Goal: Task Accomplishment & Management: Manage account settings

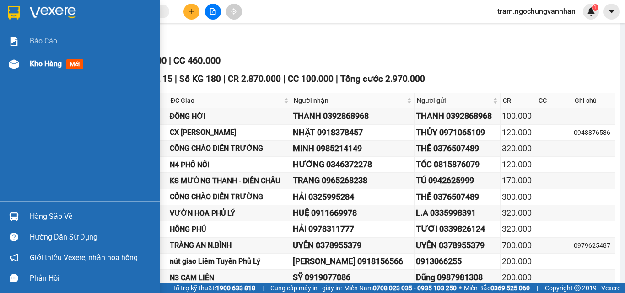
click at [58, 58] on div "Kho hàng mới" at bounding box center [91, 64] width 123 height 23
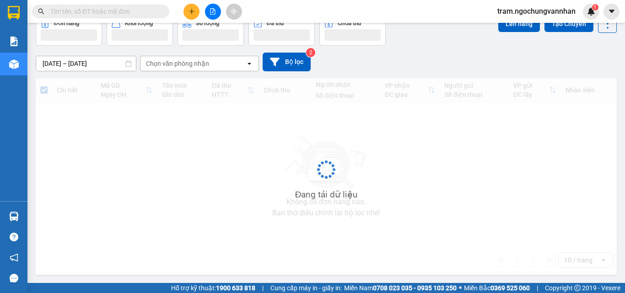
scroll to position [51, 0]
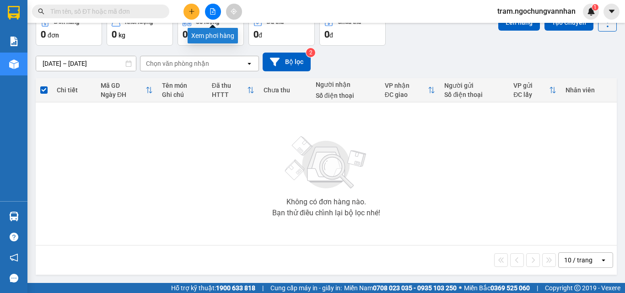
click at [212, 13] on icon "file-add" at bounding box center [212, 11] width 6 height 6
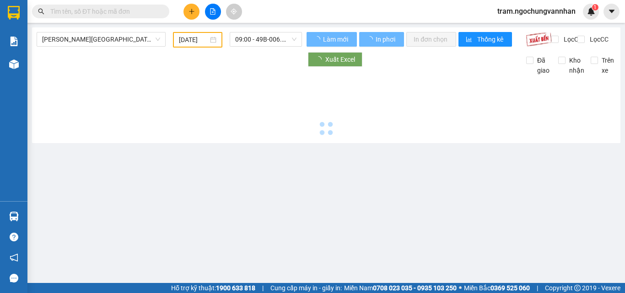
type input "[DATE]"
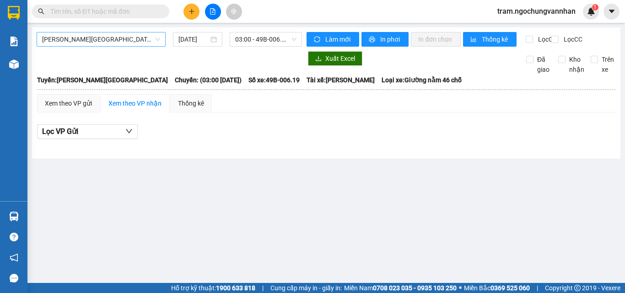
click at [102, 45] on span "Hải Dương - Lâm Đồng" at bounding box center [101, 39] width 118 height 14
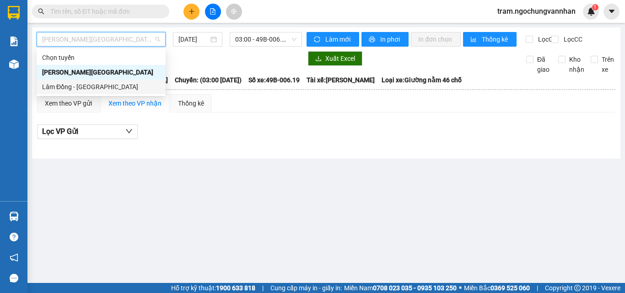
click at [107, 88] on div "Lâm Đồng - [GEOGRAPHIC_DATA]" at bounding box center [101, 87] width 118 height 10
type input "13/08/2025"
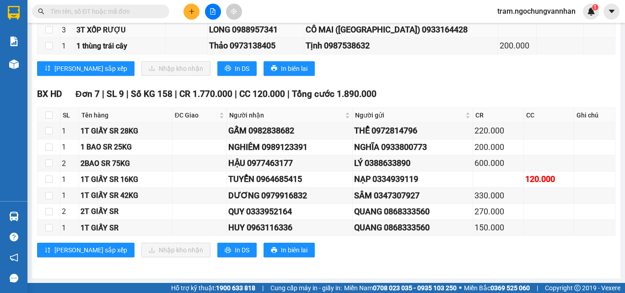
scroll to position [275, 0]
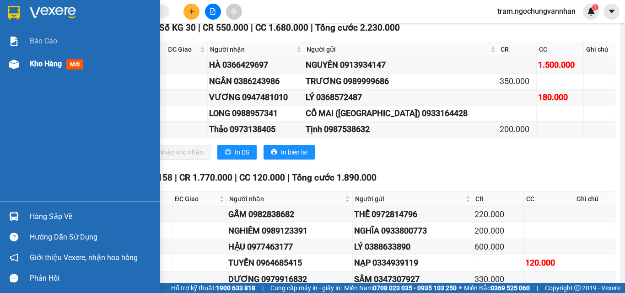
click at [36, 61] on span "Kho hàng" at bounding box center [46, 63] width 32 height 9
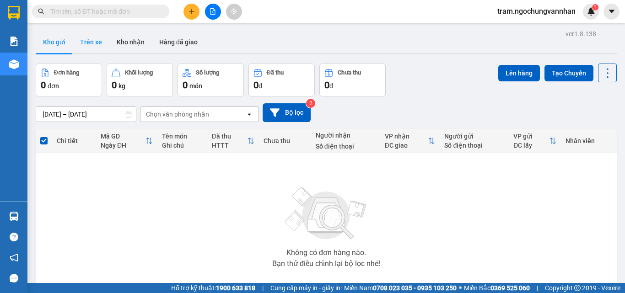
click at [96, 41] on button "Trên xe" at bounding box center [91, 42] width 37 height 22
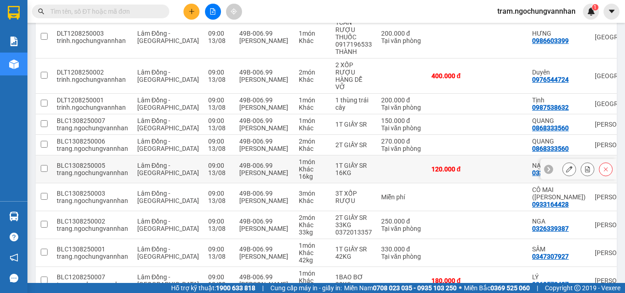
scroll to position [183, 0]
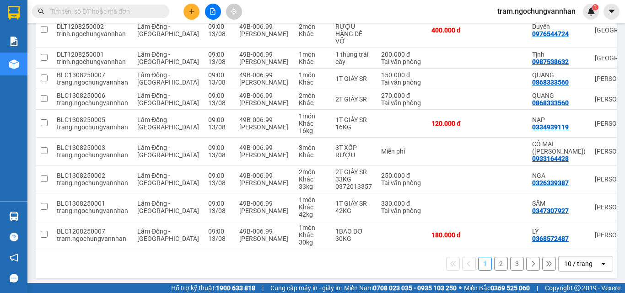
click at [569, 268] on div "10 / trang" at bounding box center [578, 263] width 28 height 9
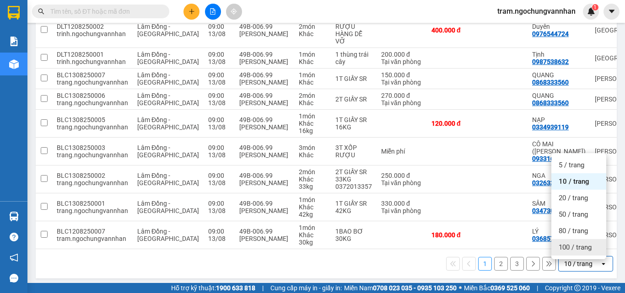
click at [568, 251] on span "100 / trang" at bounding box center [574, 247] width 33 height 9
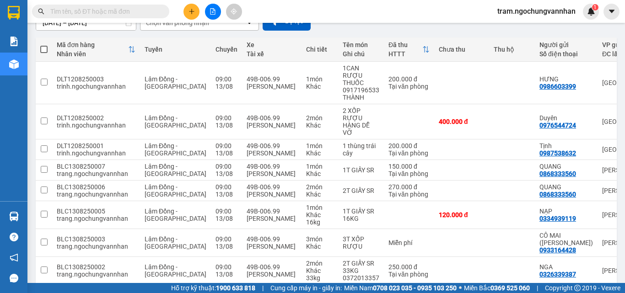
scroll to position [0, 0]
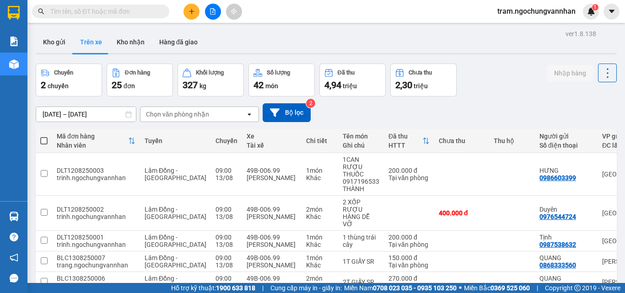
click at [79, 112] on input "11/08/2025 – 13/08/2025" at bounding box center [86, 114] width 100 height 15
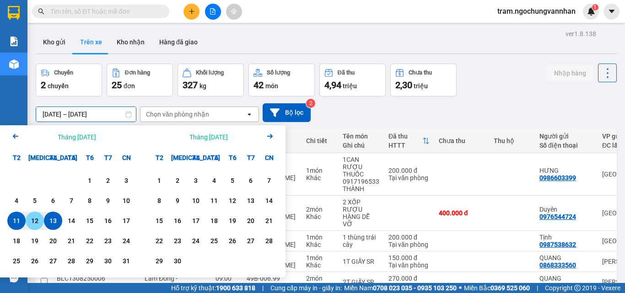
drag, startPoint x: 35, startPoint y: 217, endPoint x: 48, endPoint y: 220, distance: 13.2
click at [36, 217] on div "12" at bounding box center [34, 220] width 13 height 11
click at [48, 220] on div "13" at bounding box center [53, 220] width 13 height 11
type input "12/08/2025 – 13/08/2025"
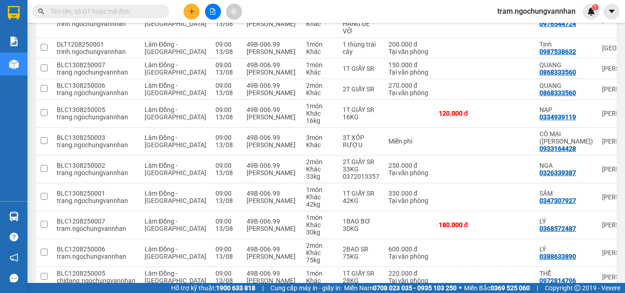
scroll to position [191, 0]
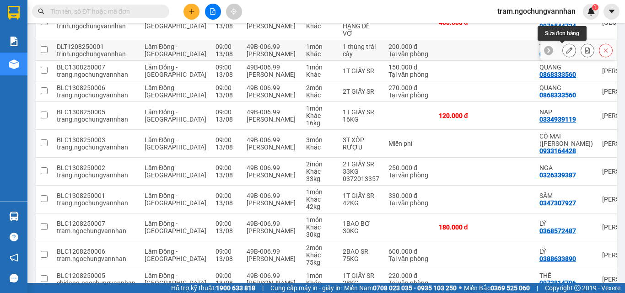
click at [566, 50] on icon at bounding box center [569, 50] width 6 height 6
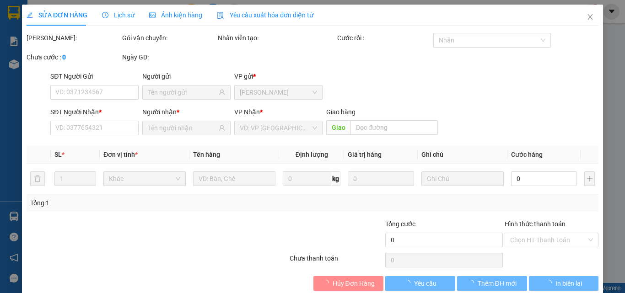
type input "0987538632"
type input "Tịnh"
type input "0973138405"
type input "Thảo"
type input "200.000"
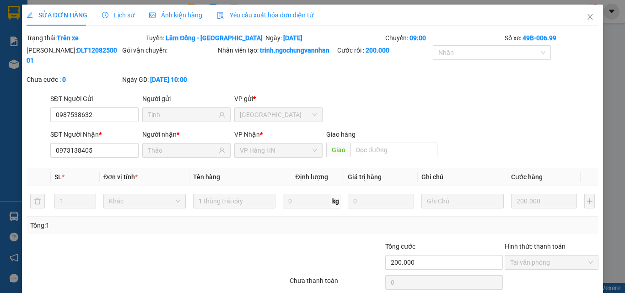
click at [256, 17] on span "Yêu cầu xuất hóa đơn điện tử" at bounding box center [265, 14] width 97 height 7
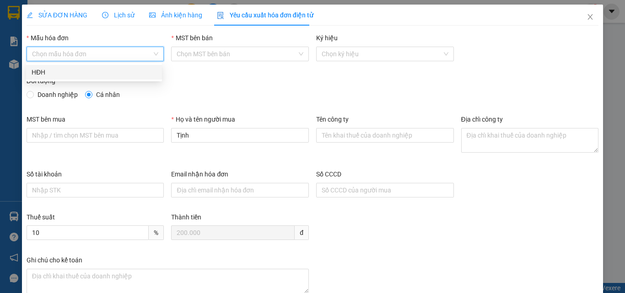
click at [135, 50] on input "Mẫu hóa đơn" at bounding box center [92, 54] width 120 height 14
click at [112, 76] on div "HĐH" at bounding box center [94, 72] width 125 height 10
type input "8"
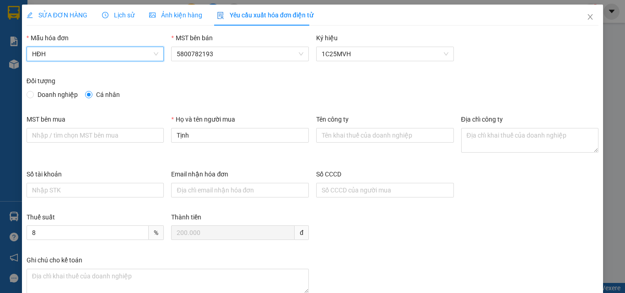
scroll to position [57, 0]
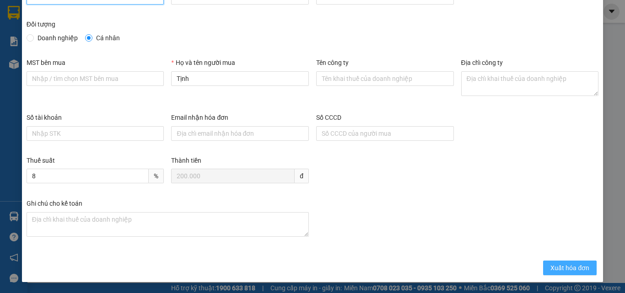
click at [551, 266] on span "Xuất hóa đơn" at bounding box center [569, 268] width 39 height 10
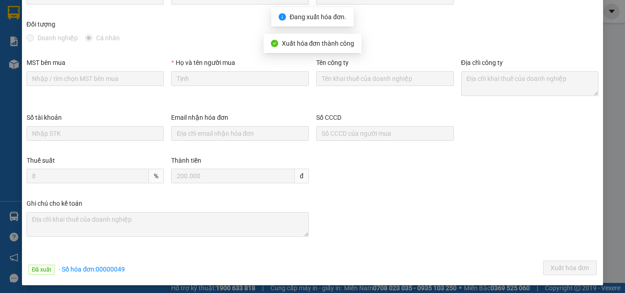
scroll to position [0, 0]
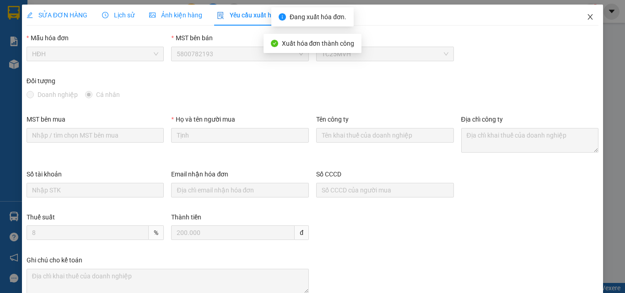
click at [586, 19] on icon "close" at bounding box center [589, 16] width 7 height 7
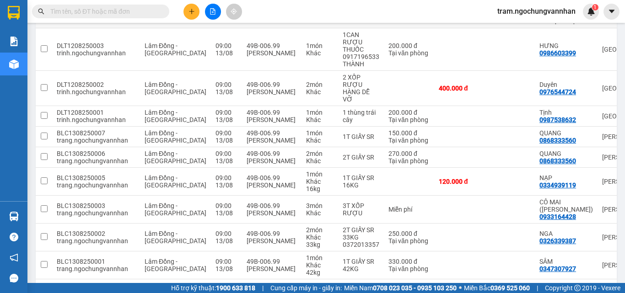
scroll to position [127, 0]
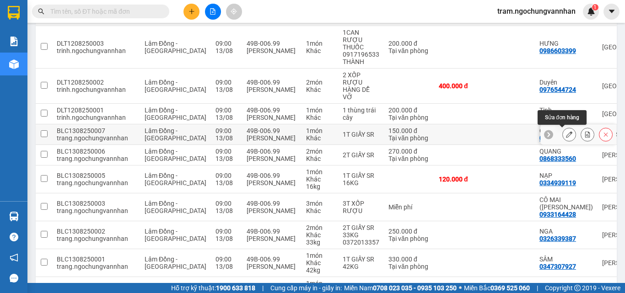
click at [566, 134] on icon at bounding box center [569, 134] width 6 height 6
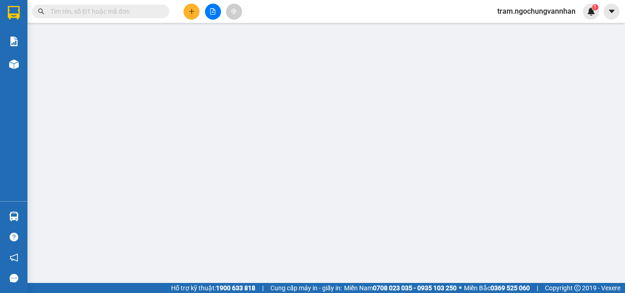
type input "0868333560"
type input "0963116336"
type input "150.000"
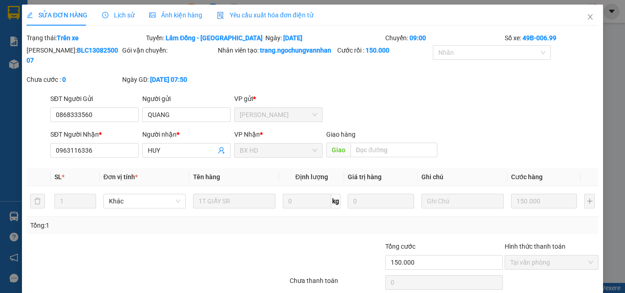
click at [260, 17] on span "Yêu cầu xuất hóa đơn điện tử" at bounding box center [265, 14] width 97 height 7
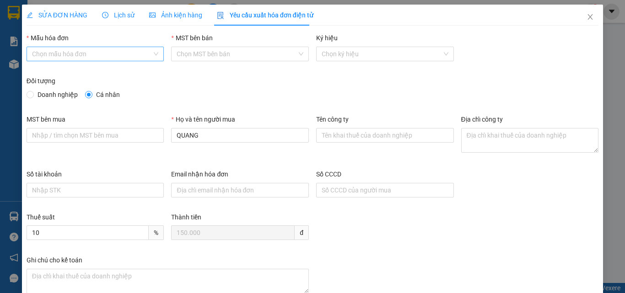
click at [103, 51] on input "Mẫu hóa đơn" at bounding box center [92, 54] width 120 height 14
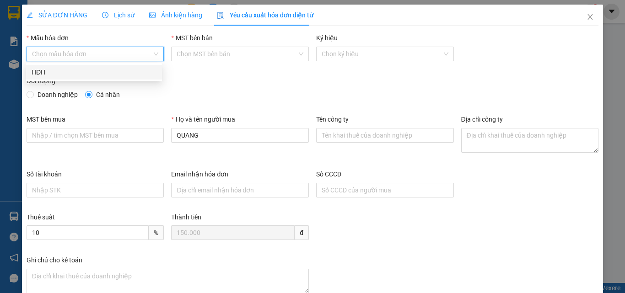
click at [85, 82] on div "Đối tượng" at bounding box center [313, 83] width 572 height 14
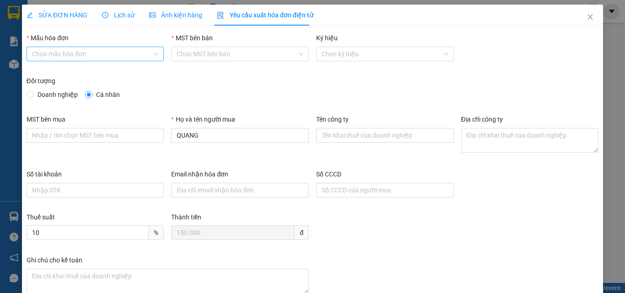
click at [118, 48] on input "Mẫu hóa đơn" at bounding box center [92, 54] width 120 height 14
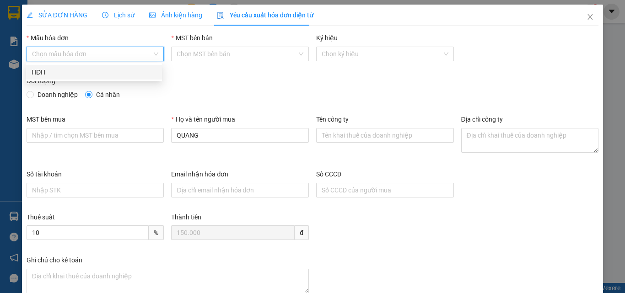
click at [94, 77] on div "HĐH" at bounding box center [94, 72] width 125 height 10
type input "8"
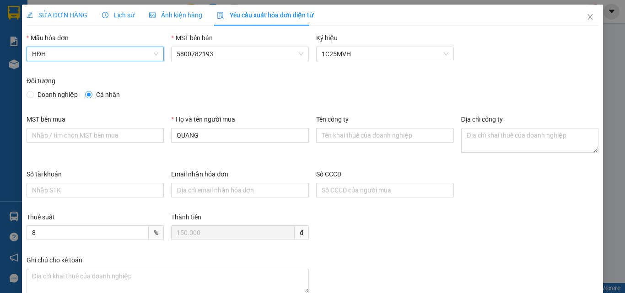
scroll to position [57, 0]
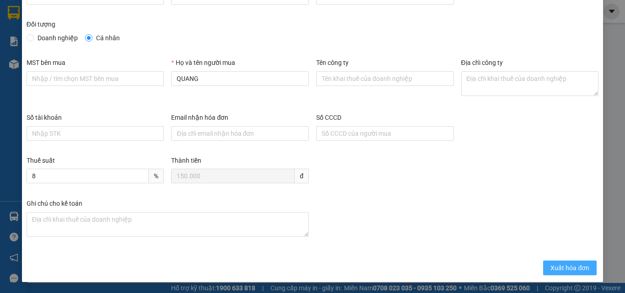
click at [564, 261] on button "Xuất hóa đơn" at bounding box center [570, 268] width 54 height 15
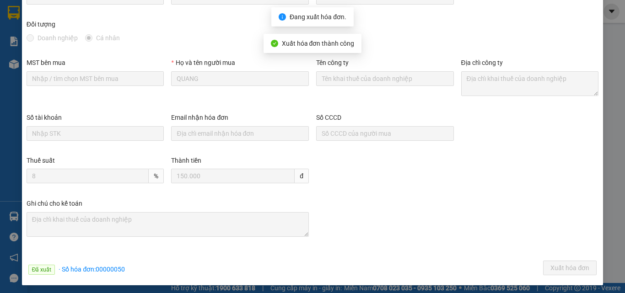
scroll to position [0, 0]
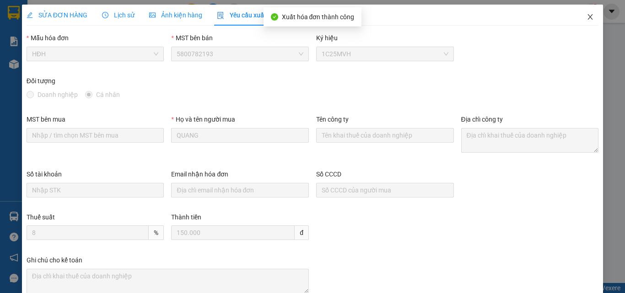
click at [586, 20] on icon "close" at bounding box center [589, 16] width 7 height 7
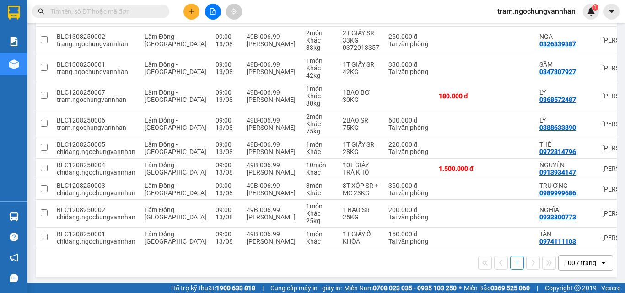
scroll to position [328, 0]
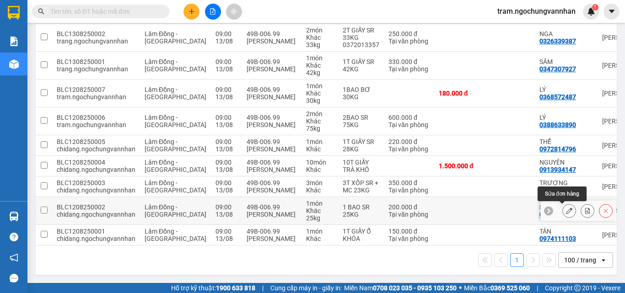
click at [566, 208] on icon at bounding box center [569, 211] width 6 height 6
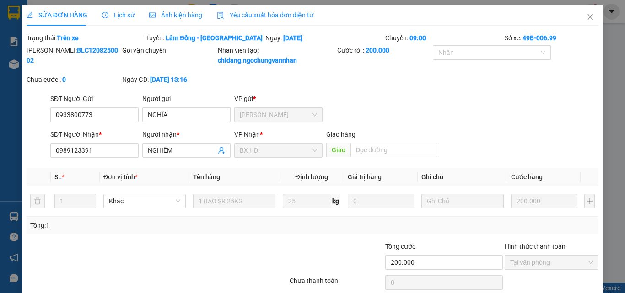
click at [242, 16] on span "Yêu cầu xuất hóa đơn điện tử" at bounding box center [265, 14] width 97 height 7
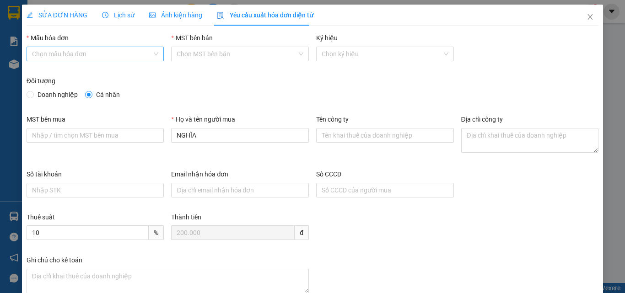
click at [97, 52] on input "Mẫu hóa đơn" at bounding box center [92, 54] width 120 height 14
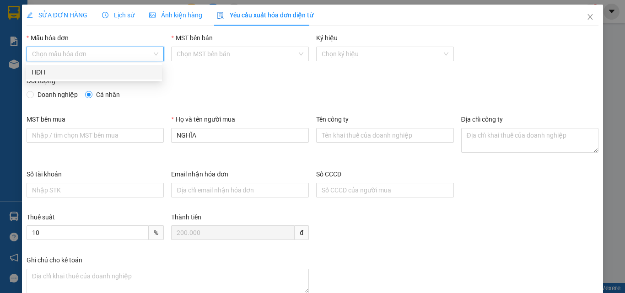
click at [91, 74] on div "HĐH" at bounding box center [94, 72] width 125 height 10
type input "8"
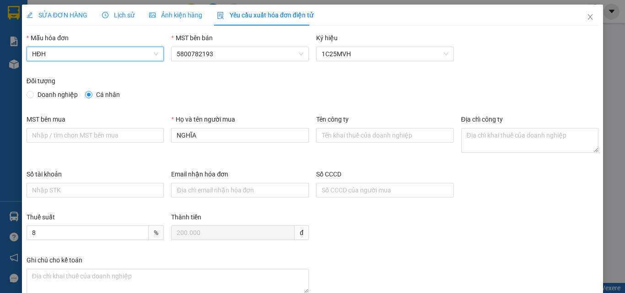
scroll to position [57, 0]
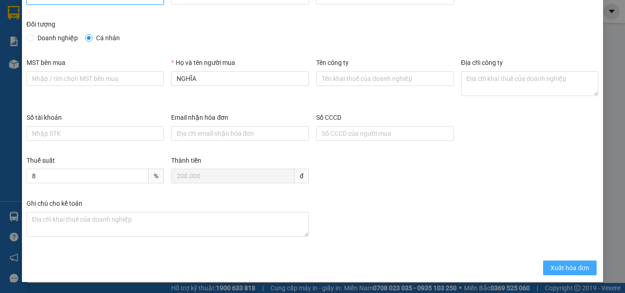
click at [560, 265] on span "Xuất hóa đơn" at bounding box center [569, 268] width 39 height 10
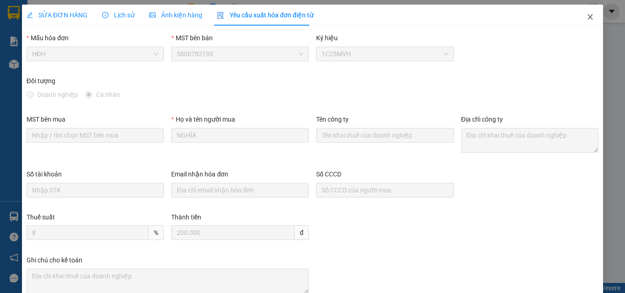
scroll to position [46, 0]
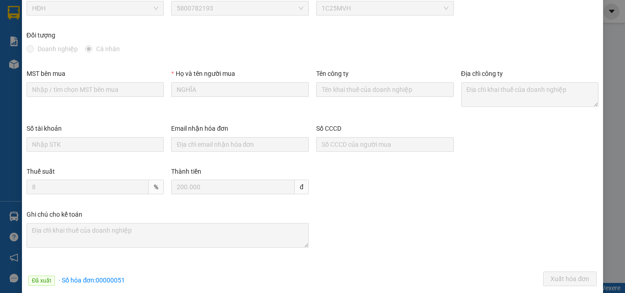
click at [582, 17] on div "Mẫu hóa đơn HĐH MST bên bán 5800782193 Ký hiệu 1C25MVH" at bounding box center [312, 8] width 579 height 43
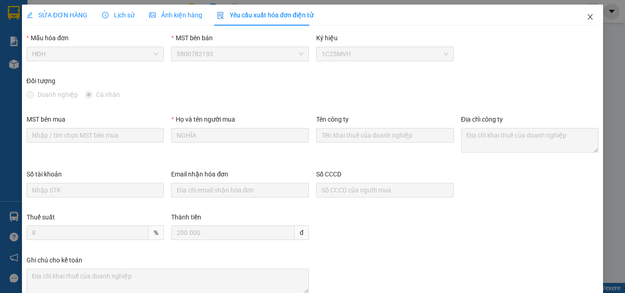
click at [588, 17] on icon "close" at bounding box center [590, 16] width 5 height 5
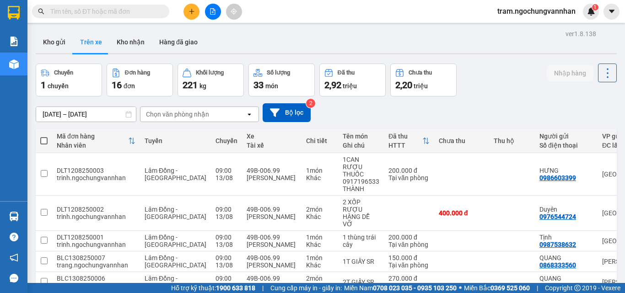
click at [210, 16] on button at bounding box center [213, 12] width 16 height 16
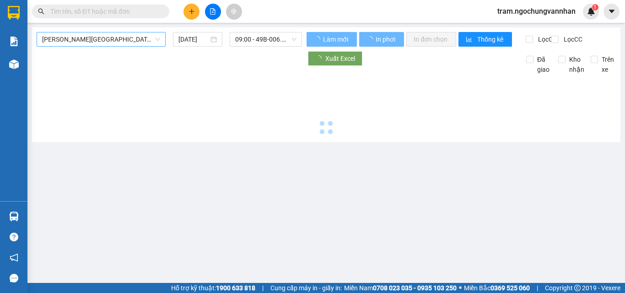
click at [97, 42] on span "Hải Dương - Lâm Đồng" at bounding box center [101, 39] width 118 height 14
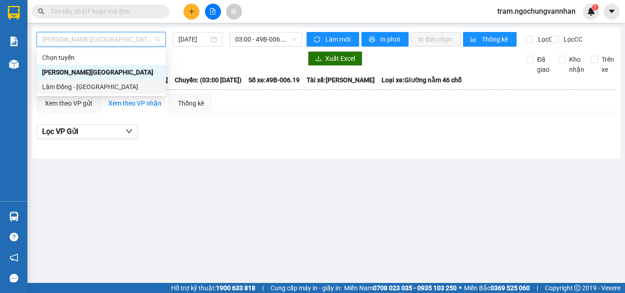
drag, startPoint x: 83, startPoint y: 88, endPoint x: 122, endPoint y: 75, distance: 41.2
click at [83, 88] on div "Lâm Đồng - [GEOGRAPHIC_DATA]" at bounding box center [101, 87] width 118 height 10
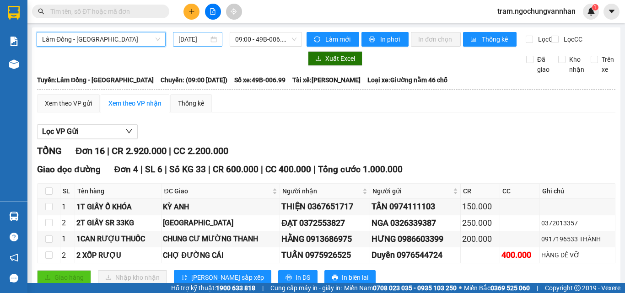
click at [196, 39] on input "13/08/2025" at bounding box center [193, 39] width 30 height 10
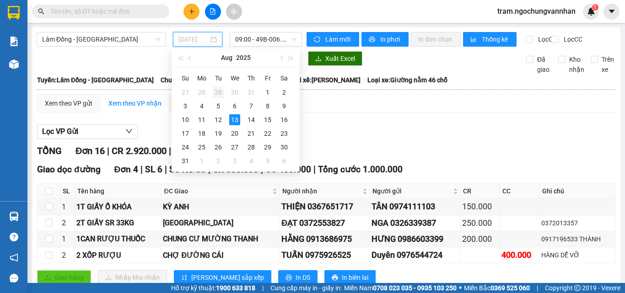
click at [217, 91] on div "29" at bounding box center [218, 92] width 11 height 11
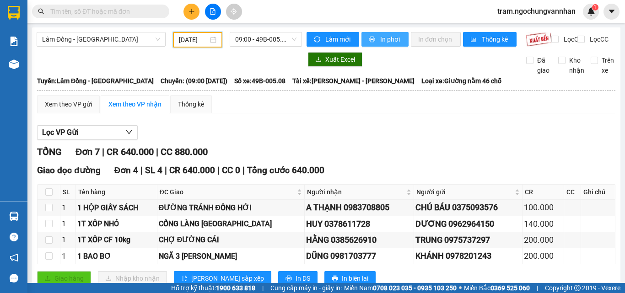
drag, startPoint x: 390, startPoint y: 38, endPoint x: 383, endPoint y: 41, distance: 7.2
click at [387, 39] on span "In phơi" at bounding box center [390, 39] width 21 height 10
click at [189, 36] on input "29/07/2025" at bounding box center [193, 40] width 29 height 10
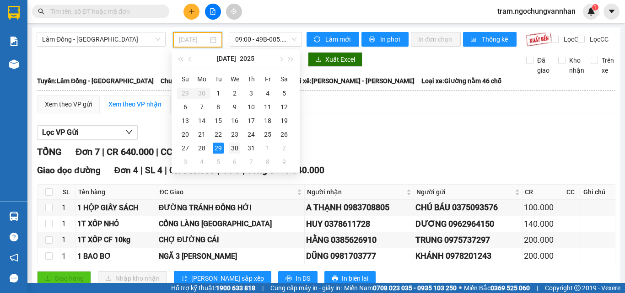
click at [233, 146] on div "30" at bounding box center [234, 148] width 11 height 11
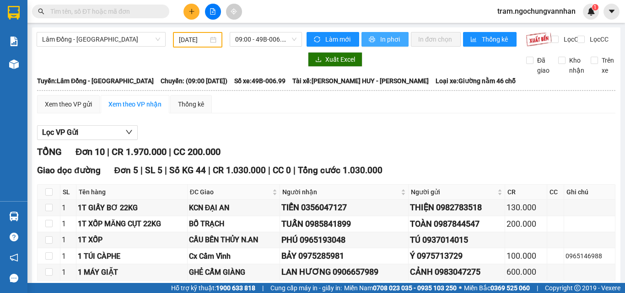
click at [386, 36] on span "In phơi" at bounding box center [390, 39] width 21 height 10
click at [191, 40] on input "30/07/2025" at bounding box center [193, 40] width 29 height 10
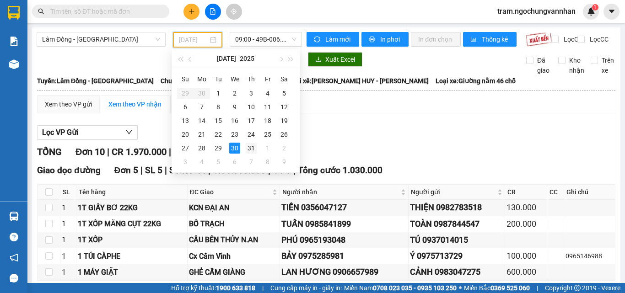
click at [250, 144] on div "31" at bounding box center [251, 148] width 11 height 11
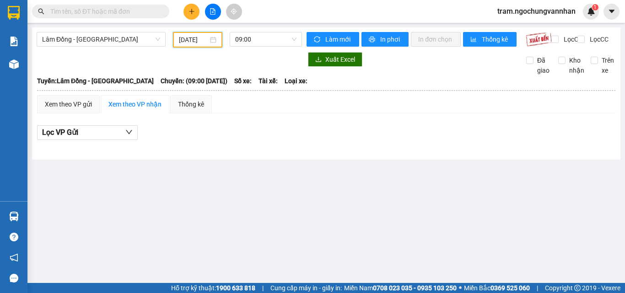
click at [201, 41] on input "31/07/2025" at bounding box center [193, 40] width 29 height 10
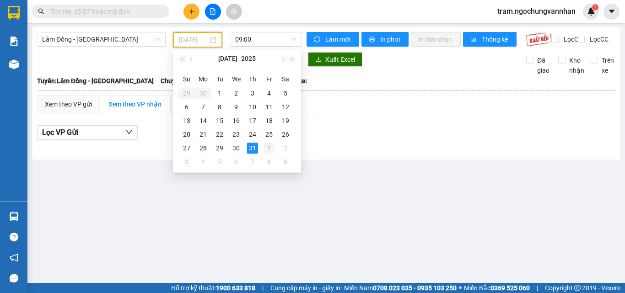
click at [268, 147] on div "1" at bounding box center [268, 148] width 11 height 11
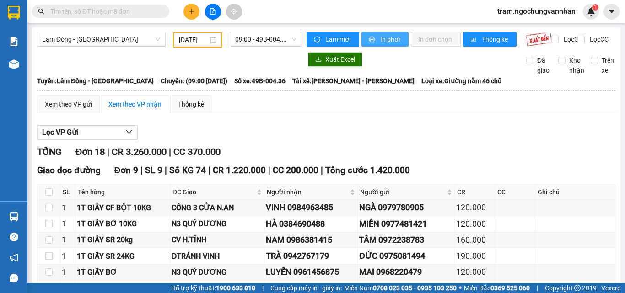
click at [380, 42] on span "In phơi" at bounding box center [390, 39] width 21 height 10
click at [199, 40] on input "01/08/2025" at bounding box center [193, 40] width 29 height 10
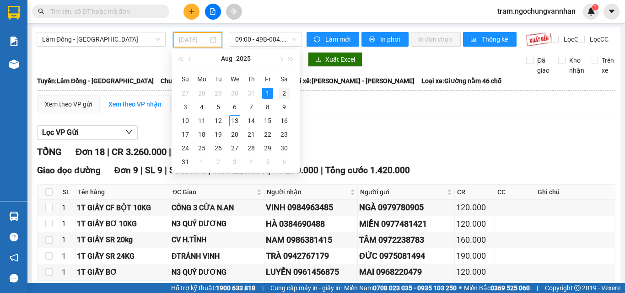
click at [285, 92] on div "2" at bounding box center [284, 93] width 11 height 11
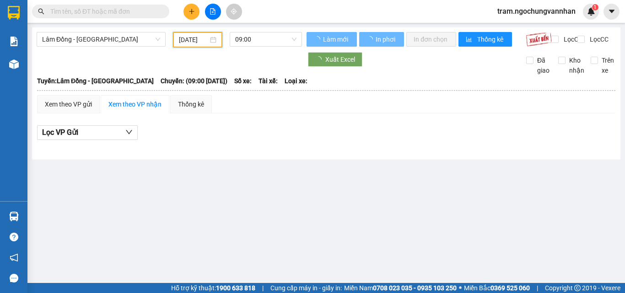
click at [202, 36] on input "02/08/2025" at bounding box center [193, 40] width 29 height 10
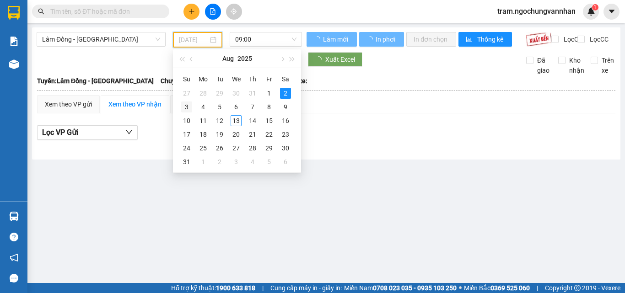
click at [186, 106] on div "3" at bounding box center [186, 107] width 11 height 11
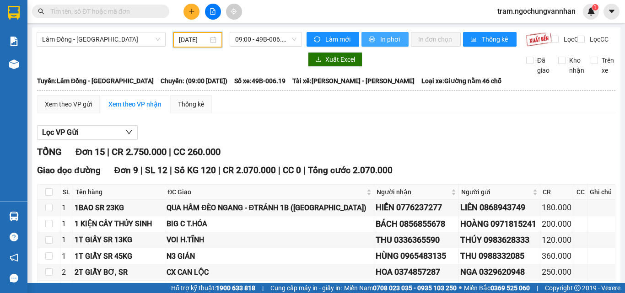
click at [397, 40] on span "In phơi" at bounding box center [390, 39] width 21 height 10
click at [191, 35] on input "03/08/2025" at bounding box center [193, 40] width 29 height 10
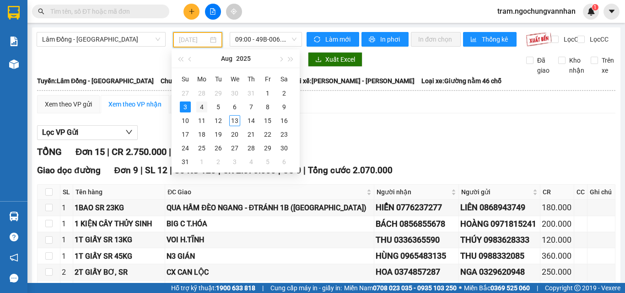
click at [204, 109] on div "4" at bounding box center [201, 107] width 11 height 11
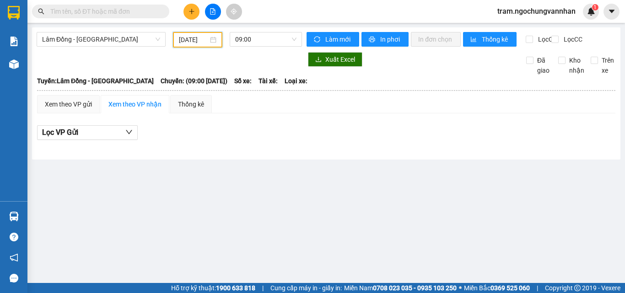
click at [194, 36] on input "04/08/2025" at bounding box center [193, 40] width 29 height 10
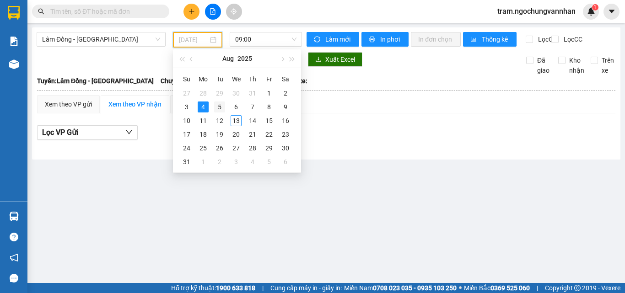
click at [223, 105] on div "5" at bounding box center [219, 107] width 11 height 11
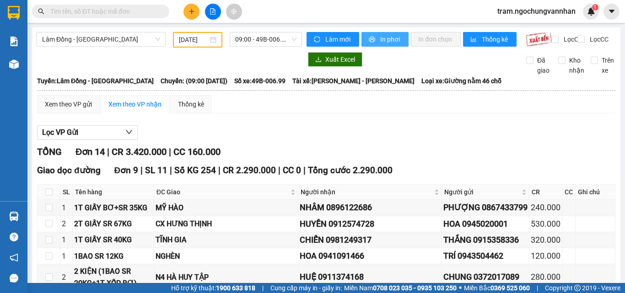
click at [382, 34] on span "In phơi" at bounding box center [390, 39] width 21 height 10
click at [195, 38] on input "05/08/2025" at bounding box center [193, 40] width 29 height 10
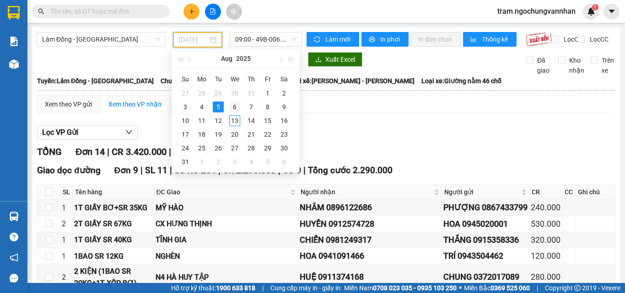
click at [235, 107] on div "6" at bounding box center [234, 107] width 11 height 11
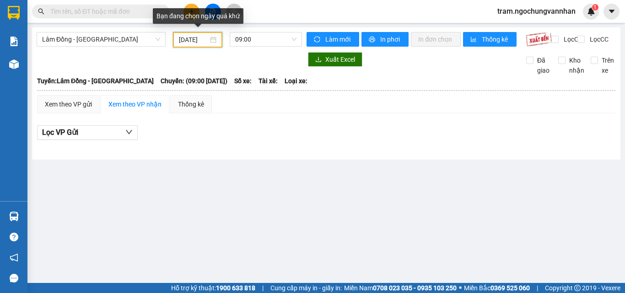
click at [190, 37] on input "06/08/2025" at bounding box center [193, 40] width 29 height 10
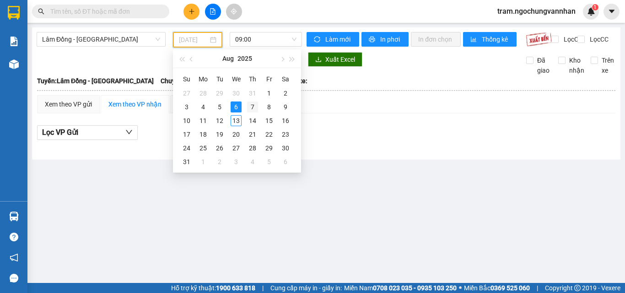
click at [252, 106] on div "7" at bounding box center [252, 107] width 11 height 11
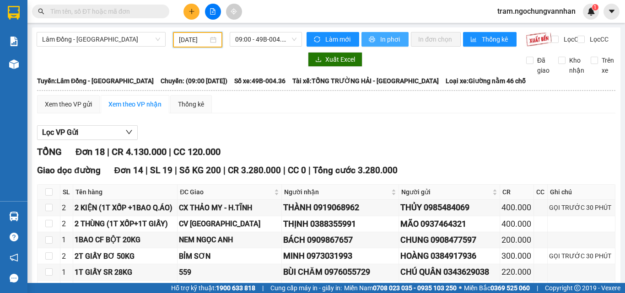
click at [389, 38] on span "In phơi" at bounding box center [390, 39] width 21 height 10
click at [188, 38] on input "07/08/2025" at bounding box center [193, 40] width 29 height 10
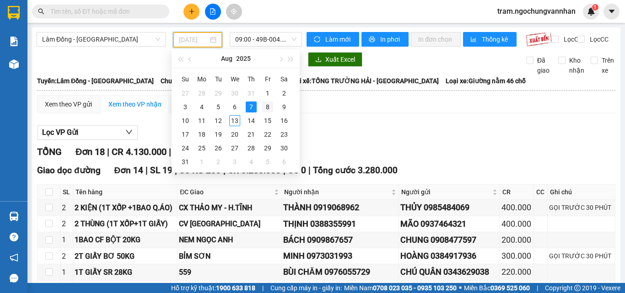
click at [268, 109] on div "8" at bounding box center [267, 107] width 11 height 11
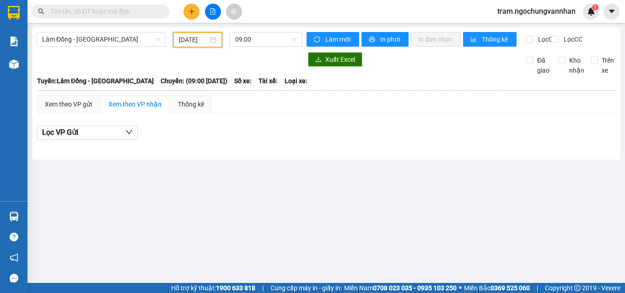
click at [202, 41] on input "08/08/2025" at bounding box center [193, 40] width 29 height 10
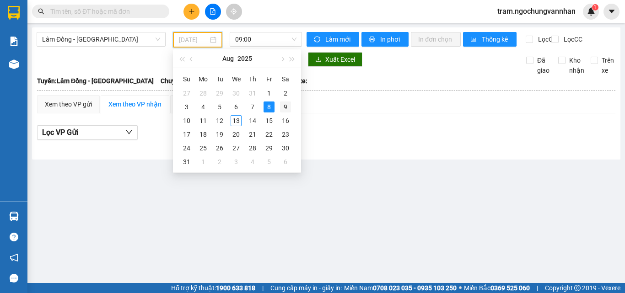
click at [282, 104] on div "9" at bounding box center [285, 107] width 11 height 11
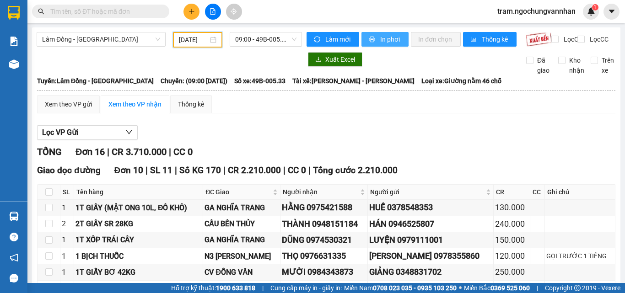
click at [378, 33] on button "In phơi" at bounding box center [384, 39] width 47 height 15
click at [199, 39] on input "09/08/2025" at bounding box center [193, 40] width 29 height 10
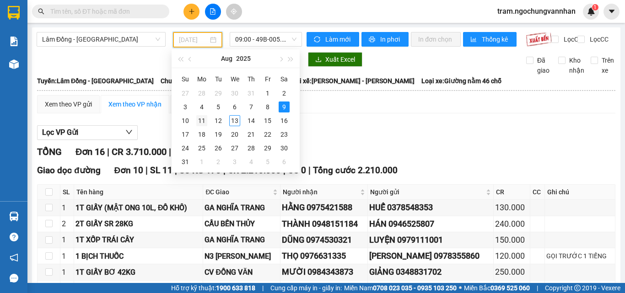
click at [202, 120] on div "11" at bounding box center [201, 120] width 11 height 11
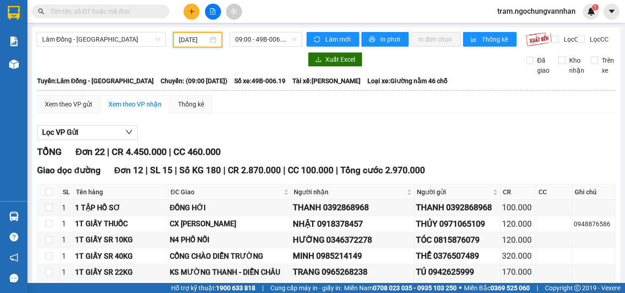
click at [182, 41] on input "11/08/2025" at bounding box center [193, 40] width 29 height 10
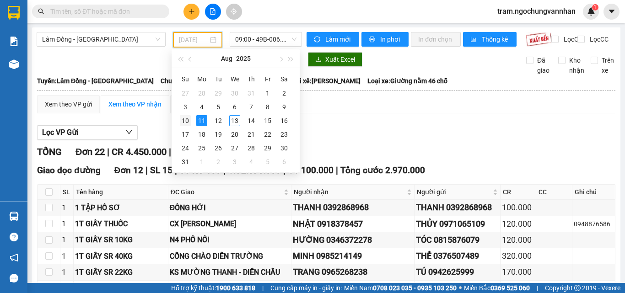
click at [181, 121] on div "10" at bounding box center [185, 120] width 11 height 11
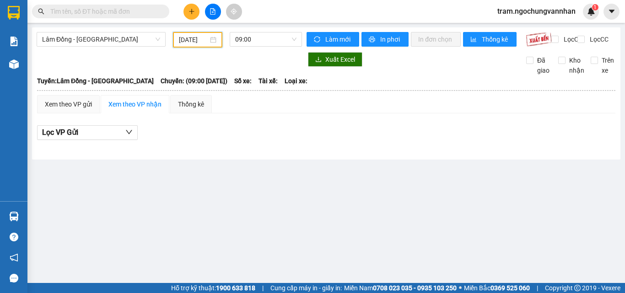
click at [191, 38] on input "10/08/2025" at bounding box center [193, 40] width 29 height 10
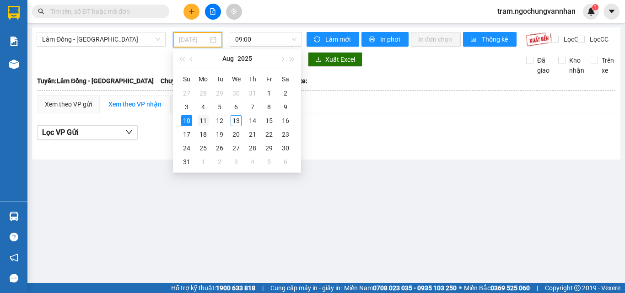
click at [202, 120] on div "11" at bounding box center [203, 120] width 11 height 11
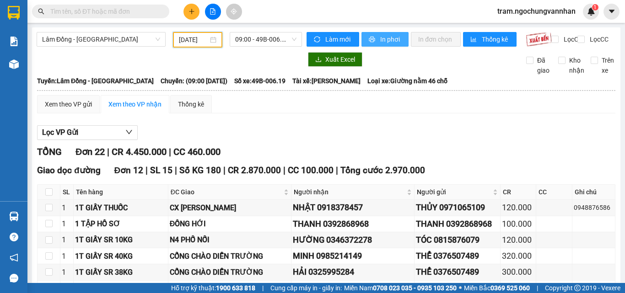
click at [380, 38] on span "In phơi" at bounding box center [390, 39] width 21 height 10
click at [198, 35] on input "11/08/2025" at bounding box center [193, 40] width 29 height 10
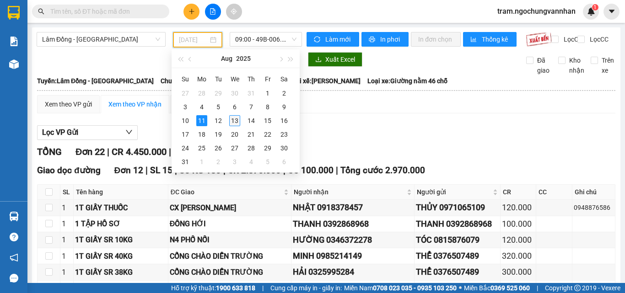
click at [235, 120] on div "13" at bounding box center [234, 120] width 11 height 11
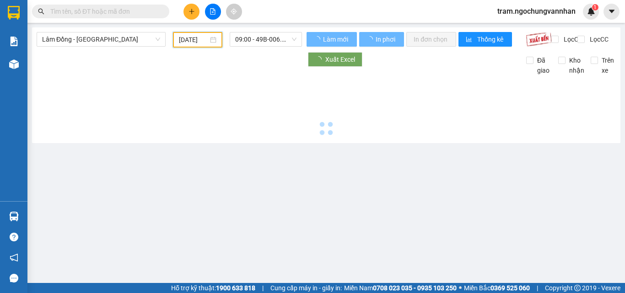
type input "13/08/2025"
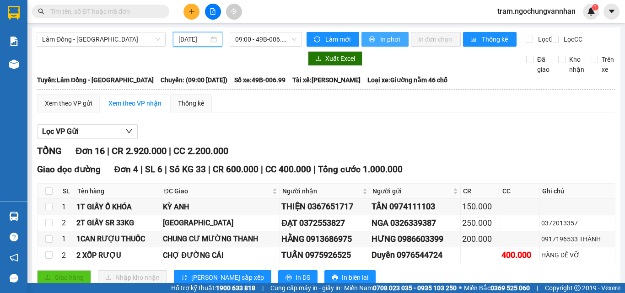
click at [385, 36] on span "In phơi" at bounding box center [390, 39] width 21 height 10
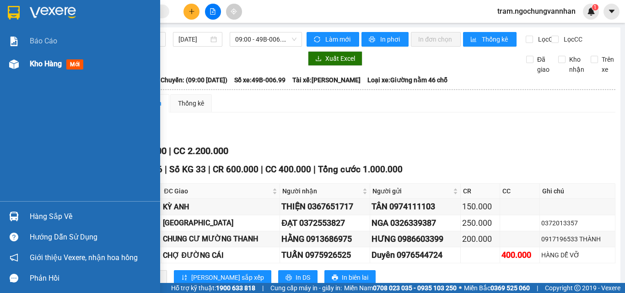
click at [39, 64] on span "Kho hàng" at bounding box center [46, 63] width 32 height 9
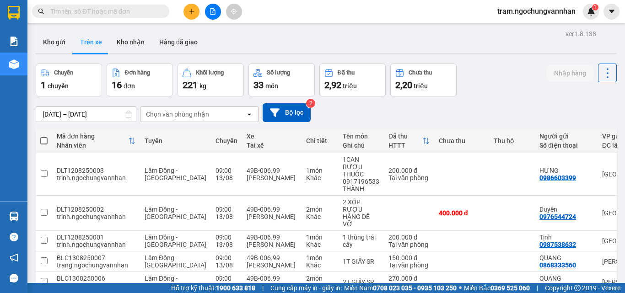
click at [74, 111] on input "12/08/2025 – 13/08/2025" at bounding box center [86, 114] width 100 height 15
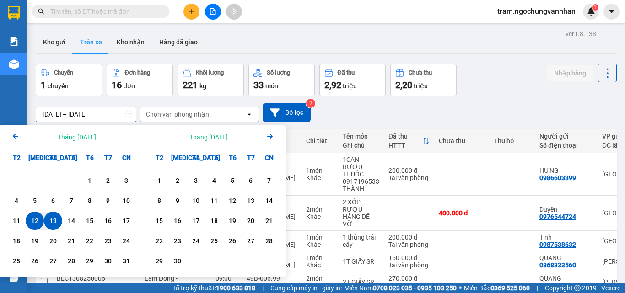
click at [14, 137] on icon "Previous month." at bounding box center [15, 136] width 5 height 5
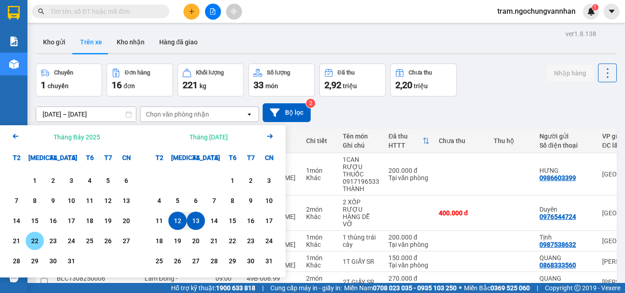
click at [41, 236] on div "22" at bounding box center [34, 241] width 13 height 11
click at [55, 240] on div "23" at bounding box center [53, 241] width 13 height 11
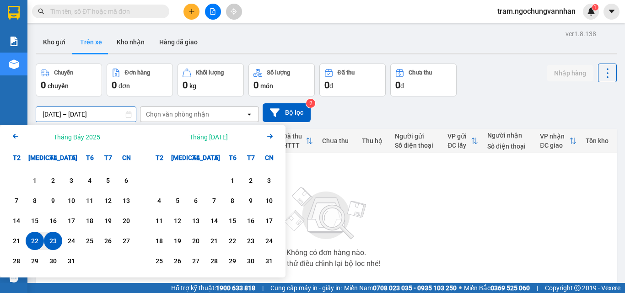
click at [79, 116] on input "22/07/2025 – 23/07/2025" at bounding box center [86, 114] width 100 height 15
click at [47, 237] on div "23" at bounding box center [53, 241] width 13 height 11
click at [73, 241] on div "24" at bounding box center [71, 241] width 13 height 11
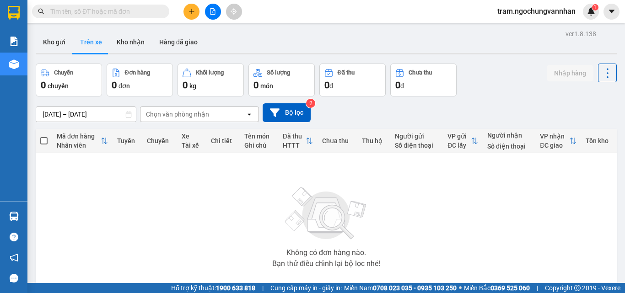
click at [80, 113] on input "23/07/2025 – 24/07/2025" at bounding box center [86, 114] width 100 height 15
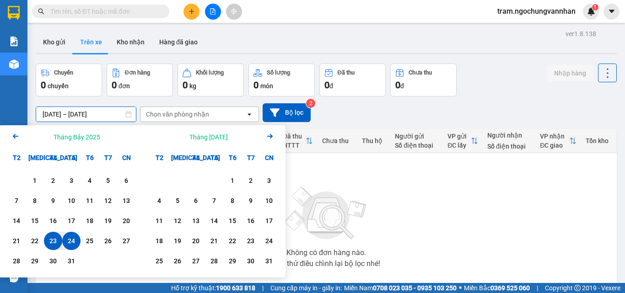
click at [75, 242] on div "24" at bounding box center [71, 241] width 13 height 11
click at [89, 240] on div "25" at bounding box center [89, 241] width 13 height 11
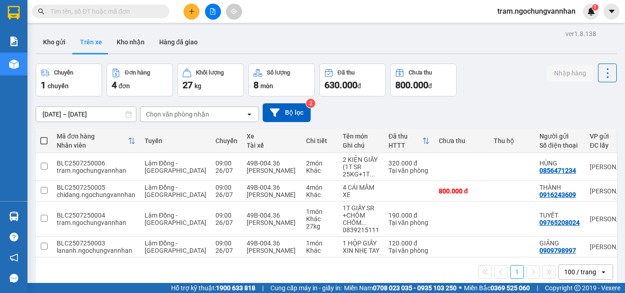
scroll to position [42, 0]
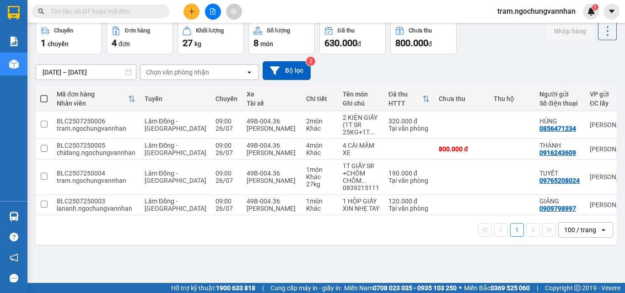
click at [74, 75] on input "24/07/2025 – 25/07/2025" at bounding box center [86, 72] width 100 height 15
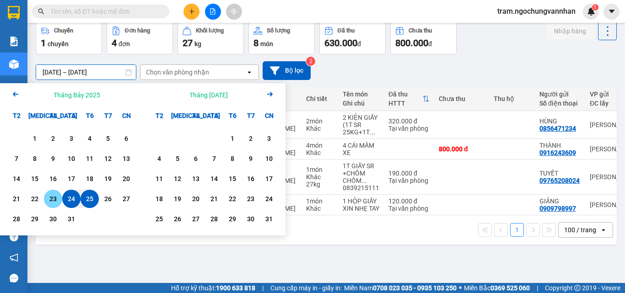
click at [49, 199] on div "23" at bounding box center [53, 198] width 13 height 11
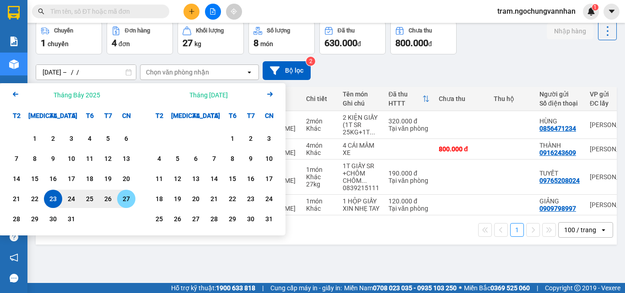
click at [127, 197] on div "27" at bounding box center [126, 198] width 13 height 11
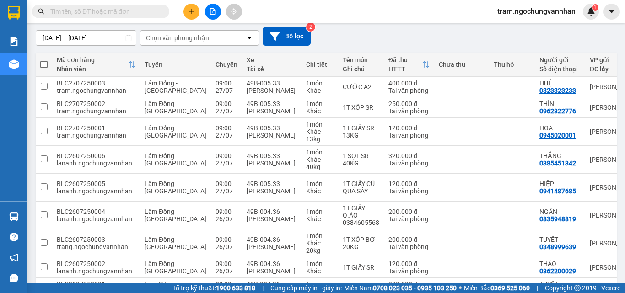
scroll to position [0, 0]
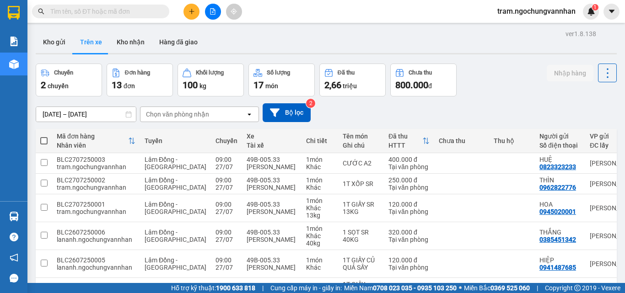
click at [75, 116] on input "23/07/2025 – 27/07/2025" at bounding box center [86, 114] width 100 height 15
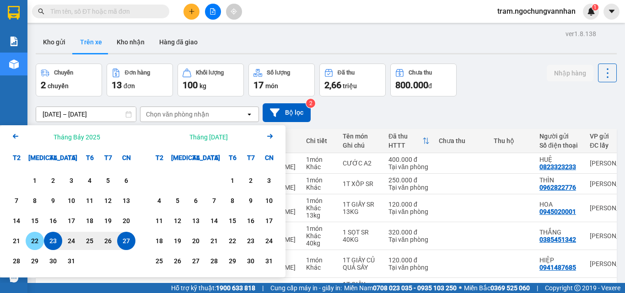
click at [30, 241] on div "22" at bounding box center [34, 241] width 13 height 11
click at [33, 263] on div "29" at bounding box center [34, 261] width 13 height 11
type input "22/07/2025 – 29/07/2025"
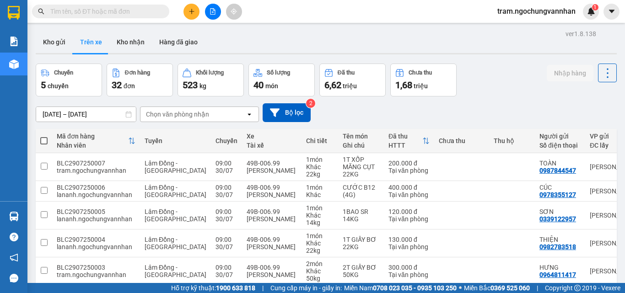
click at [75, 114] on input "22/07/2025 – 29/07/2025" at bounding box center [86, 114] width 100 height 15
click at [516, 86] on div "Chuyến 5 chuyến Đơn hàng 32 đơn Khối lượng 523 kg Số lượng 40 món Đã thu 6,62 t…" at bounding box center [326, 80] width 581 height 33
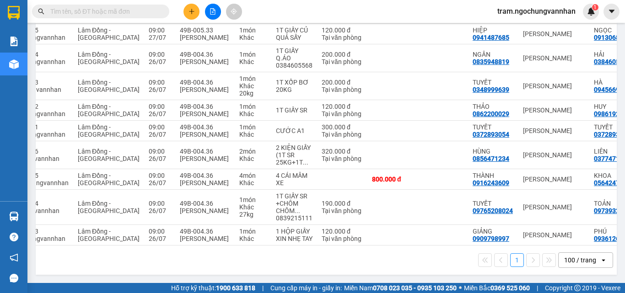
scroll to position [0, 68]
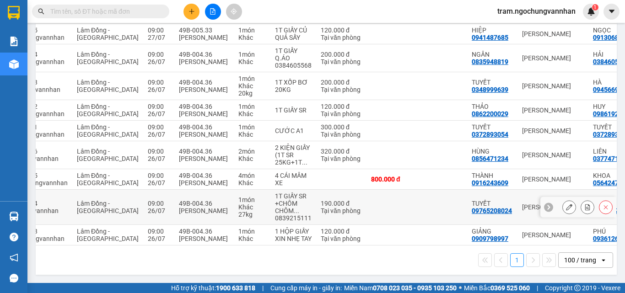
click at [375, 204] on td at bounding box center [393, 207] width 55 height 35
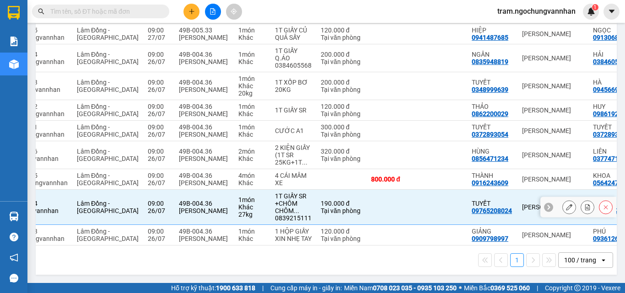
click at [374, 205] on td at bounding box center [393, 207] width 55 height 35
checkbox input "false"
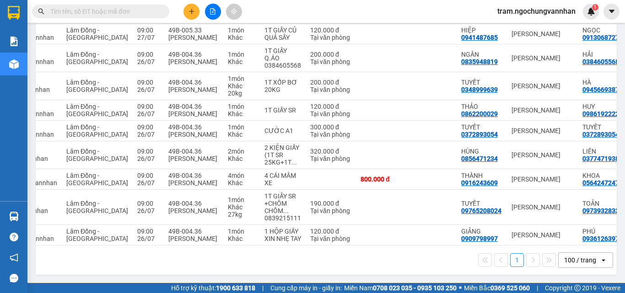
scroll to position [0, 79]
click at [368, 149] on td at bounding box center [382, 155] width 55 height 28
checkbox input "true"
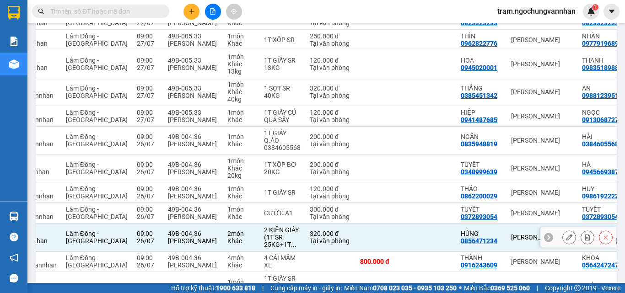
scroll to position [683, 0]
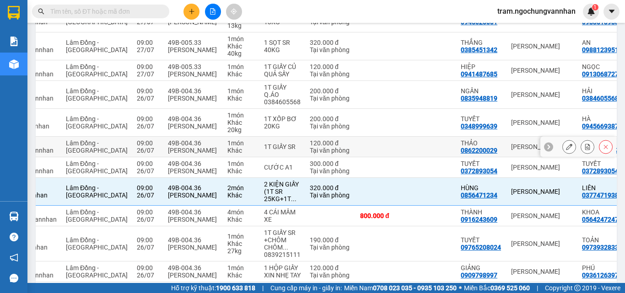
click at [365, 157] on td at bounding box center [382, 147] width 55 height 21
checkbox input "true"
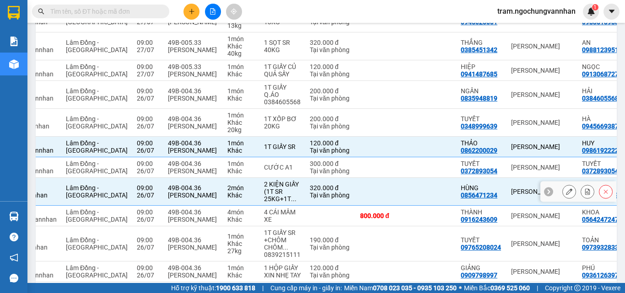
scroll to position [775, 0]
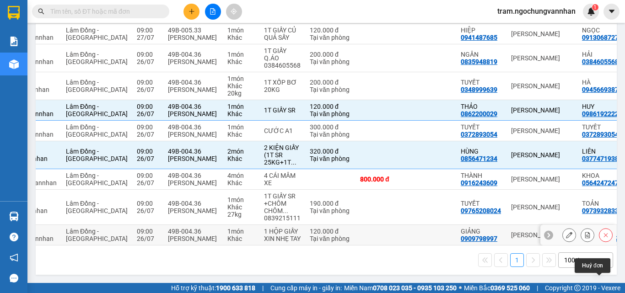
click at [602, 232] on icon at bounding box center [605, 235] width 6 height 6
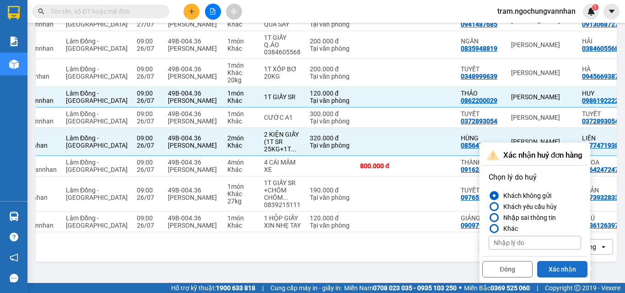
click at [558, 261] on button "Xác nhận" at bounding box center [562, 269] width 50 height 16
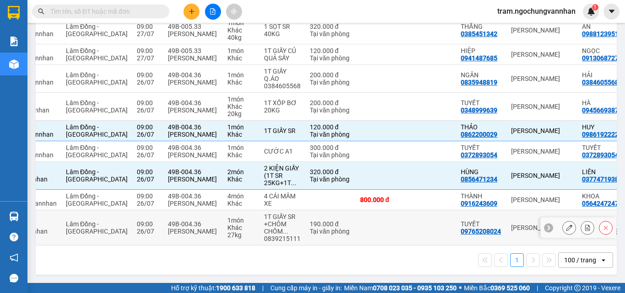
scroll to position [747, 0]
click at [602, 226] on icon at bounding box center [605, 228] width 6 height 6
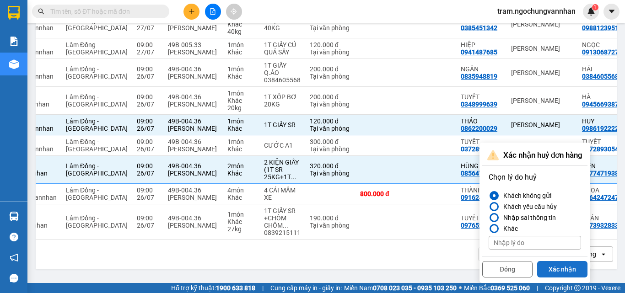
click at [557, 261] on button "Xác nhận" at bounding box center [562, 269] width 50 height 16
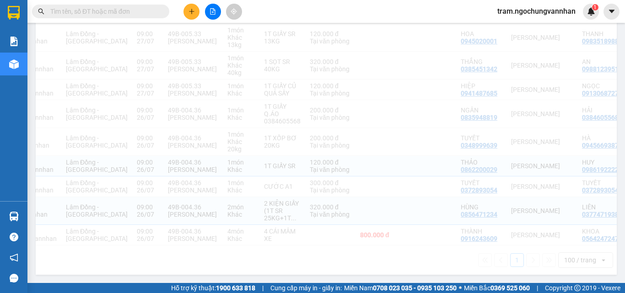
scroll to position [712, 0]
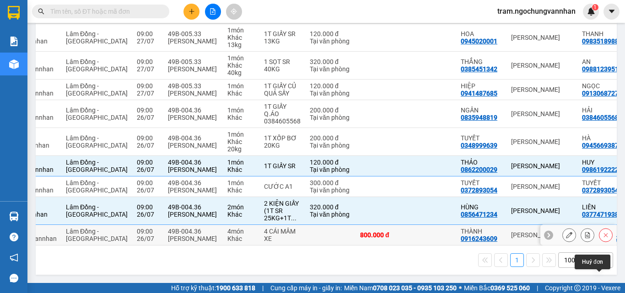
click at [602, 232] on icon at bounding box center [605, 235] width 6 height 6
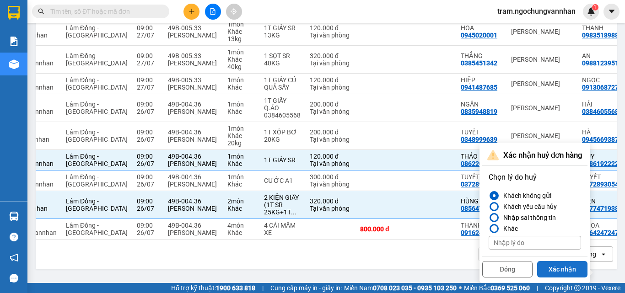
click at [556, 261] on button "Xác nhận" at bounding box center [562, 269] width 50 height 16
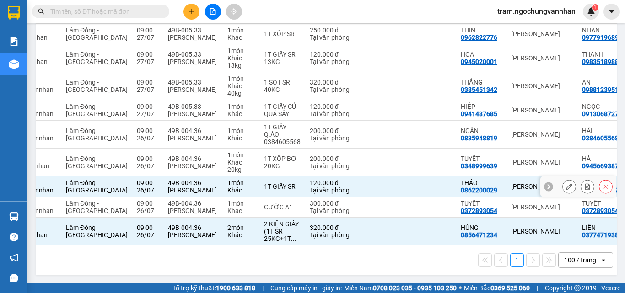
scroll to position [691, 0]
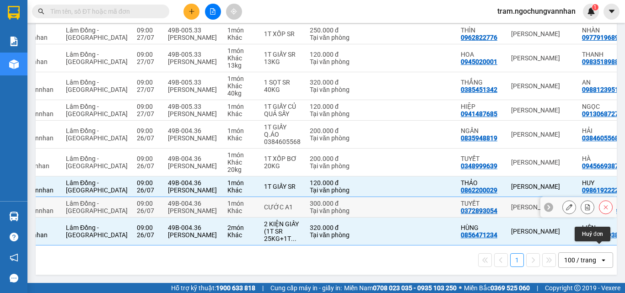
click at [602, 206] on icon at bounding box center [605, 207] width 6 height 6
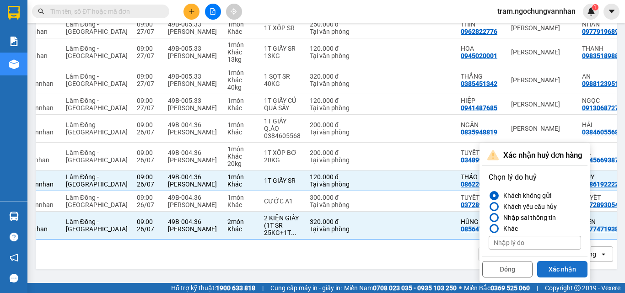
click at [552, 261] on button "Xác nhận" at bounding box center [562, 269] width 50 height 16
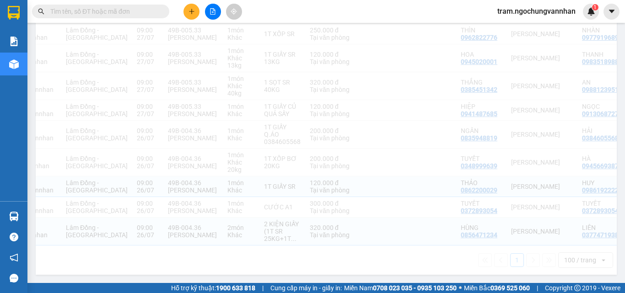
checkbox input "true"
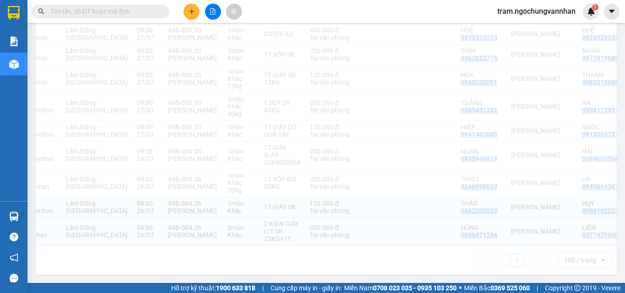
scroll to position [671, 0]
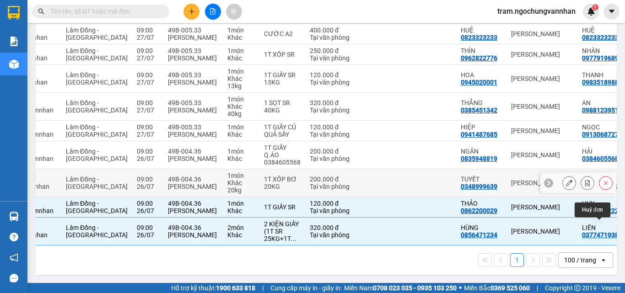
click at [602, 181] on button at bounding box center [605, 183] width 13 height 16
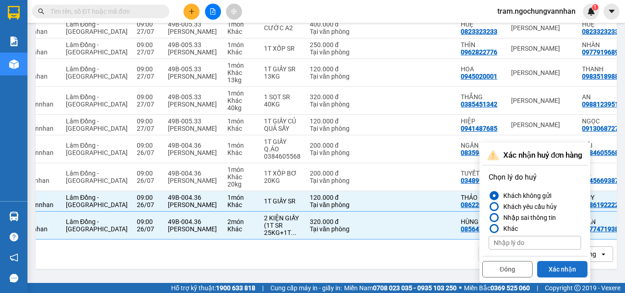
click at [572, 261] on button "Xác nhận" at bounding box center [562, 269] width 50 height 16
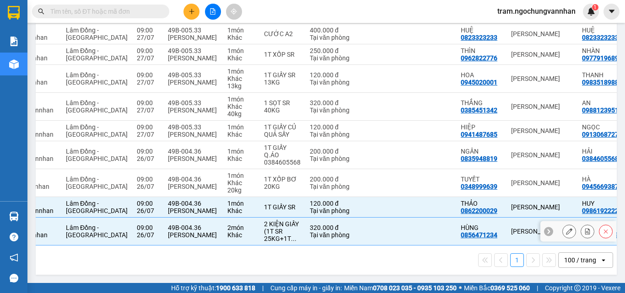
checkbox input "true"
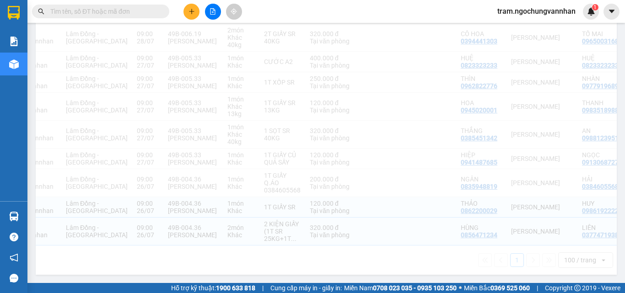
scroll to position [643, 0]
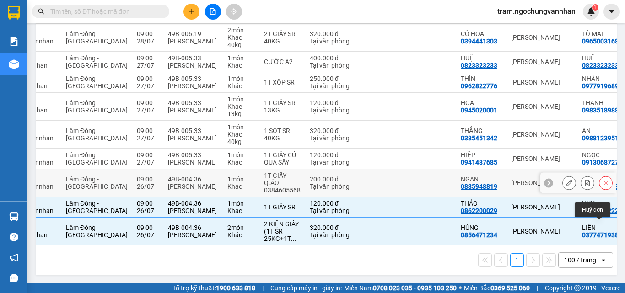
click at [602, 180] on icon at bounding box center [605, 183] width 6 height 6
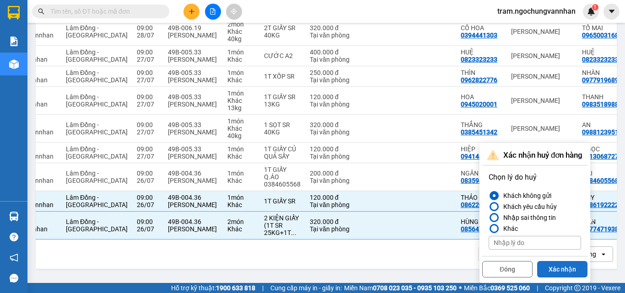
click at [564, 261] on button "Xác nhận" at bounding box center [562, 269] width 50 height 16
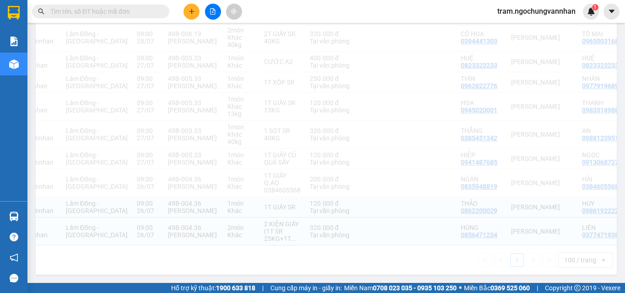
checkbox input "true"
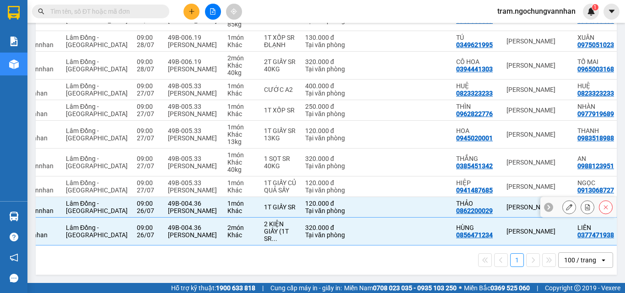
scroll to position [615, 0]
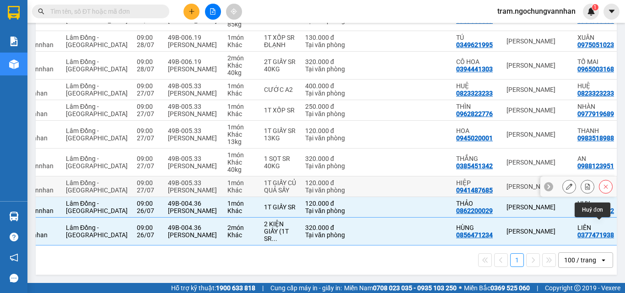
click at [600, 183] on button at bounding box center [605, 187] width 13 height 16
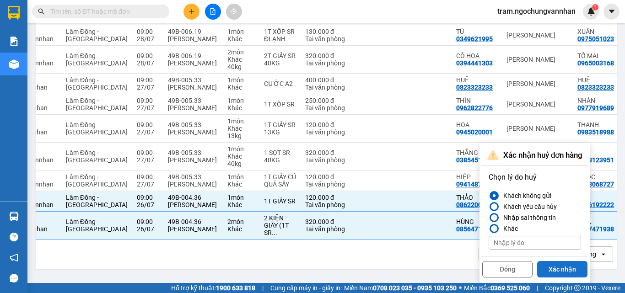
click at [554, 261] on button "Xác nhận" at bounding box center [562, 269] width 50 height 16
checkbox input "true"
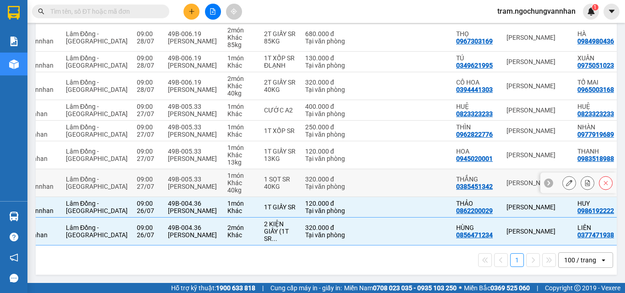
scroll to position [587, 0]
click at [602, 180] on icon at bounding box center [605, 183] width 6 height 6
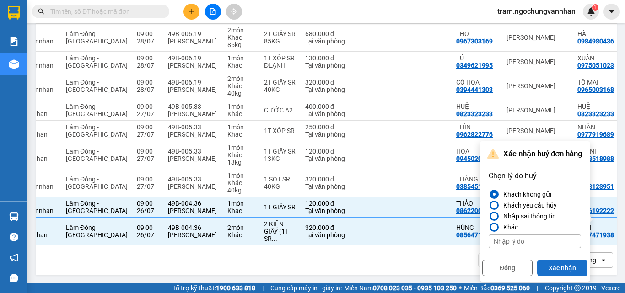
click at [550, 260] on button "Xác nhận" at bounding box center [562, 268] width 50 height 16
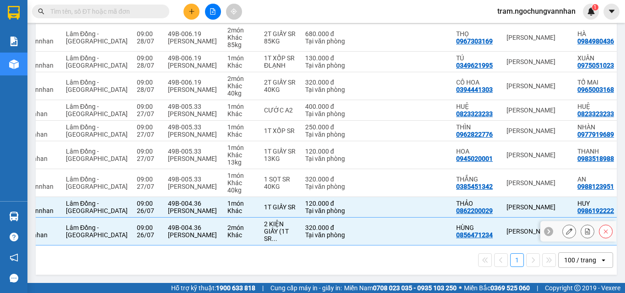
checkbox input "true"
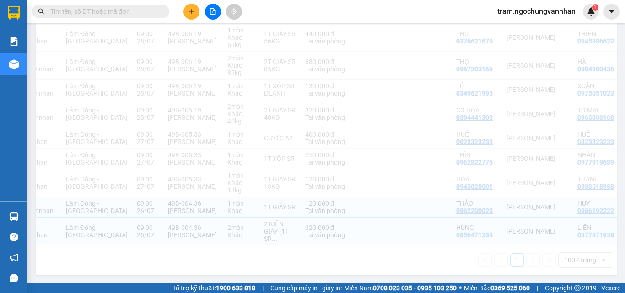
scroll to position [559, 0]
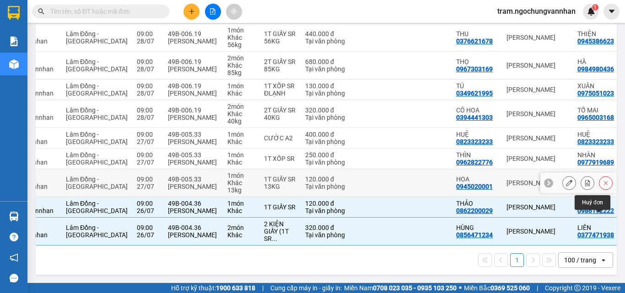
click at [602, 180] on icon at bounding box center [605, 183] width 6 height 6
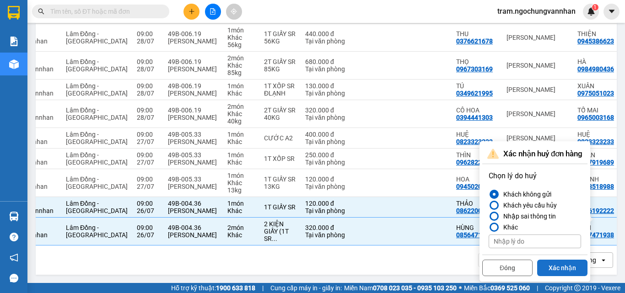
click at [565, 260] on button "Xác nhận" at bounding box center [562, 268] width 50 height 16
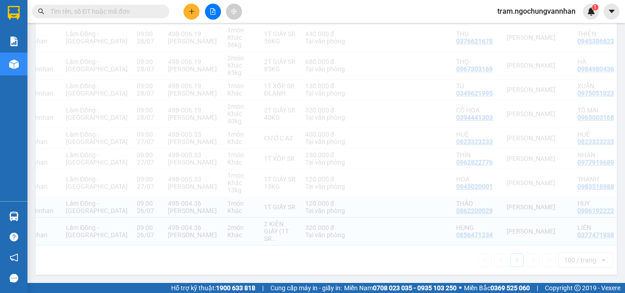
checkbox input "true"
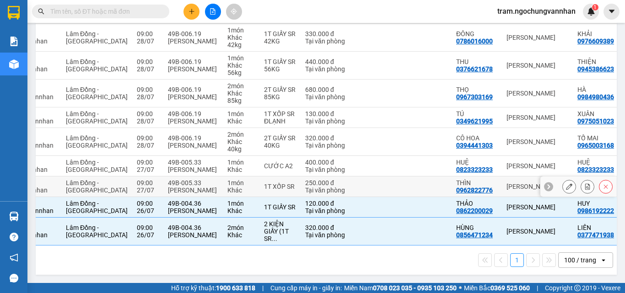
scroll to position [531, 0]
click at [602, 183] on icon at bounding box center [605, 186] width 6 height 6
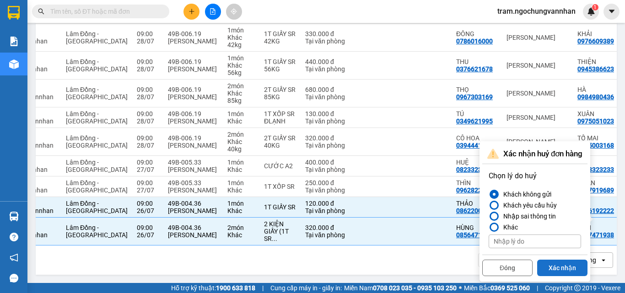
click at [557, 260] on button "Xác nhận" at bounding box center [562, 268] width 50 height 16
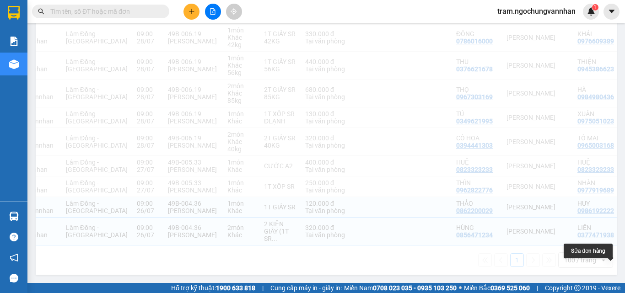
checkbox input "true"
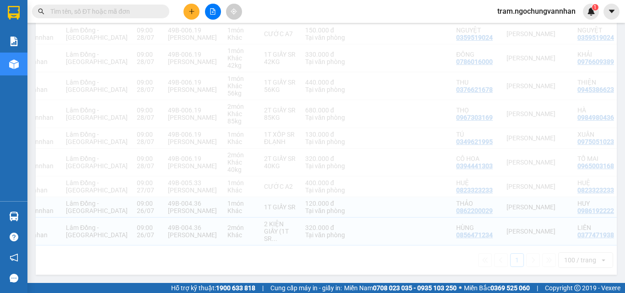
scroll to position [503, 0]
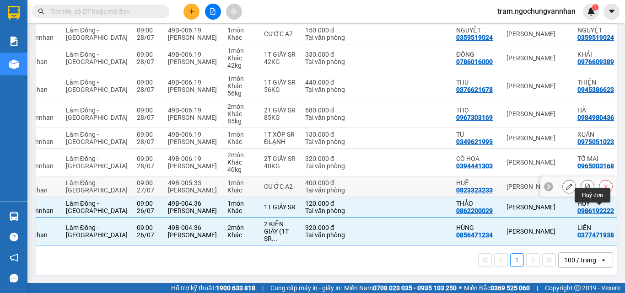
click at [599, 179] on button at bounding box center [605, 187] width 13 height 16
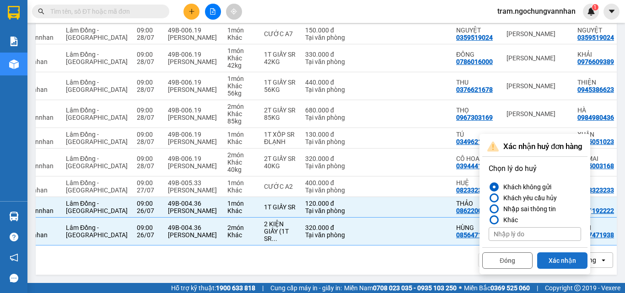
click at [561, 252] on button "Xác nhận" at bounding box center [562, 260] width 50 height 16
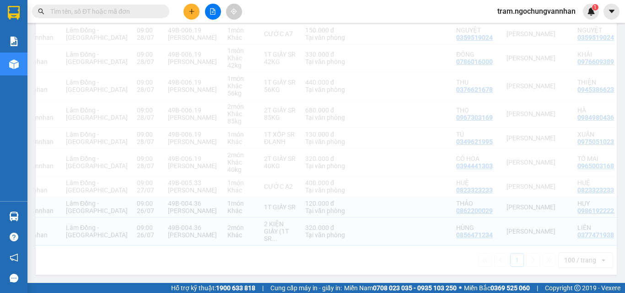
checkbox input "true"
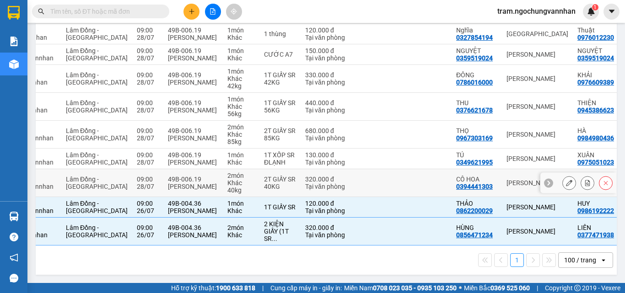
scroll to position [475, 0]
click at [602, 180] on icon at bounding box center [605, 183] width 6 height 6
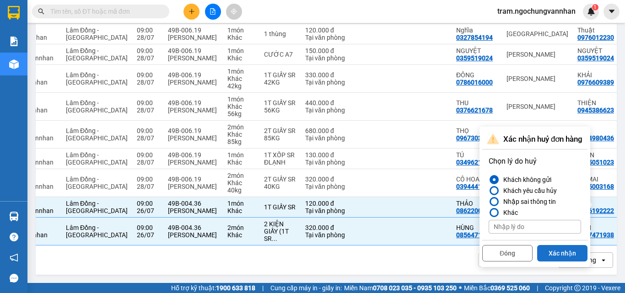
click at [555, 245] on button "Xác nhận" at bounding box center [562, 253] width 50 height 16
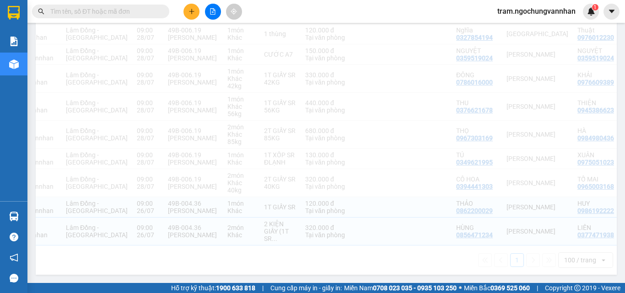
checkbox input "true"
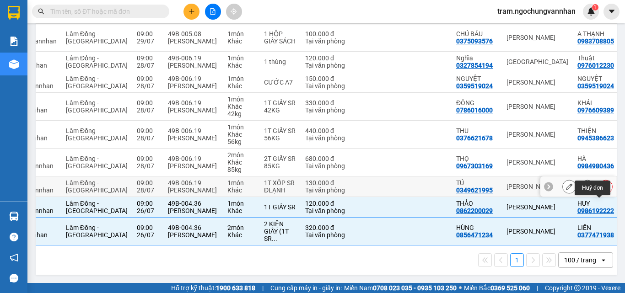
click at [600, 179] on button at bounding box center [605, 187] width 13 height 16
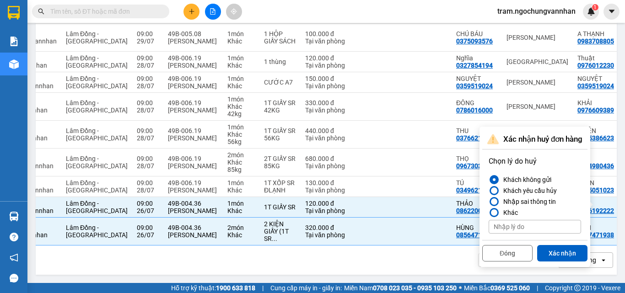
click at [556, 245] on button "Xác nhận" at bounding box center [562, 253] width 50 height 16
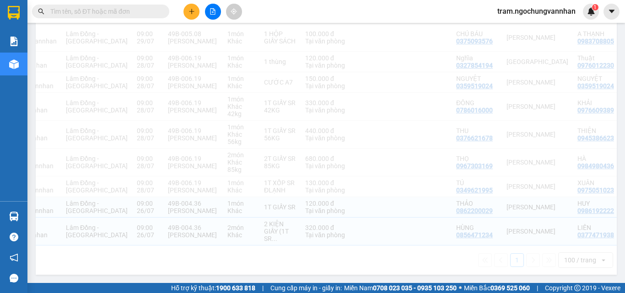
checkbox input "true"
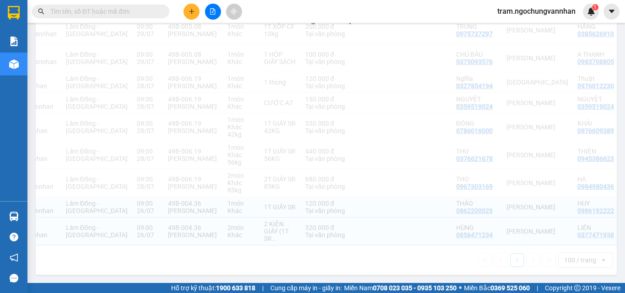
scroll to position [419, 0]
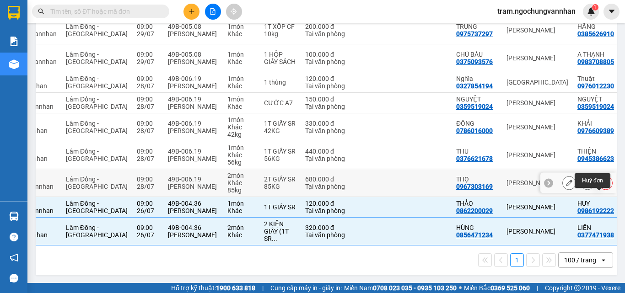
click at [602, 180] on icon at bounding box center [605, 183] width 6 height 6
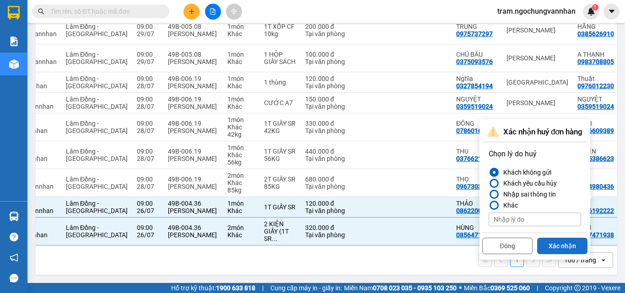
click at [564, 238] on button "Xác nhận" at bounding box center [562, 246] width 50 height 16
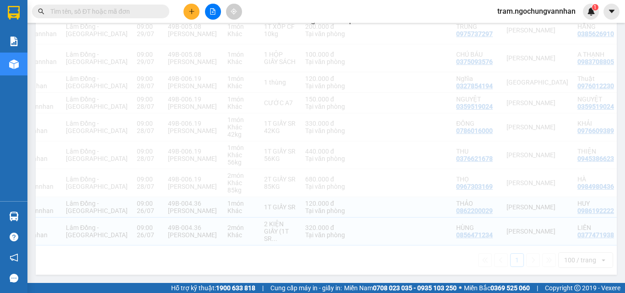
checkbox input "true"
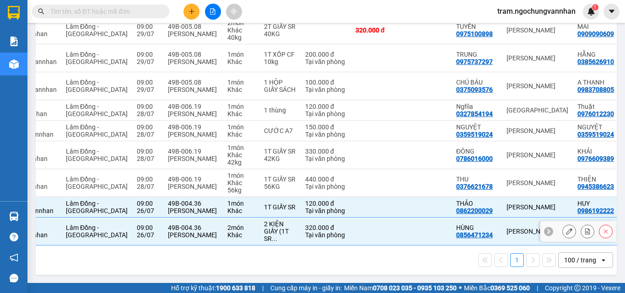
scroll to position [392, 0]
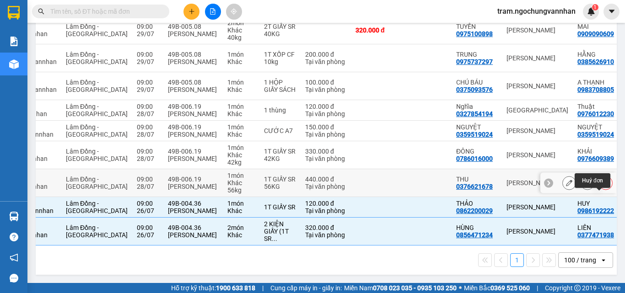
click at [599, 176] on button at bounding box center [605, 183] width 13 height 16
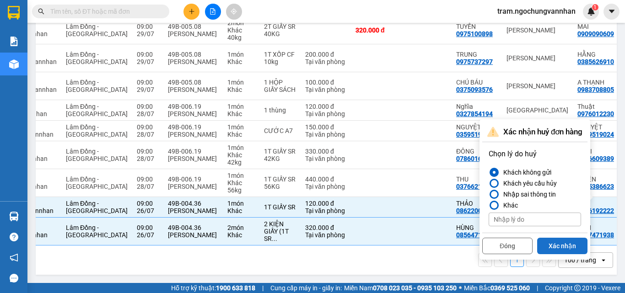
click at [558, 238] on button "Xác nhận" at bounding box center [562, 246] width 50 height 16
checkbox input "true"
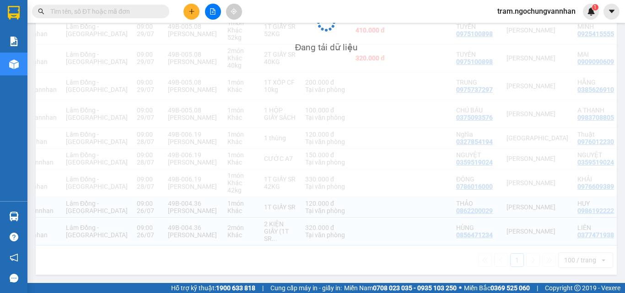
scroll to position [364, 0]
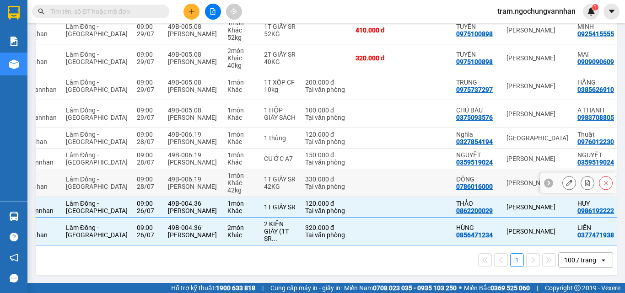
click at [602, 180] on icon at bounding box center [605, 183] width 6 height 6
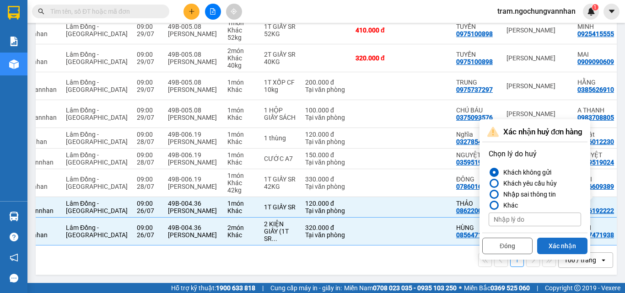
click at [559, 238] on button "Xác nhận" at bounding box center [562, 246] width 50 height 16
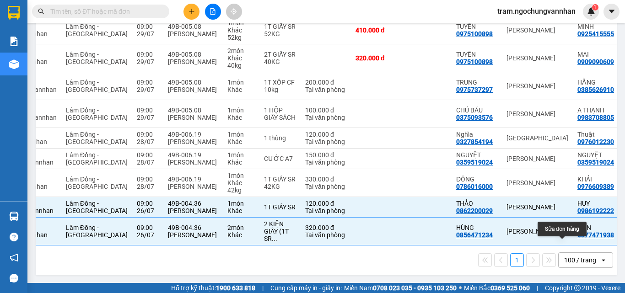
checkbox input "true"
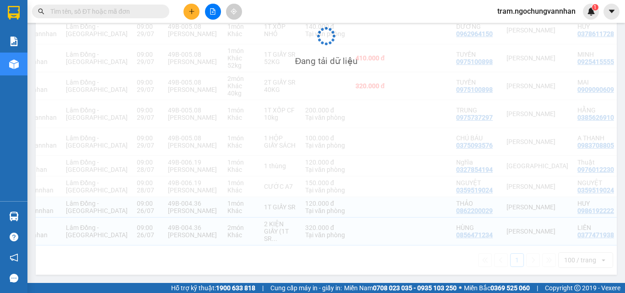
scroll to position [336, 0]
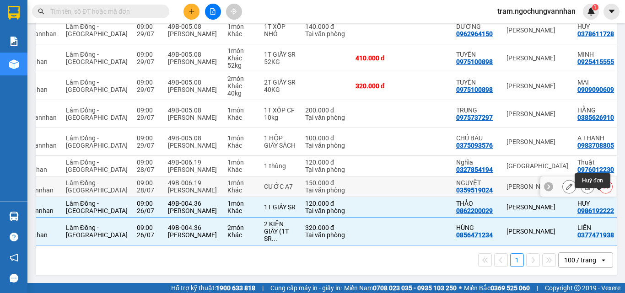
click at [602, 183] on icon at bounding box center [605, 186] width 6 height 6
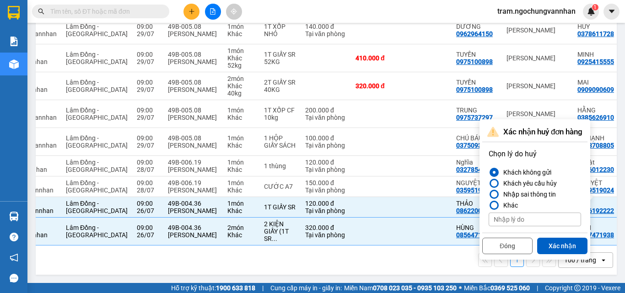
click at [556, 238] on button "Xác nhận" at bounding box center [562, 246] width 50 height 16
checkbox input "true"
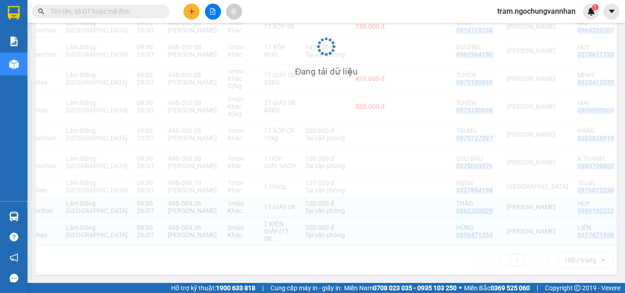
scroll to position [308, 0]
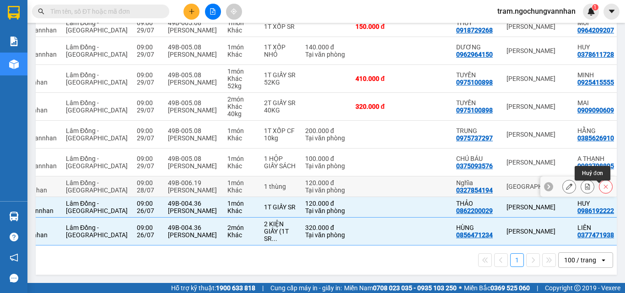
click at [602, 183] on icon at bounding box center [605, 186] width 6 height 6
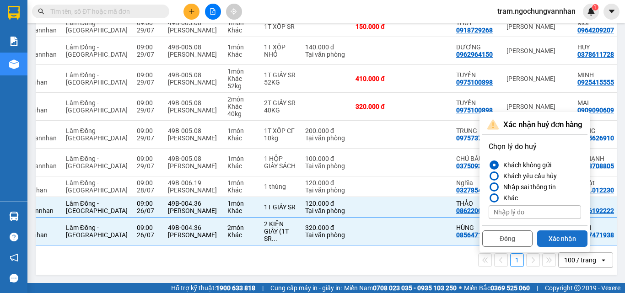
click at [565, 231] on button "Xác nhận" at bounding box center [562, 239] width 50 height 16
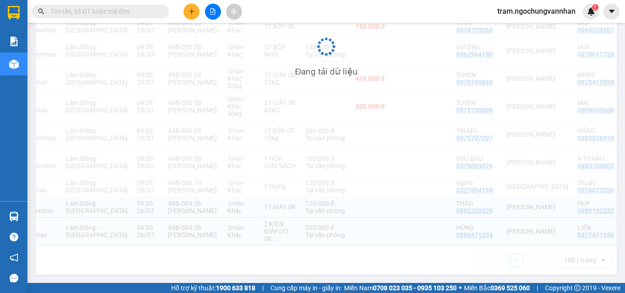
checkbox input "true"
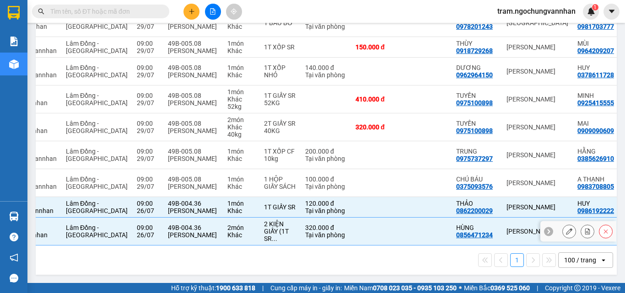
scroll to position [280, 0]
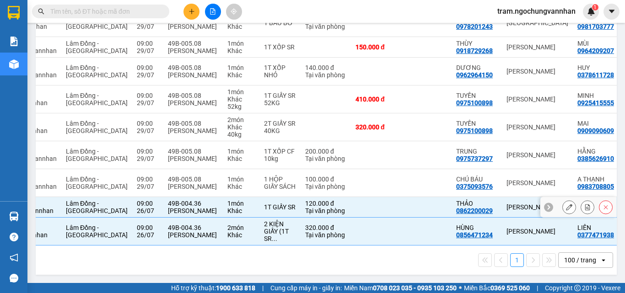
click at [596, 197] on div at bounding box center [578, 207] width 76 height 21
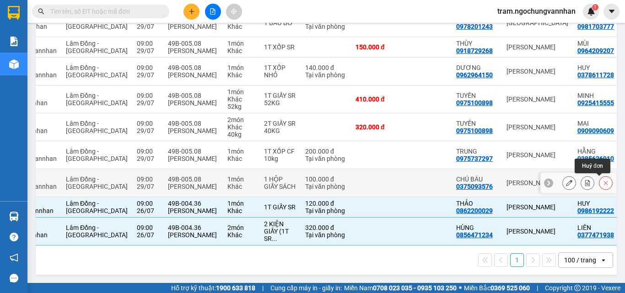
click at [602, 177] on button at bounding box center [605, 183] width 13 height 16
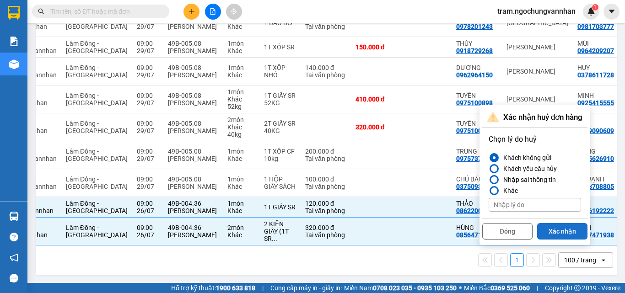
click at [555, 223] on button "Xác nhận" at bounding box center [562, 231] width 50 height 16
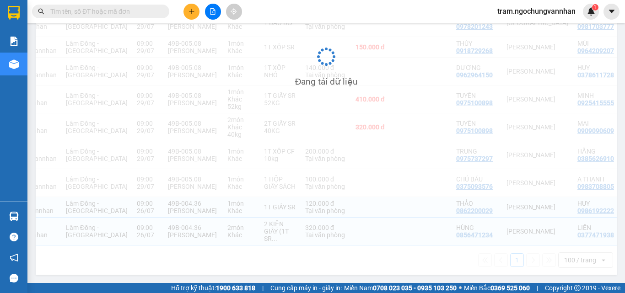
checkbox input "true"
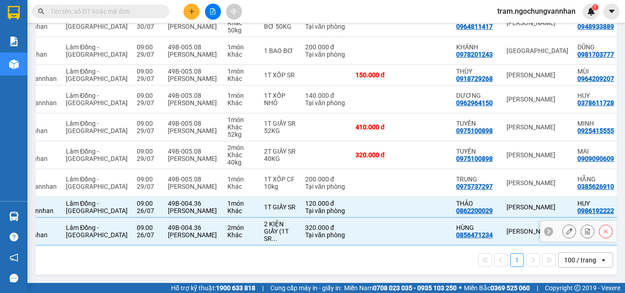
scroll to position [252, 0]
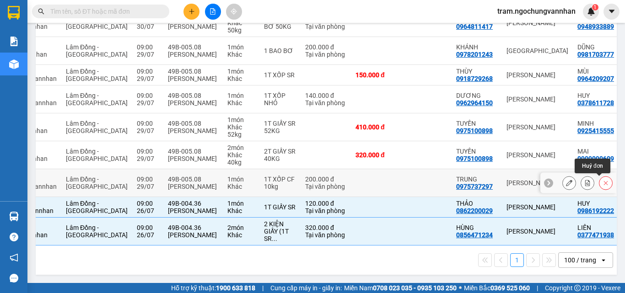
click at [602, 180] on icon at bounding box center [605, 183] width 6 height 6
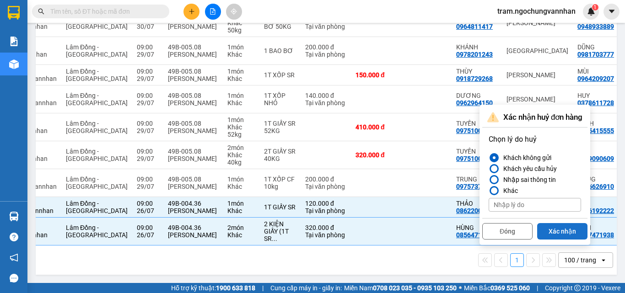
click at [570, 230] on button "Xác nhận" at bounding box center [562, 231] width 50 height 16
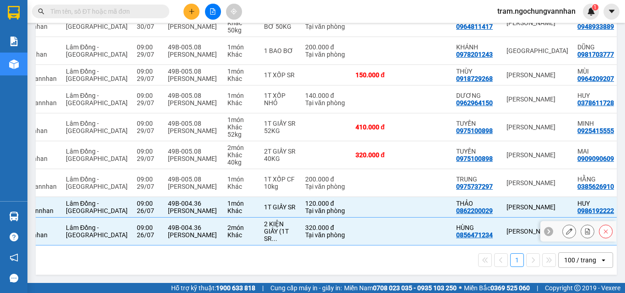
checkbox input "true"
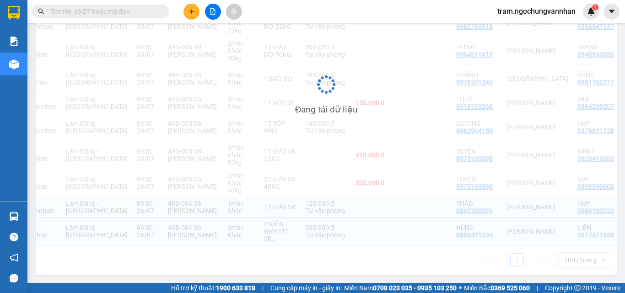
scroll to position [224, 0]
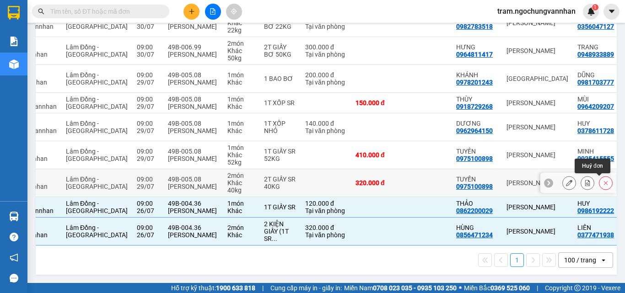
click at [602, 180] on icon at bounding box center [605, 183] width 6 height 6
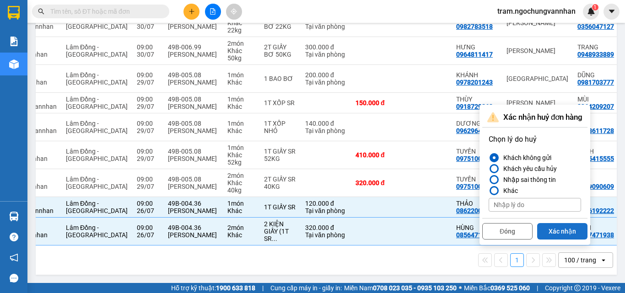
click at [568, 226] on button "Xác nhận" at bounding box center [562, 231] width 50 height 16
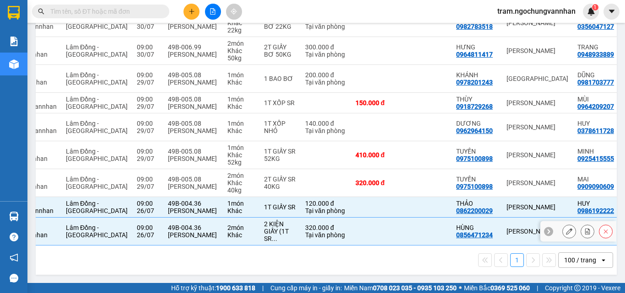
checkbox input "true"
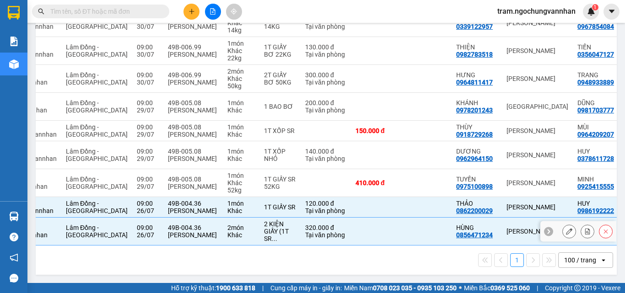
scroll to position [196, 0]
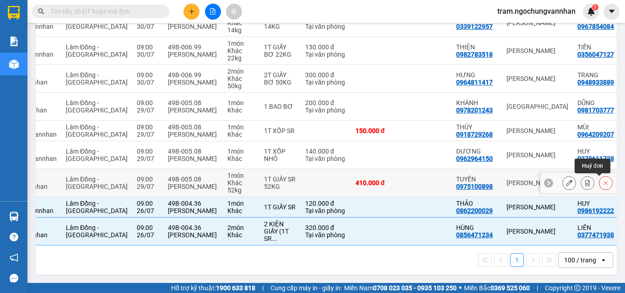
click at [604, 181] on icon at bounding box center [606, 183] width 4 height 4
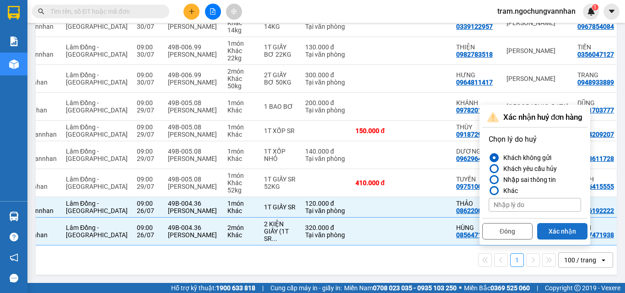
click at [569, 229] on button "Xác nhận" at bounding box center [562, 231] width 50 height 16
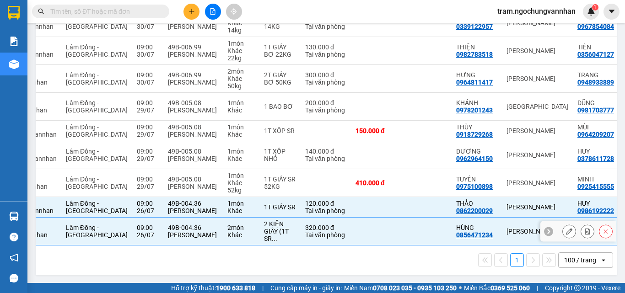
checkbox input "true"
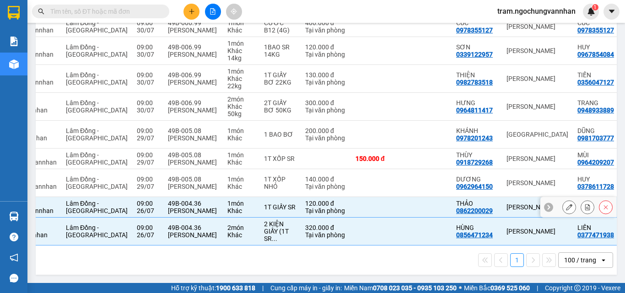
scroll to position [168, 0]
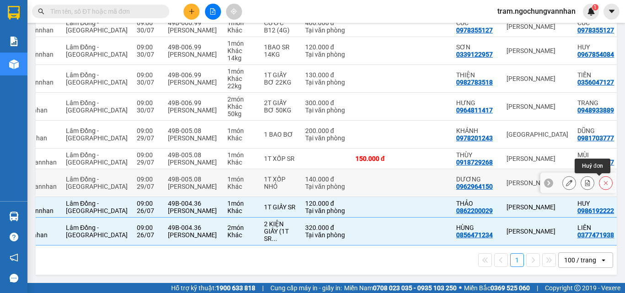
click at [603, 177] on button at bounding box center [605, 183] width 13 height 16
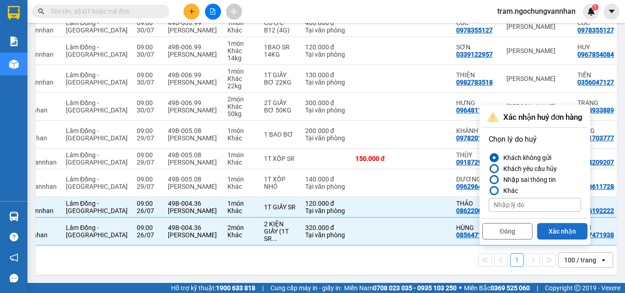
click at [569, 226] on button "Xác nhận" at bounding box center [562, 231] width 50 height 16
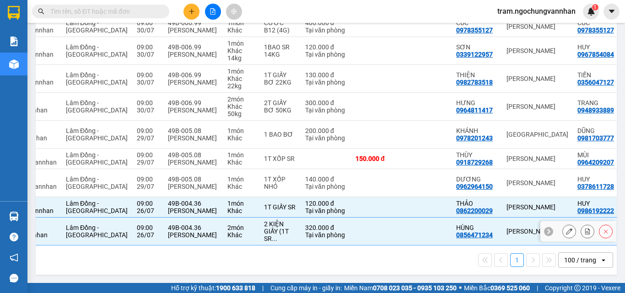
checkbox input "true"
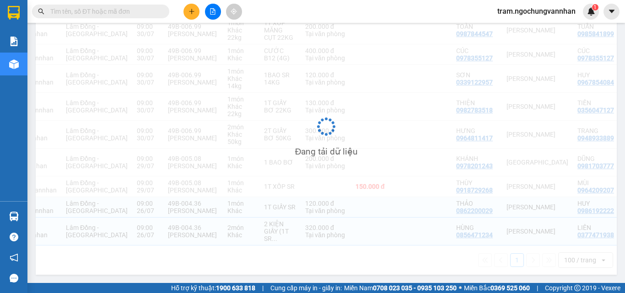
scroll to position [140, 0]
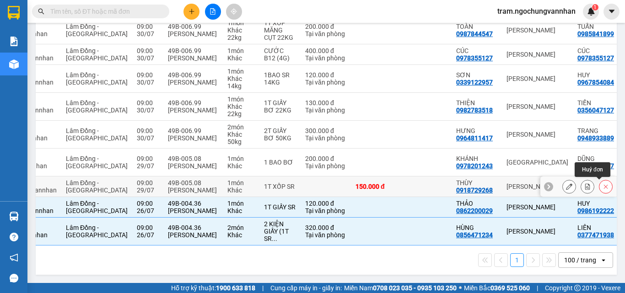
click at [602, 184] on icon at bounding box center [605, 186] width 6 height 6
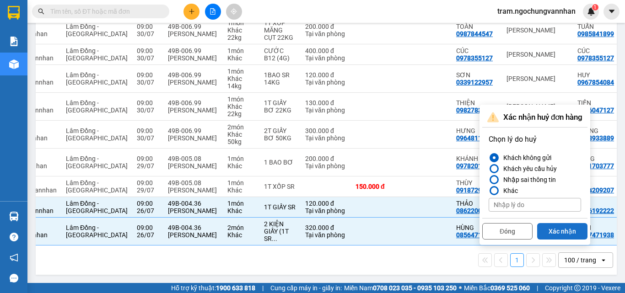
click at [565, 225] on button "Xác nhận" at bounding box center [562, 231] width 50 height 16
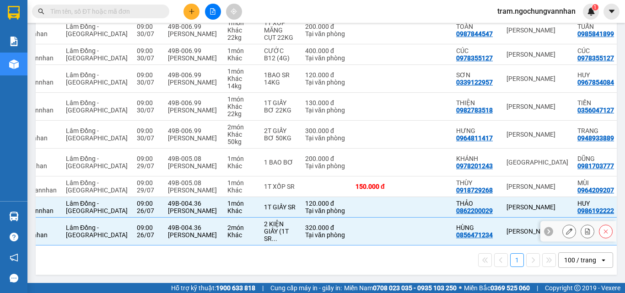
checkbox input "true"
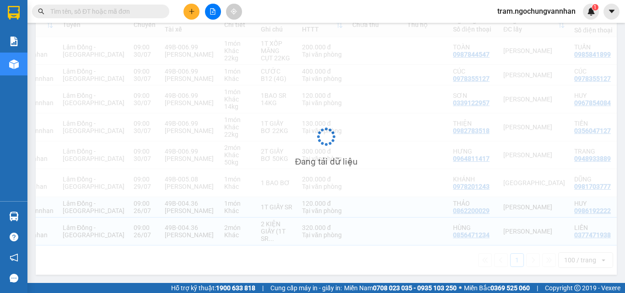
scroll to position [120, 0]
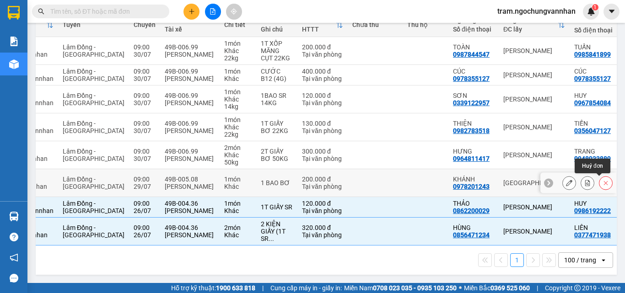
click at [602, 180] on icon at bounding box center [605, 183] width 6 height 6
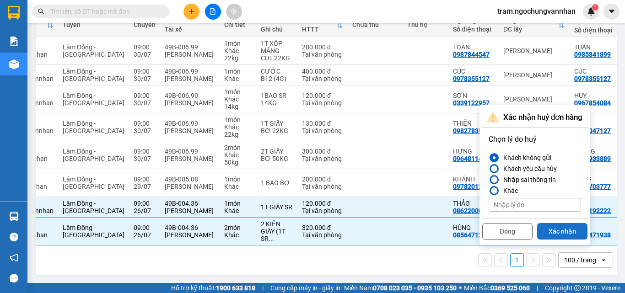
click at [558, 229] on button "Xác nhận" at bounding box center [562, 231] width 50 height 16
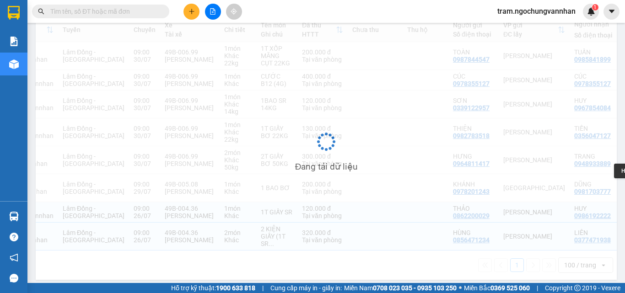
checkbox input "true"
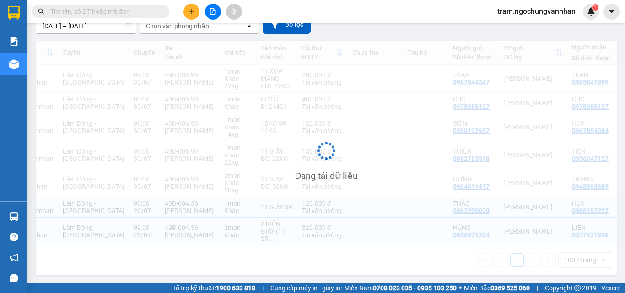
scroll to position [92, 0]
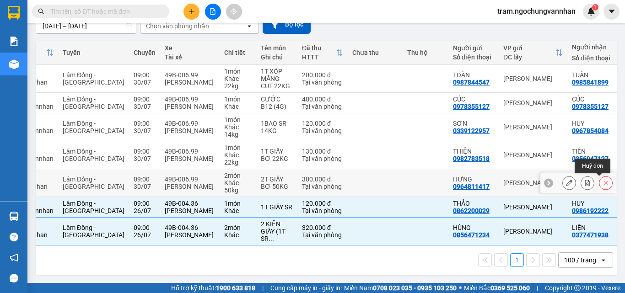
click at [602, 180] on icon at bounding box center [605, 183] width 6 height 6
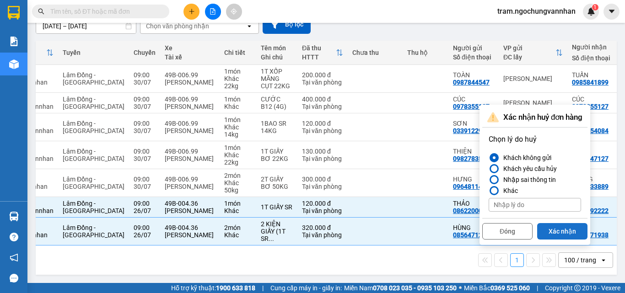
click at [558, 225] on button "Xác nhận" at bounding box center [562, 231] width 50 height 16
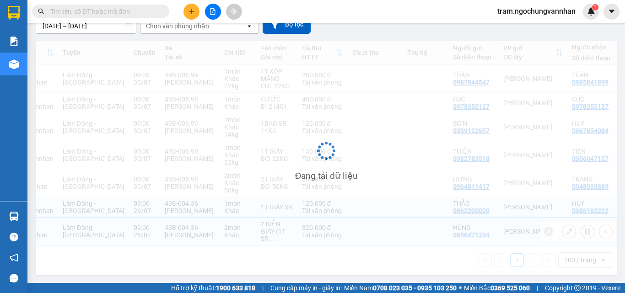
checkbox input "true"
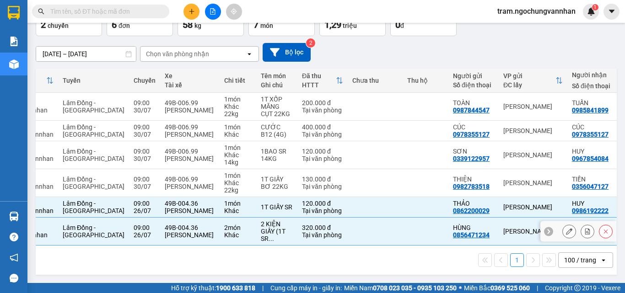
scroll to position [64, 0]
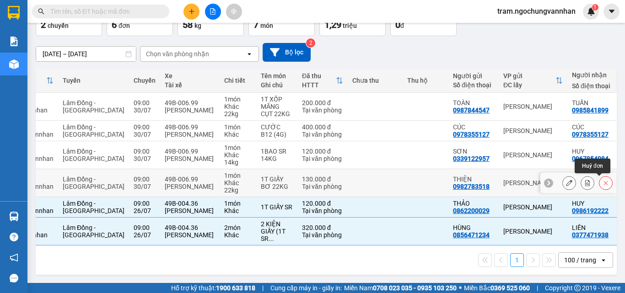
click at [602, 180] on icon at bounding box center [605, 183] width 6 height 6
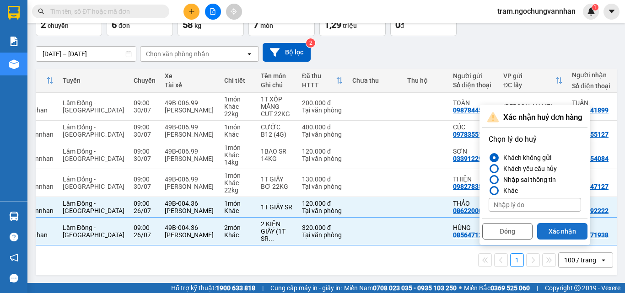
click at [564, 226] on button "Xác nhận" at bounding box center [562, 231] width 50 height 16
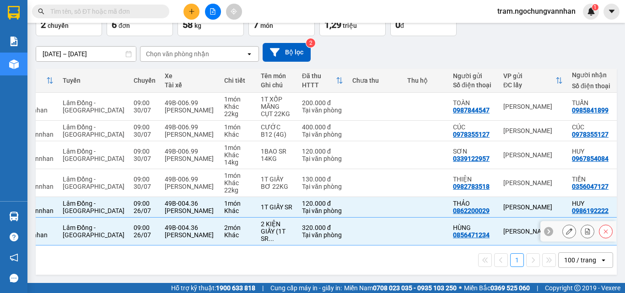
checkbox input "true"
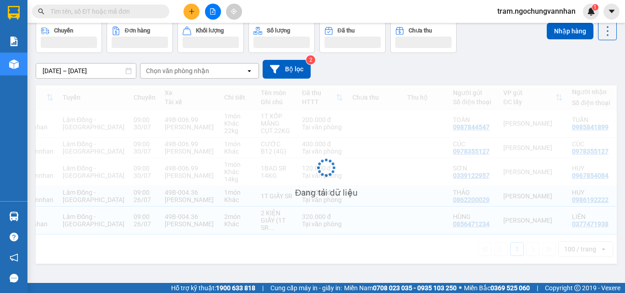
scroll to position [42, 0]
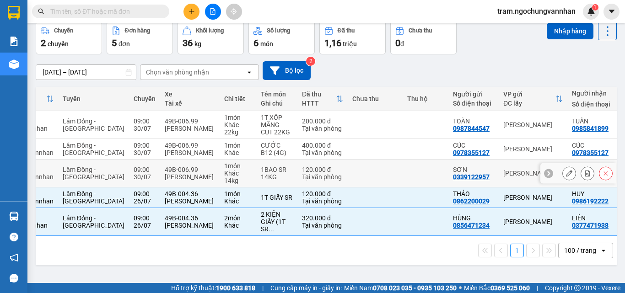
click at [599, 178] on button at bounding box center [605, 174] width 13 height 16
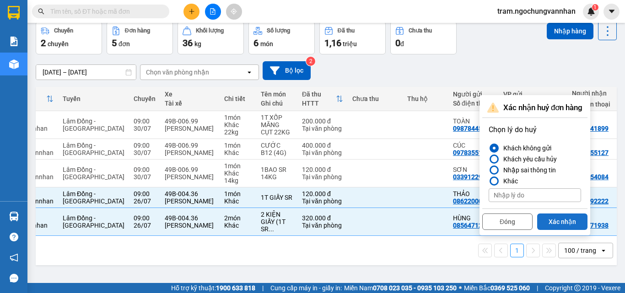
click at [562, 220] on button "Xác nhận" at bounding box center [562, 222] width 50 height 16
checkbox input "true"
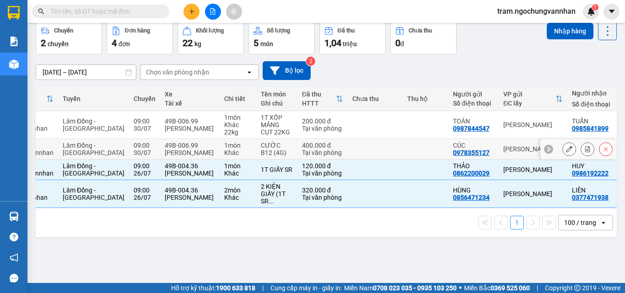
click at [602, 149] on button at bounding box center [605, 149] width 13 height 16
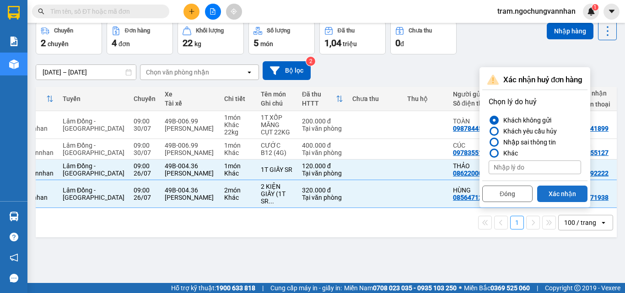
click at [577, 194] on button "Xác nhận" at bounding box center [562, 194] width 50 height 16
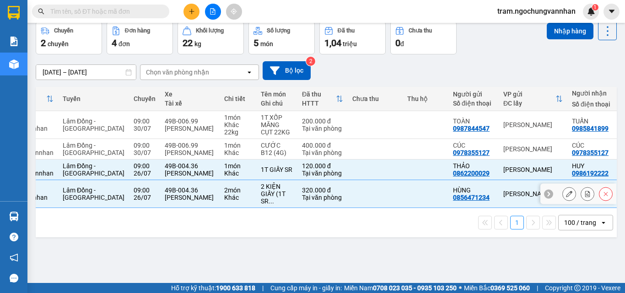
checkbox input "true"
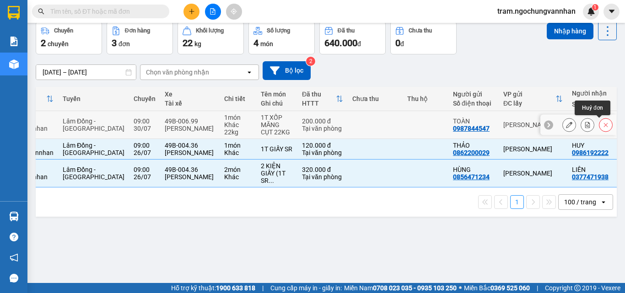
click at [602, 125] on icon at bounding box center [605, 125] width 6 height 6
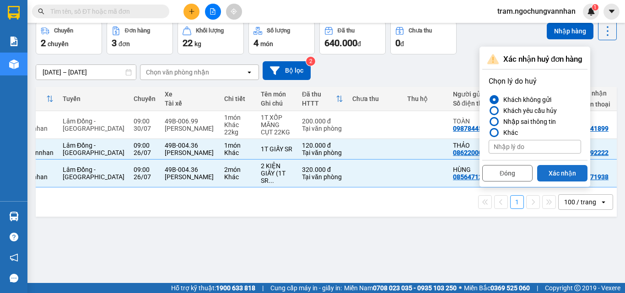
click at [563, 173] on button "Xác nhận" at bounding box center [562, 173] width 50 height 16
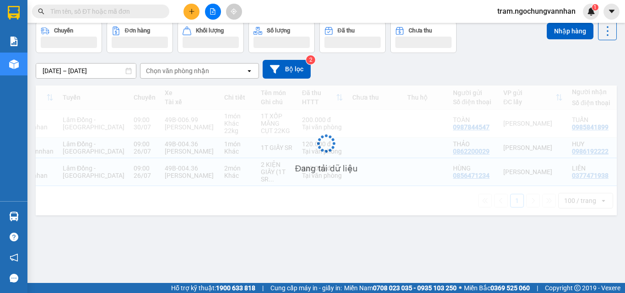
checkbox input "true"
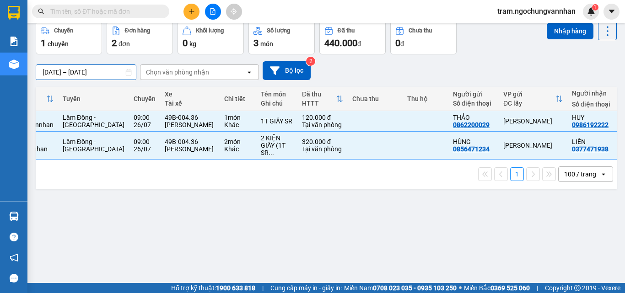
click at [88, 65] on input "22/07/2025 – 29/07/2025" at bounding box center [86, 72] width 100 height 15
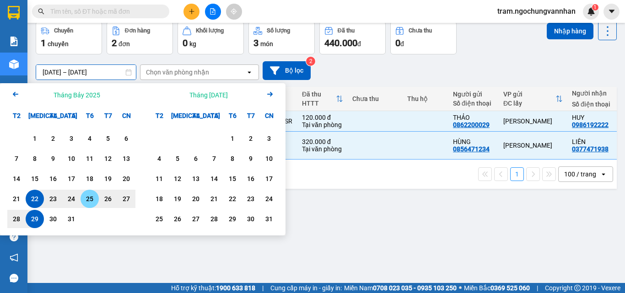
click at [86, 198] on div "25" at bounding box center [89, 198] width 13 height 11
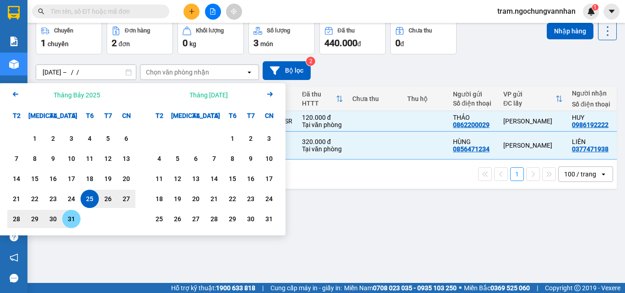
click at [72, 219] on div "31" at bounding box center [71, 219] width 13 height 11
type input "25/07/2025 – 31/07/2025"
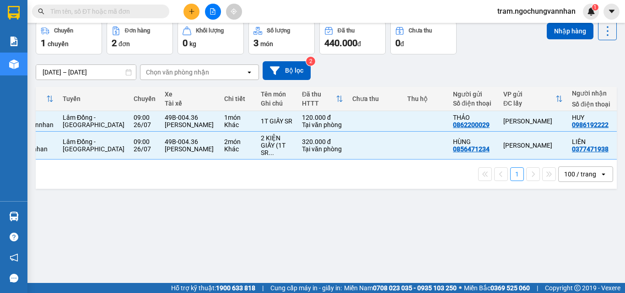
checkbox input "false"
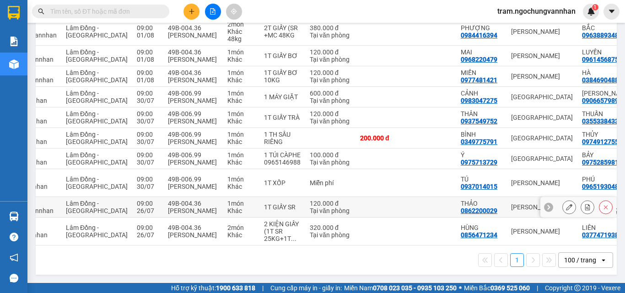
scroll to position [364, 0]
click at [183, 207] on div "[PERSON_NAME]" at bounding box center [193, 210] width 50 height 7
checkbox input "true"
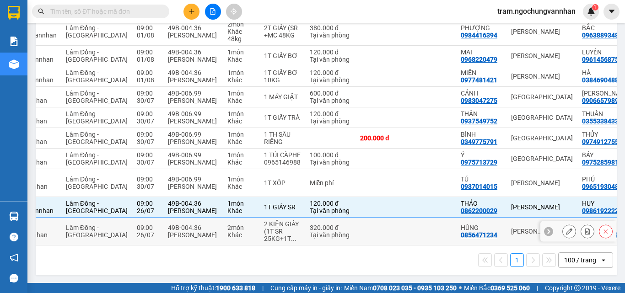
click at [182, 231] on div "[PERSON_NAME]" at bounding box center [193, 234] width 50 height 7
checkbox input "true"
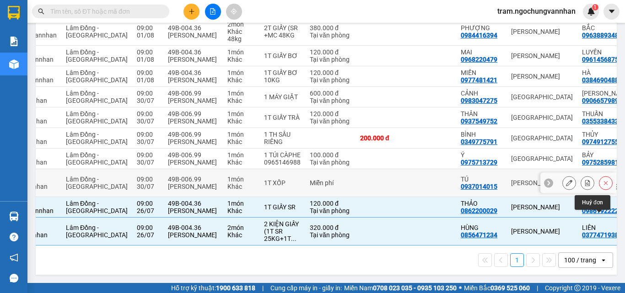
click at [602, 181] on icon at bounding box center [605, 183] width 6 height 6
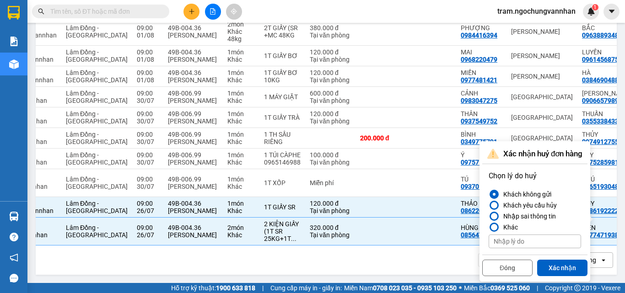
click at [562, 255] on div "Đóng Xác nhận" at bounding box center [534, 267] width 105 height 24
click at [557, 260] on button "Xác nhận" at bounding box center [562, 268] width 50 height 16
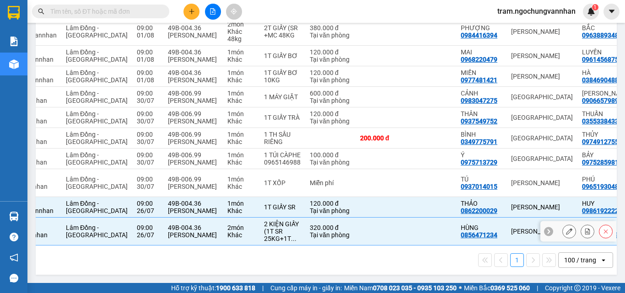
checkbox input "true"
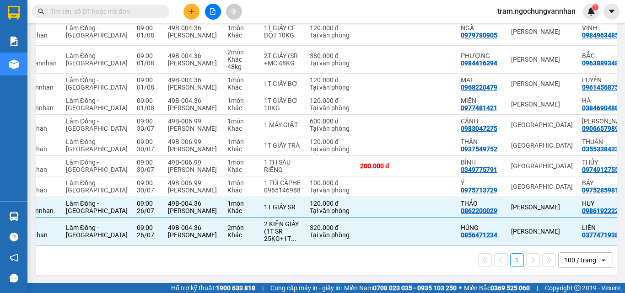
scroll to position [336, 0]
click at [602, 183] on icon at bounding box center [605, 186] width 6 height 6
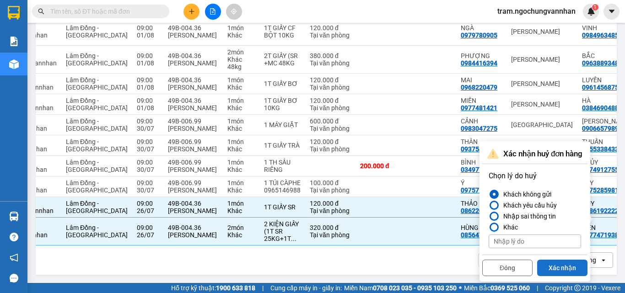
click at [564, 260] on button "Xác nhận" at bounding box center [562, 268] width 50 height 16
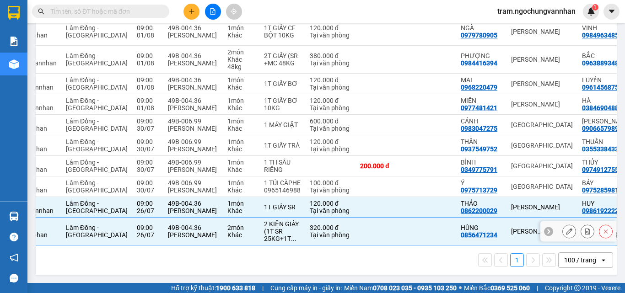
checkbox input "true"
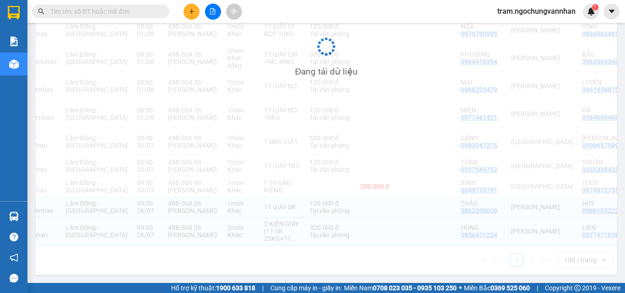
scroll to position [308, 0]
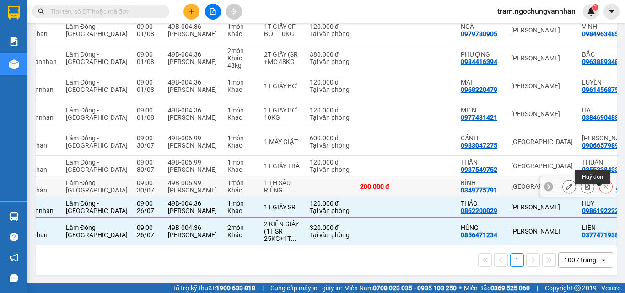
click at [602, 183] on icon at bounding box center [605, 186] width 6 height 6
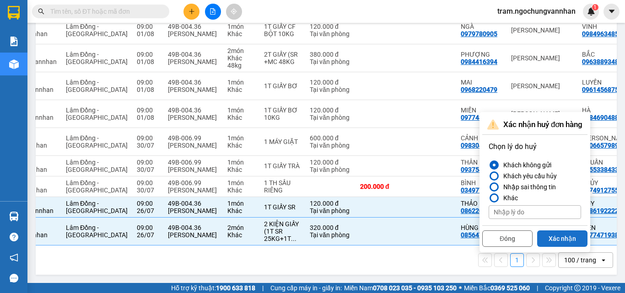
click at [569, 231] on button "Xác nhận" at bounding box center [562, 239] width 50 height 16
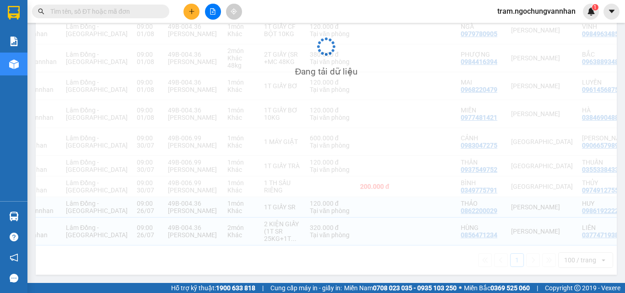
checkbox input "true"
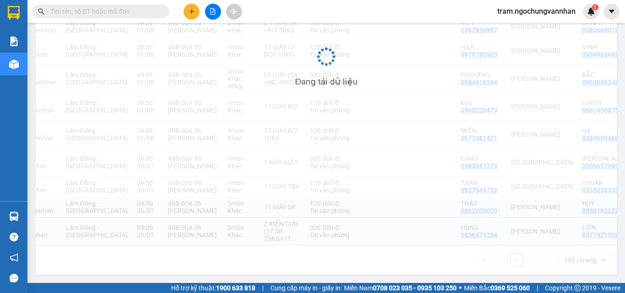
scroll to position [287, 0]
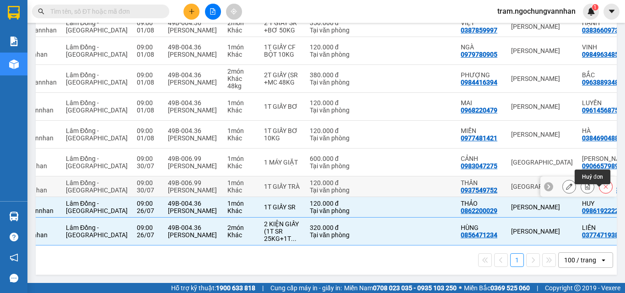
click at [602, 182] on button at bounding box center [605, 187] width 13 height 16
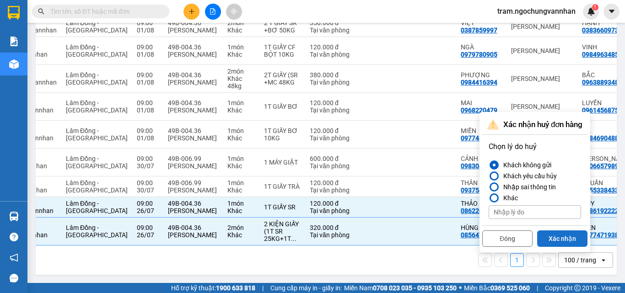
click at [568, 231] on button "Xác nhận" at bounding box center [562, 239] width 50 height 16
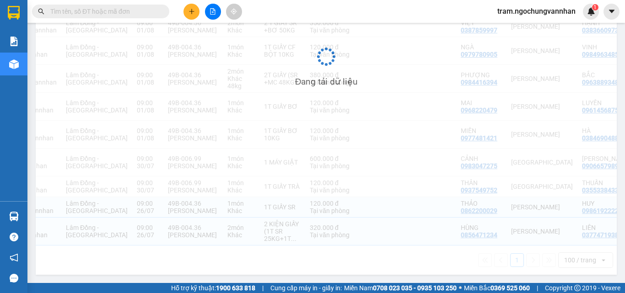
checkbox input "true"
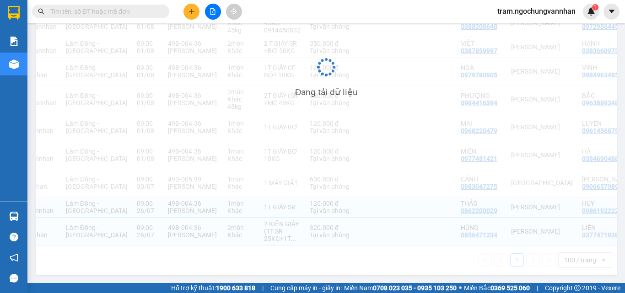
scroll to position [267, 0]
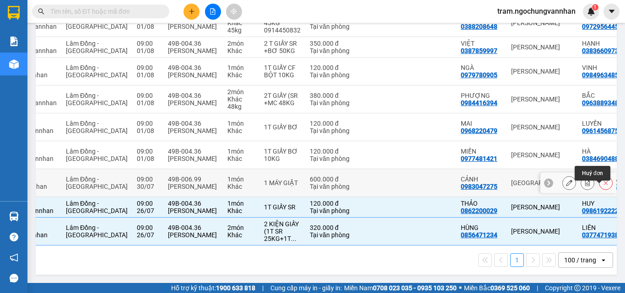
click at [602, 180] on icon at bounding box center [605, 183] width 6 height 6
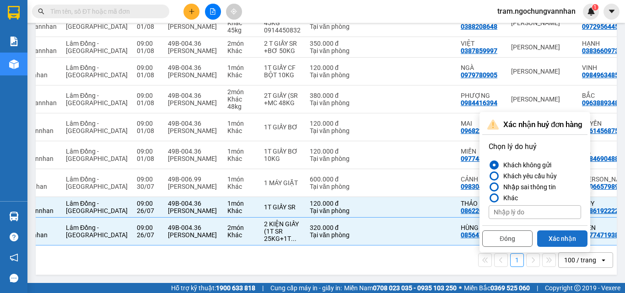
click at [567, 231] on button "Xác nhận" at bounding box center [562, 239] width 50 height 16
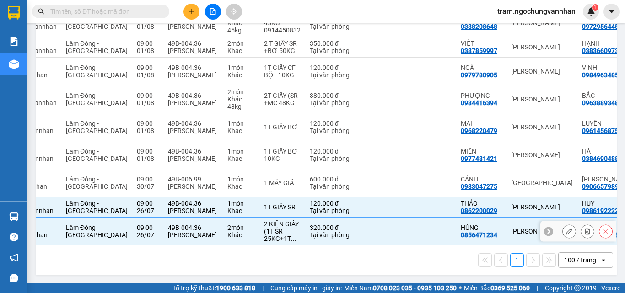
checkbox input "true"
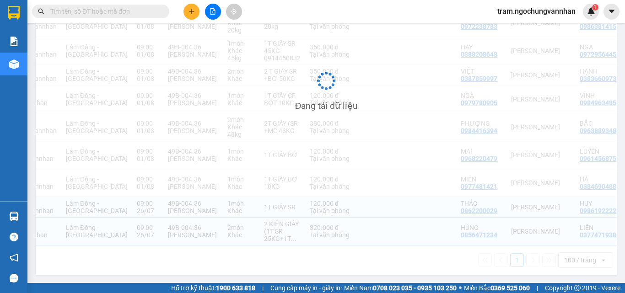
scroll to position [239, 0]
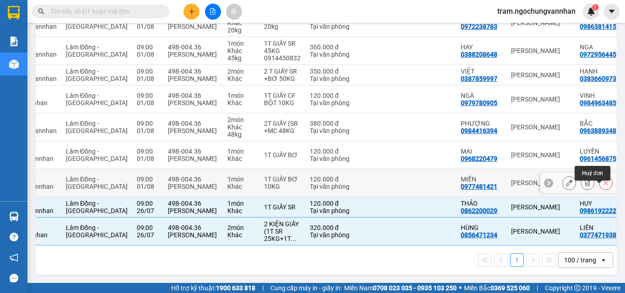
click at [599, 182] on button at bounding box center [605, 183] width 13 height 16
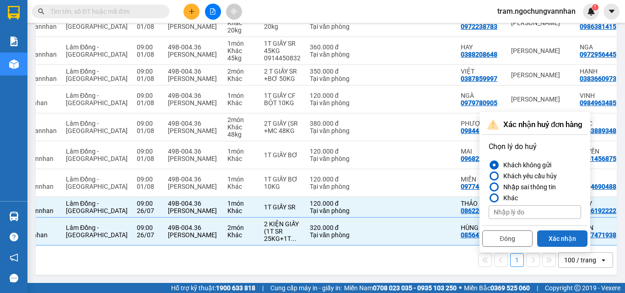
click at [556, 231] on button "Xác nhận" at bounding box center [562, 239] width 50 height 16
checkbox input "true"
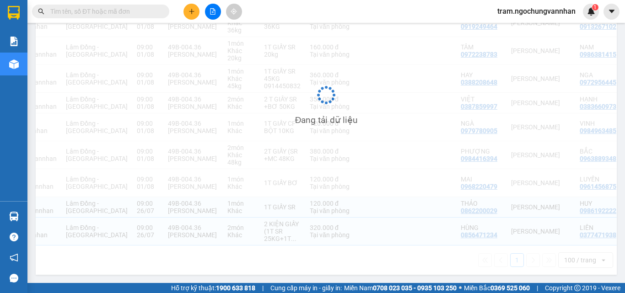
scroll to position [211, 0]
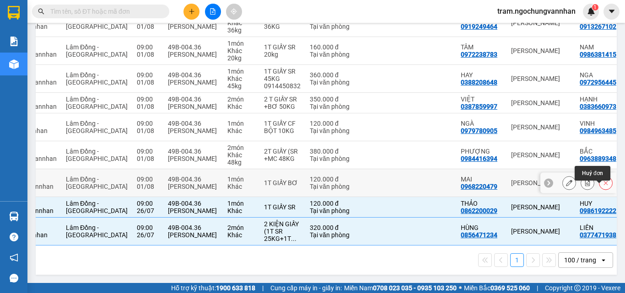
click at [602, 180] on icon at bounding box center [605, 183] width 6 height 6
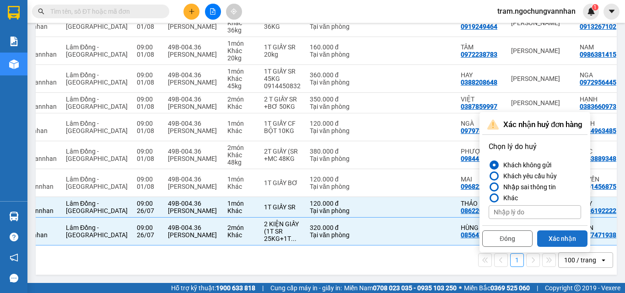
click at [559, 231] on button "Xác nhận" at bounding box center [562, 239] width 50 height 16
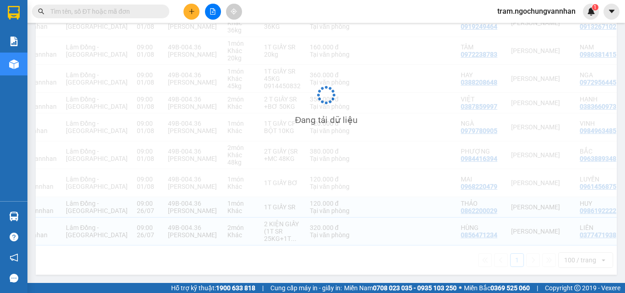
checkbox input "true"
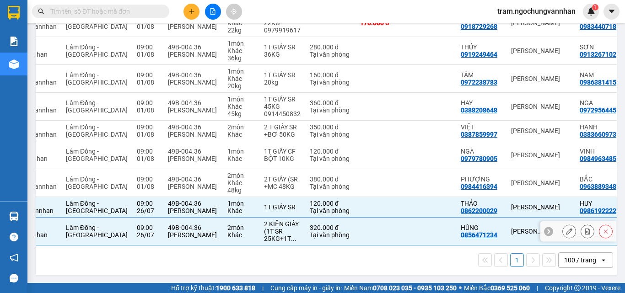
scroll to position [183, 0]
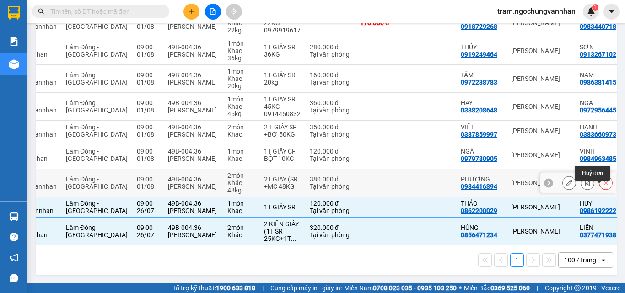
click at [602, 180] on icon at bounding box center [605, 183] width 6 height 6
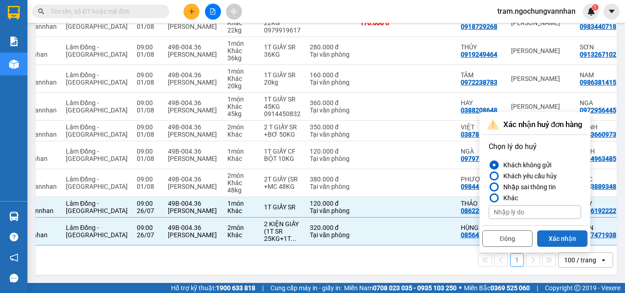
click at [557, 231] on button "Xác nhận" at bounding box center [562, 239] width 50 height 16
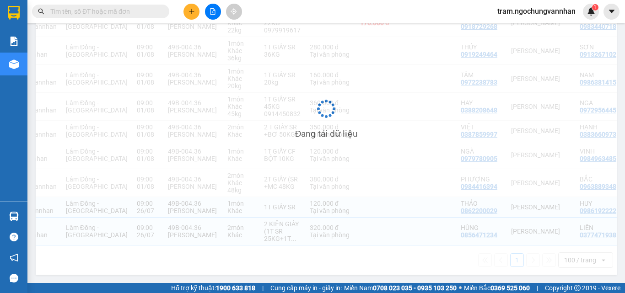
checkbox input "true"
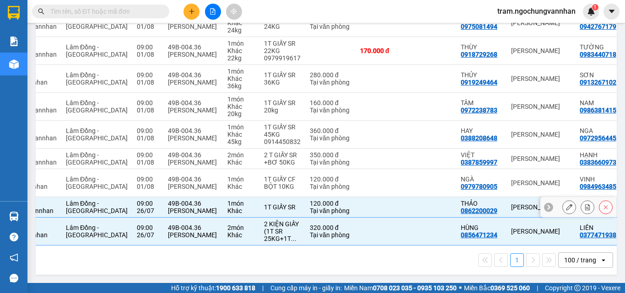
scroll to position [155, 0]
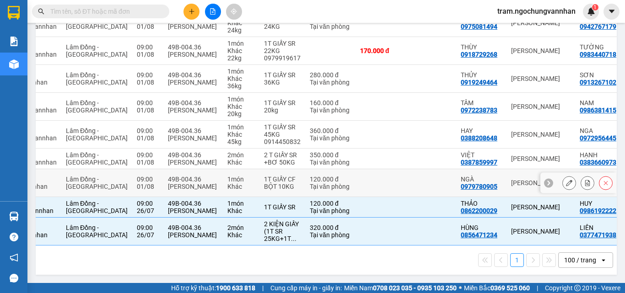
click at [602, 180] on icon at bounding box center [605, 183] width 6 height 6
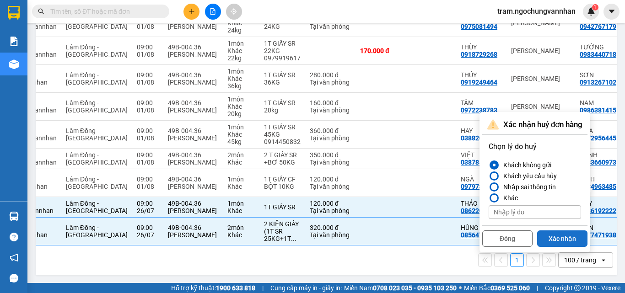
click at [556, 231] on button "Xác nhận" at bounding box center [562, 239] width 50 height 16
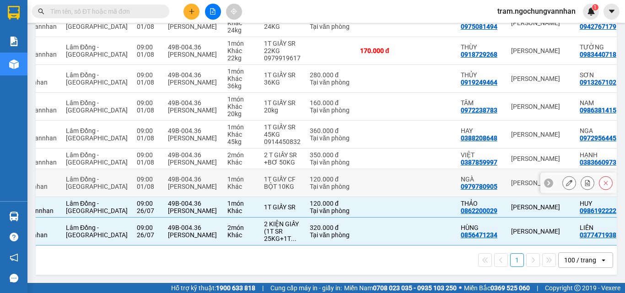
checkbox input "true"
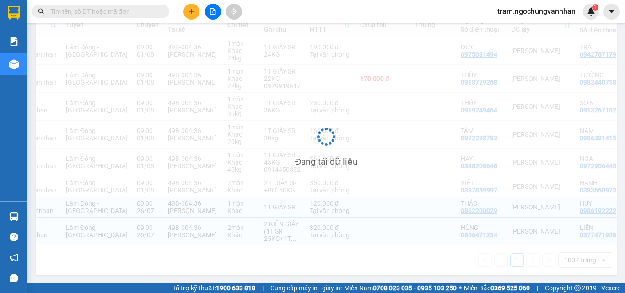
scroll to position [127, 0]
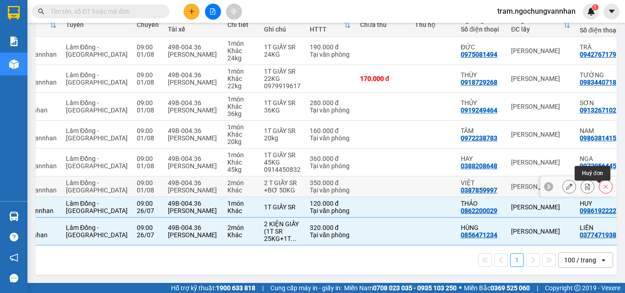
click at [602, 183] on icon at bounding box center [605, 186] width 6 height 6
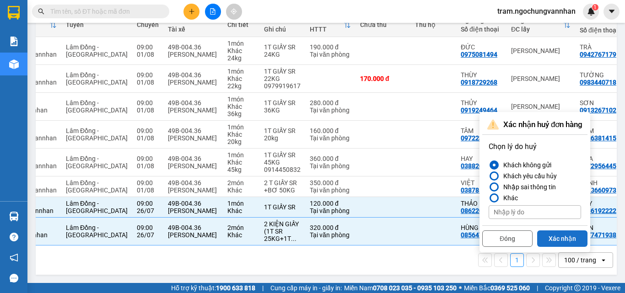
click at [573, 231] on button "Xác nhận" at bounding box center [562, 239] width 50 height 16
checkbox input "true"
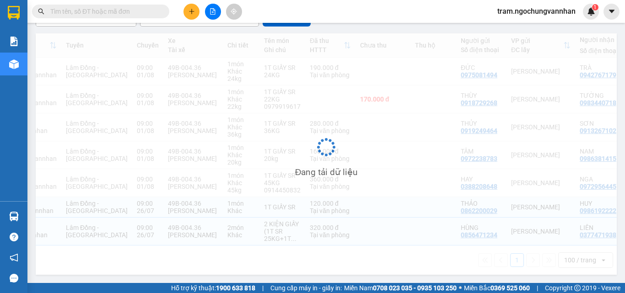
scroll to position [99, 0]
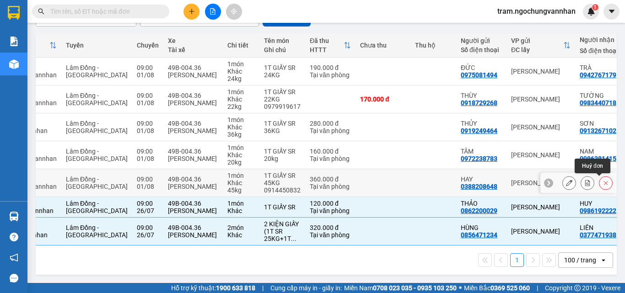
click at [602, 180] on icon at bounding box center [605, 183] width 6 height 6
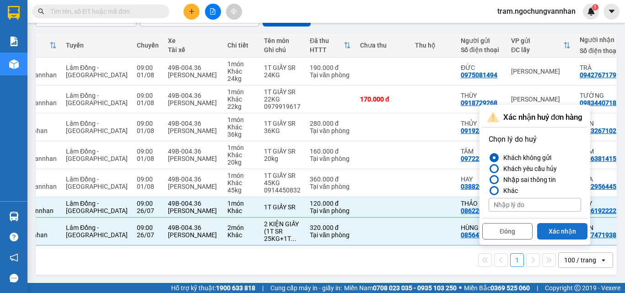
click at [559, 226] on button "Xác nhận" at bounding box center [562, 231] width 50 height 16
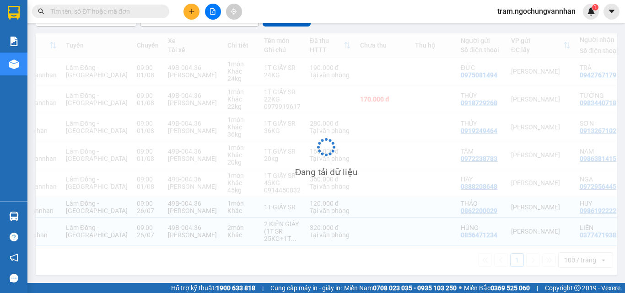
checkbox input "true"
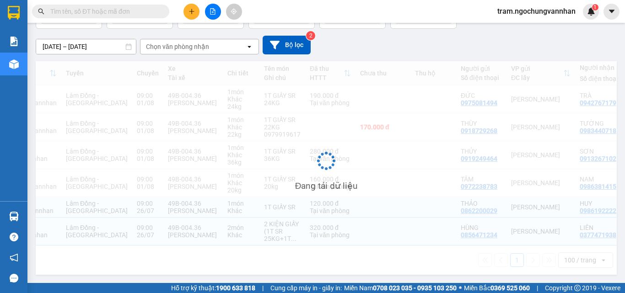
scroll to position [71, 0]
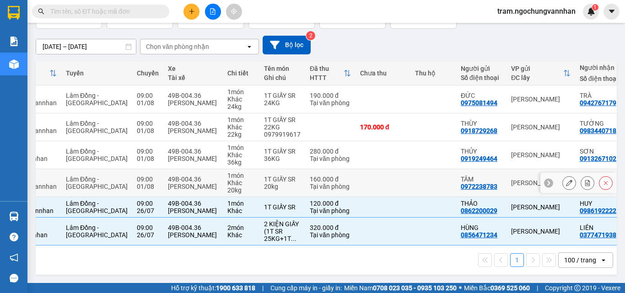
click at [602, 180] on icon at bounding box center [605, 183] width 6 height 6
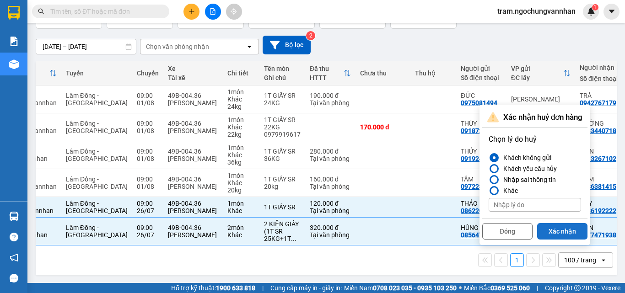
click at [574, 223] on button "Xác nhận" at bounding box center [562, 231] width 50 height 16
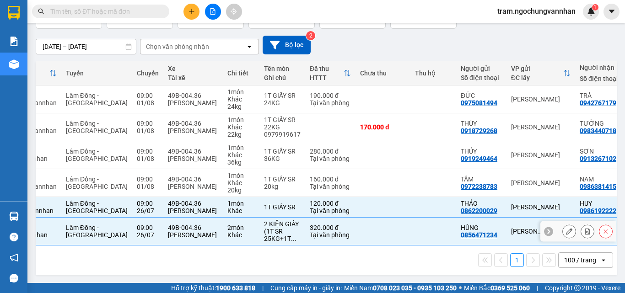
checkbox input "true"
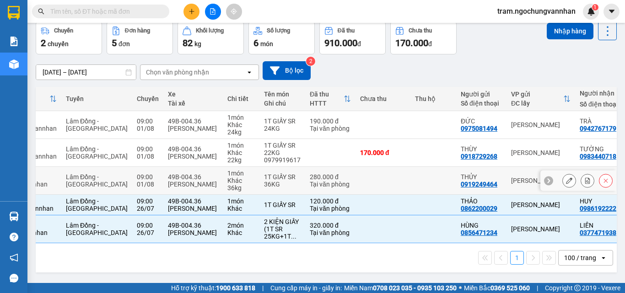
scroll to position [43, 0]
click at [599, 174] on button at bounding box center [605, 181] width 13 height 16
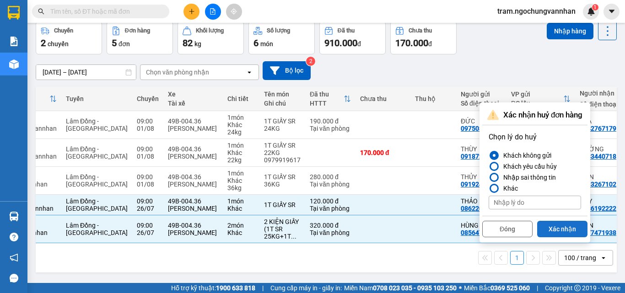
click at [569, 224] on button "Xác nhận" at bounding box center [562, 229] width 50 height 16
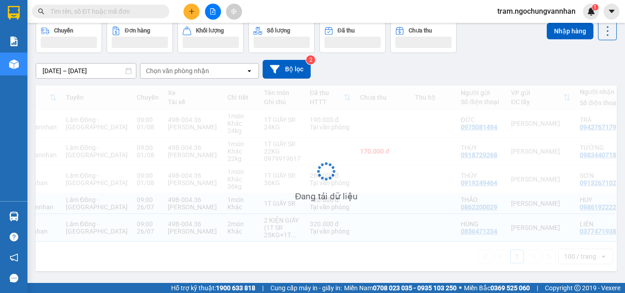
checkbox input "true"
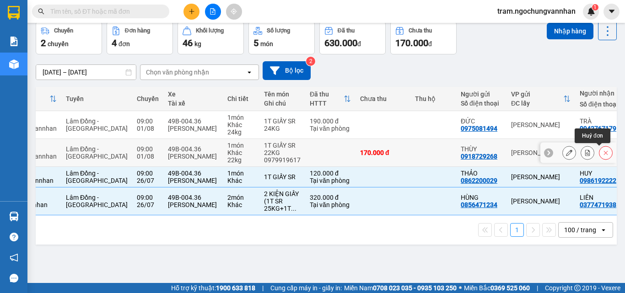
click at [604, 152] on icon at bounding box center [606, 153] width 4 height 4
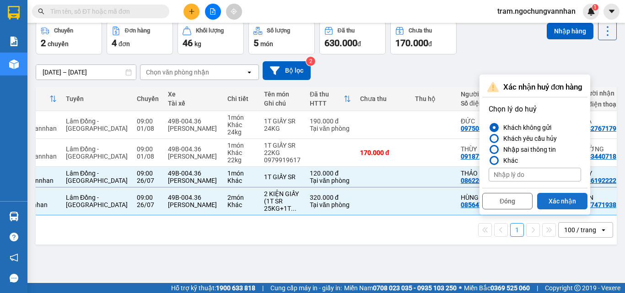
click at [563, 201] on button "Xác nhận" at bounding box center [562, 201] width 50 height 16
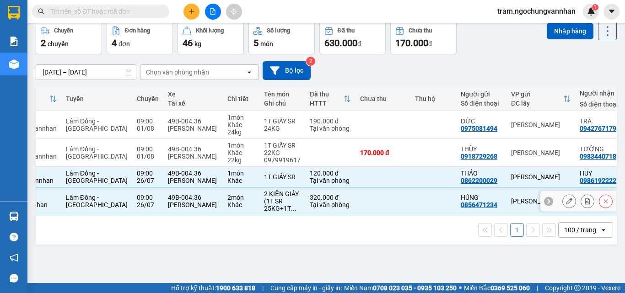
checkbox input "true"
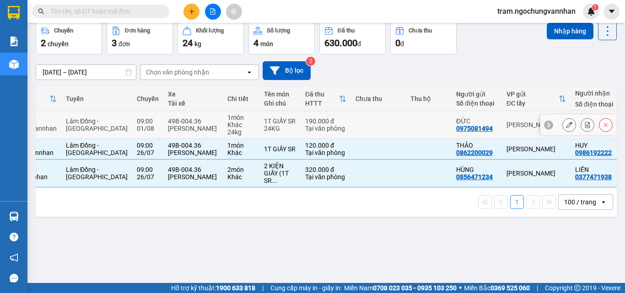
click at [602, 126] on button at bounding box center [605, 125] width 13 height 16
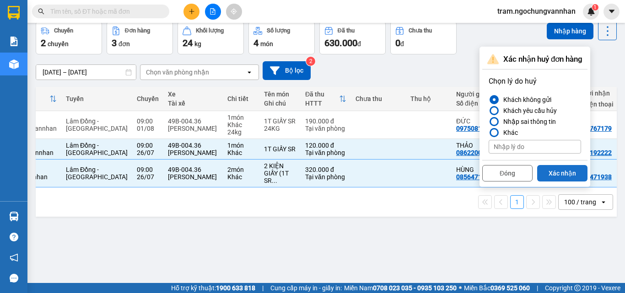
click at [568, 175] on button "Xác nhận" at bounding box center [562, 173] width 50 height 16
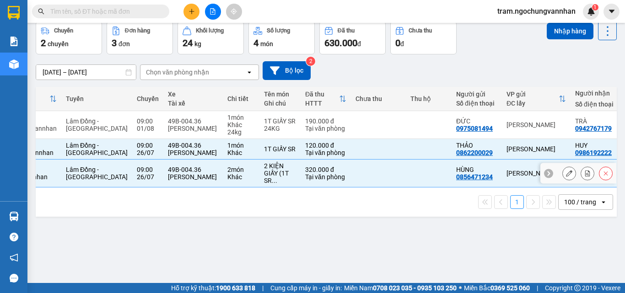
checkbox input "true"
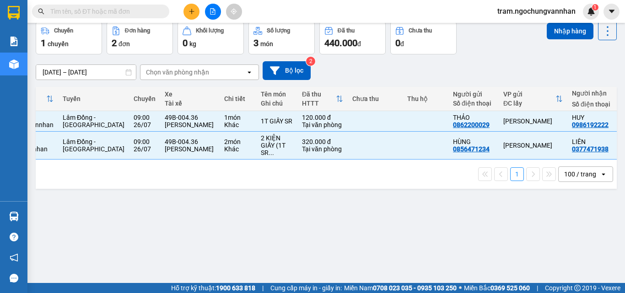
click at [73, 72] on input "25/07/2025 – 31/07/2025" at bounding box center [86, 72] width 100 height 15
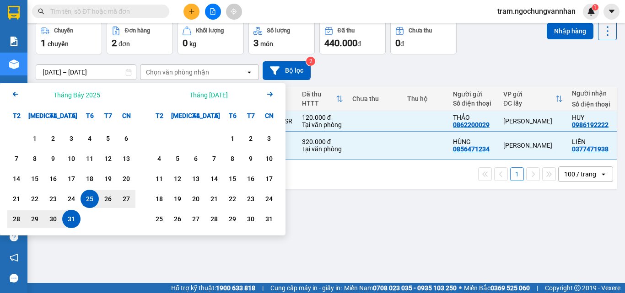
click at [92, 196] on div "25" at bounding box center [89, 198] width 13 height 11
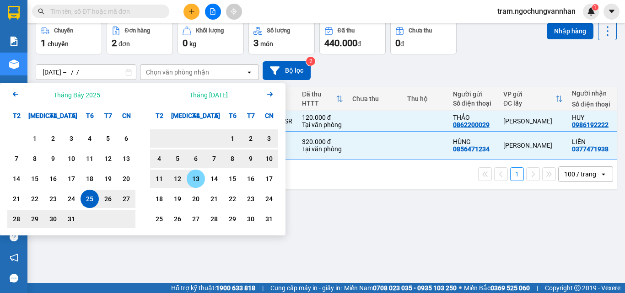
click at [193, 177] on div "13" at bounding box center [195, 178] width 13 height 11
type input "[DATE] – [DATE]"
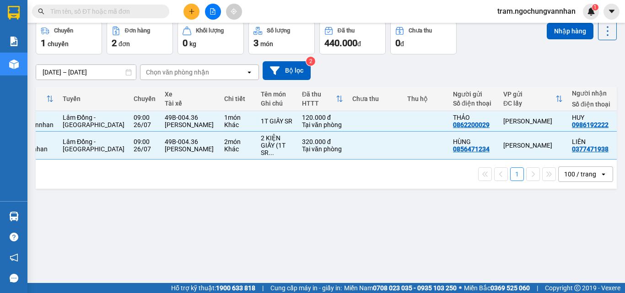
checkbox input "false"
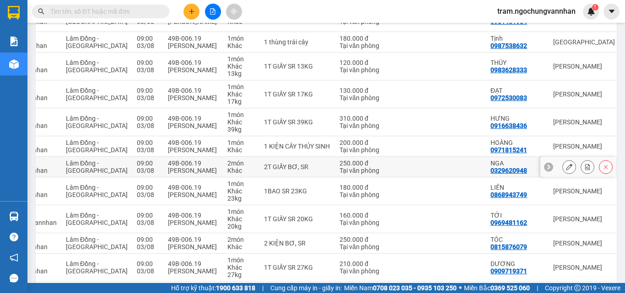
scroll to position [2716, 0]
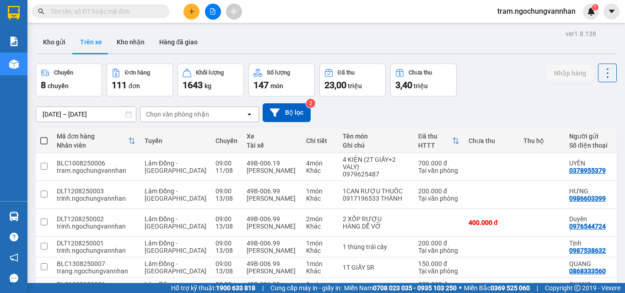
scroll to position [0, 79]
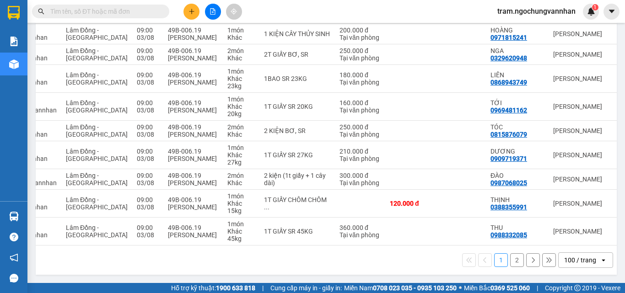
click at [565, 258] on div "100 / trang" at bounding box center [580, 260] width 32 height 9
click at [510, 261] on button "2" at bounding box center [517, 260] width 14 height 14
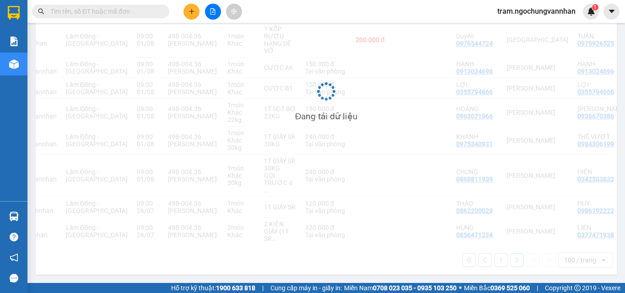
scroll to position [225, 0]
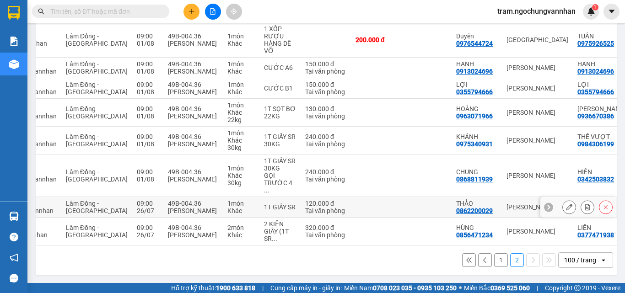
click at [264, 204] on div "1T GIẤY SR" at bounding box center [280, 207] width 32 height 7
checkbox input "true"
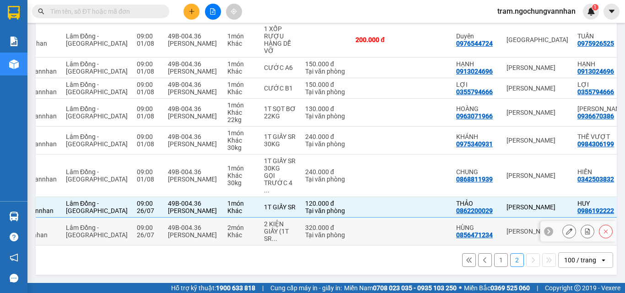
click at [264, 221] on div "2 KIỆN GIẤY (1T SR ..." at bounding box center [280, 231] width 32 height 22
checkbox input "true"
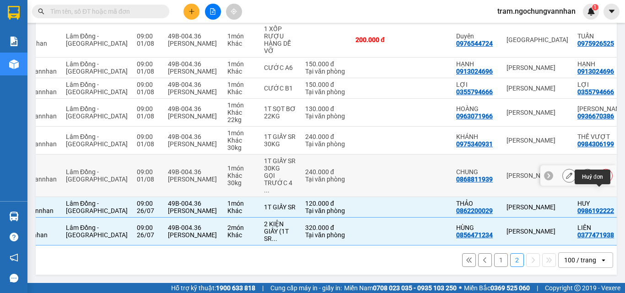
click at [604, 174] on icon at bounding box center [606, 176] width 4 height 4
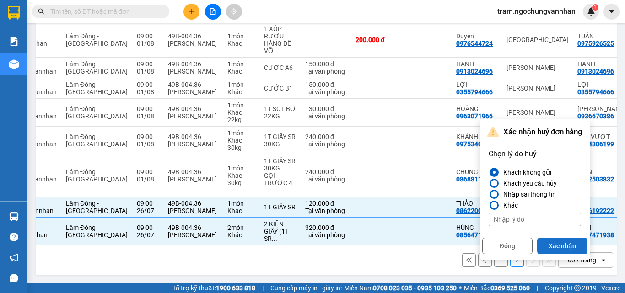
click at [573, 238] on button "Xác nhận" at bounding box center [562, 246] width 50 height 16
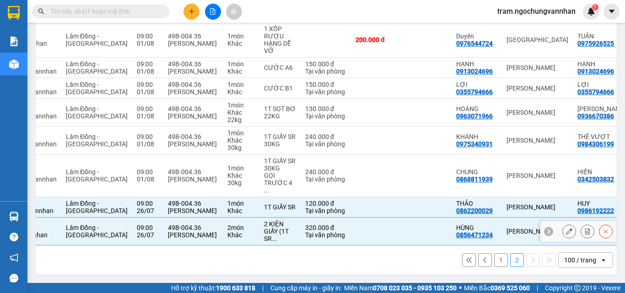
checkbox input "true"
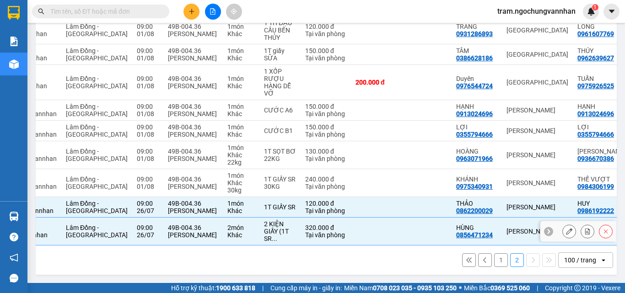
scroll to position [190, 0]
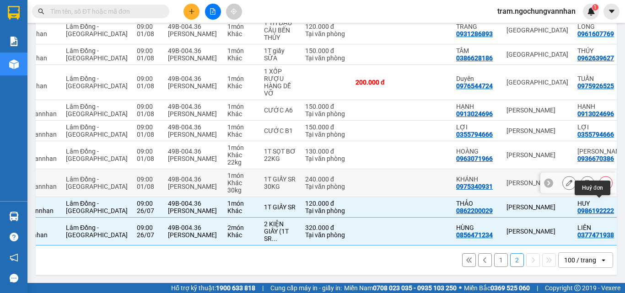
click at [603, 176] on button at bounding box center [605, 183] width 13 height 16
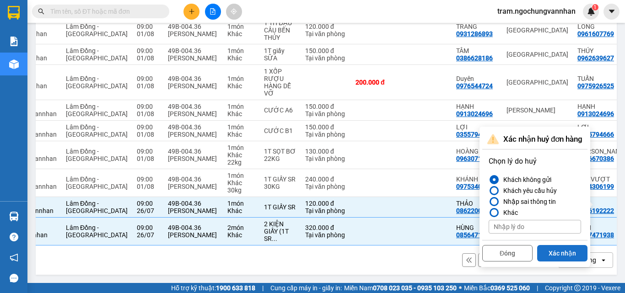
click at [569, 245] on button "Xác nhận" at bounding box center [562, 253] width 50 height 16
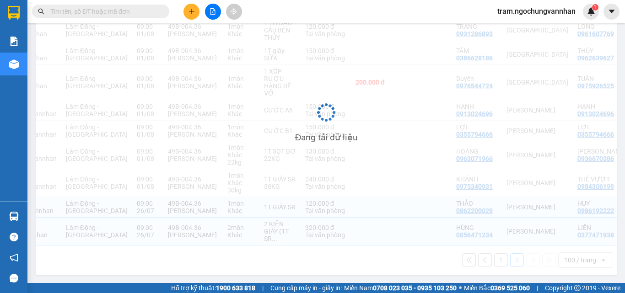
checkbox input "true"
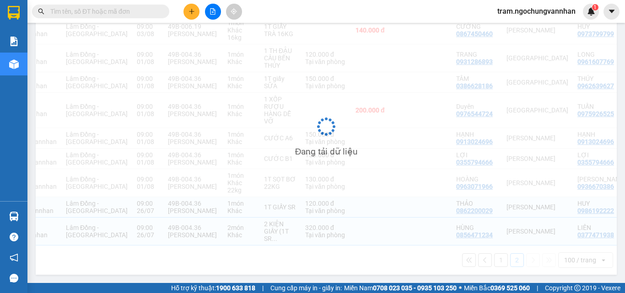
scroll to position [162, 0]
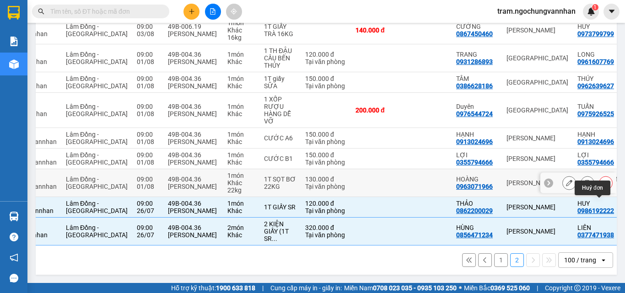
click at [602, 180] on icon at bounding box center [605, 183] width 6 height 6
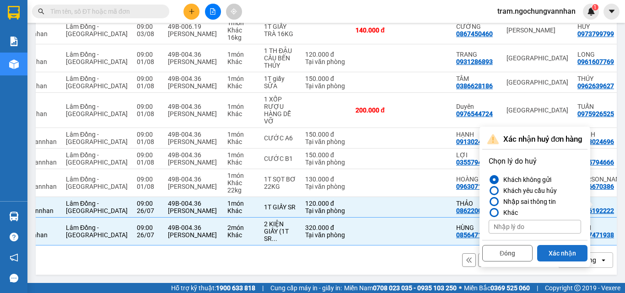
click at [561, 245] on button "Xác nhận" at bounding box center [562, 253] width 50 height 16
checkbox input "true"
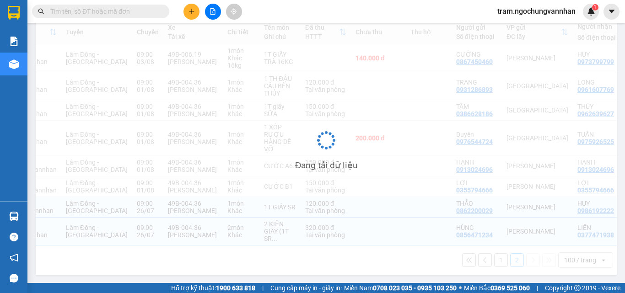
scroll to position [134, 0]
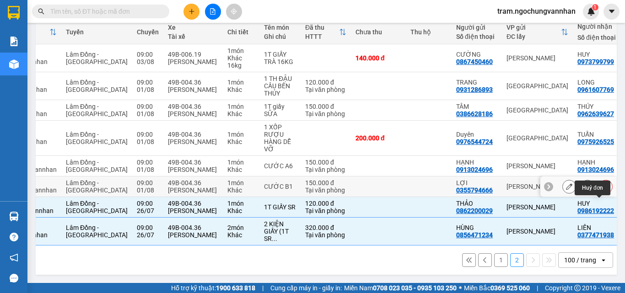
click at [602, 183] on icon at bounding box center [605, 186] width 6 height 6
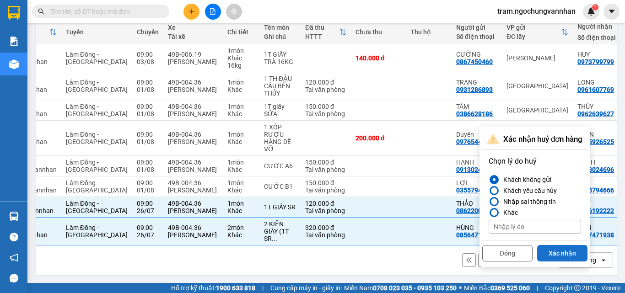
click at [557, 245] on button "Xác nhận" at bounding box center [562, 253] width 50 height 16
checkbox input "true"
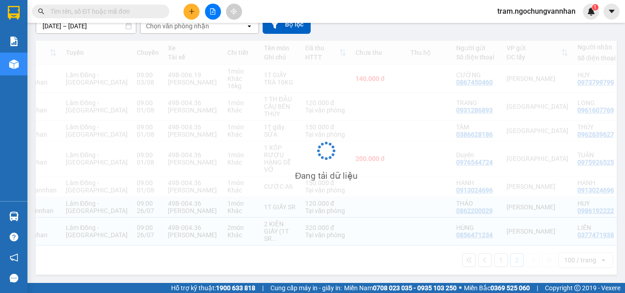
scroll to position [107, 0]
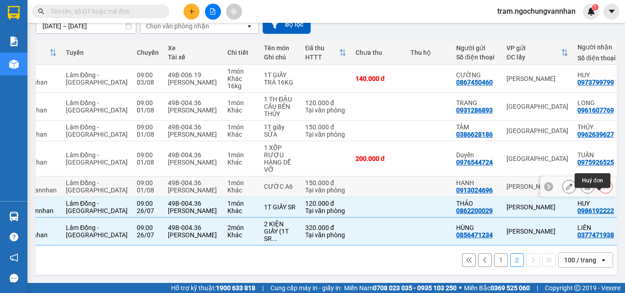
click at [602, 183] on icon at bounding box center [605, 186] width 6 height 6
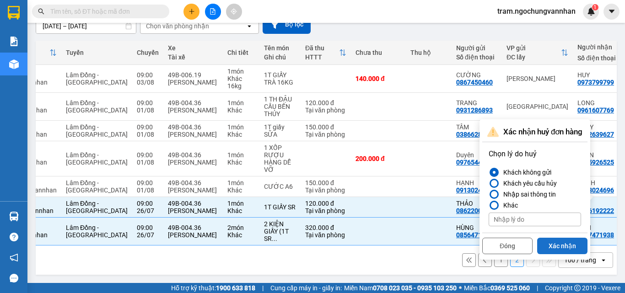
click at [558, 238] on button "Xác nhận" at bounding box center [562, 246] width 50 height 16
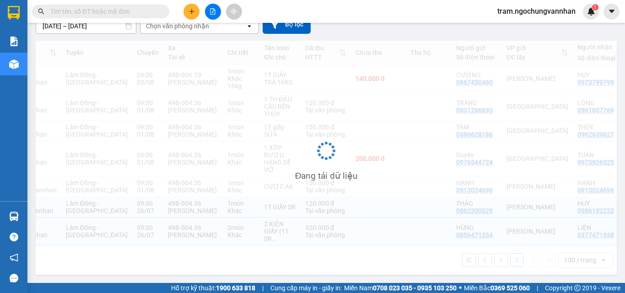
checkbox input "true"
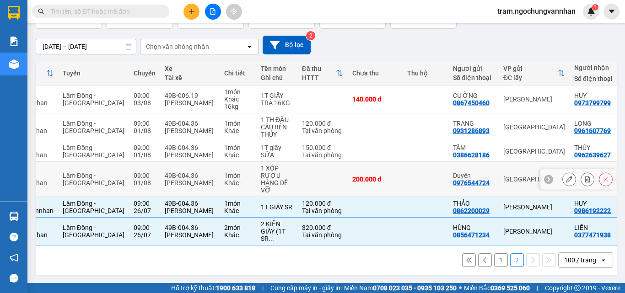
scroll to position [79, 0]
click at [602, 172] on button at bounding box center [605, 180] width 13 height 16
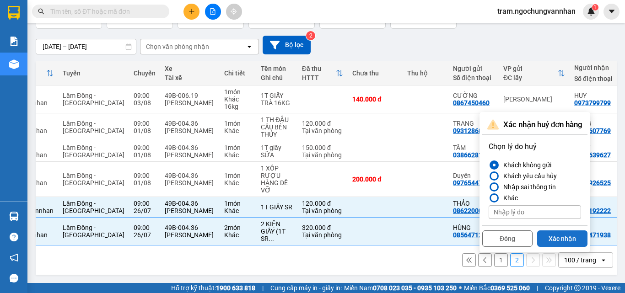
click at [564, 231] on button "Xác nhận" at bounding box center [562, 239] width 50 height 16
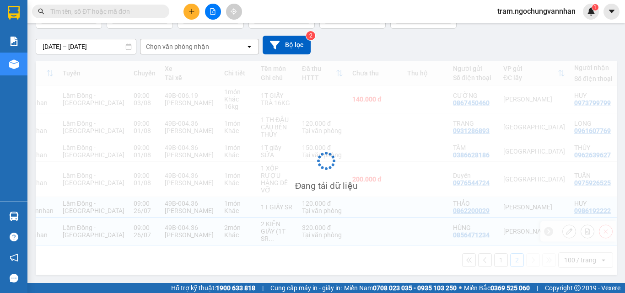
checkbox input "true"
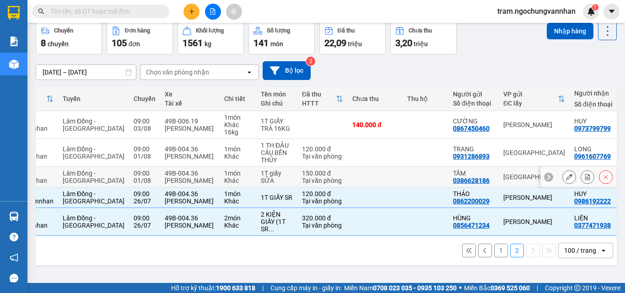
scroll to position [43, 0]
click at [600, 175] on button at bounding box center [605, 177] width 13 height 16
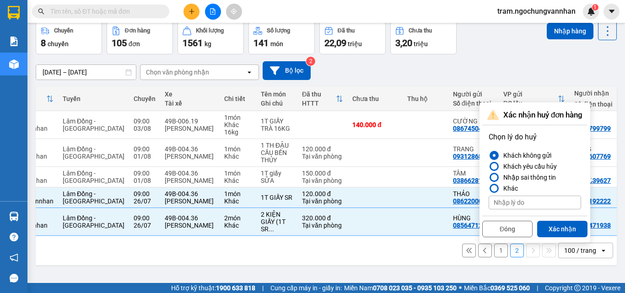
click at [570, 225] on button "Xác nhận" at bounding box center [562, 229] width 50 height 16
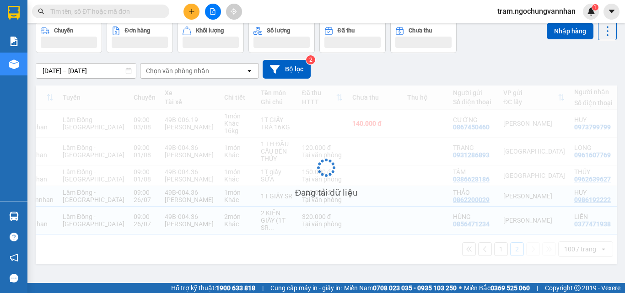
checkbox input "true"
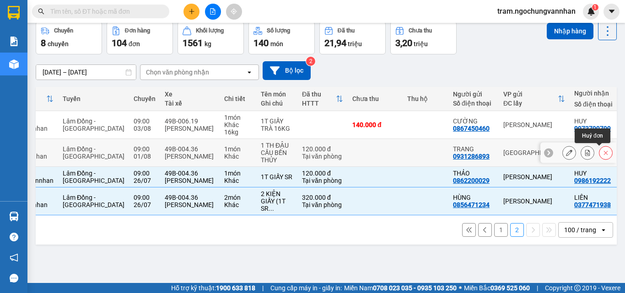
click at [600, 148] on button at bounding box center [605, 153] width 13 height 16
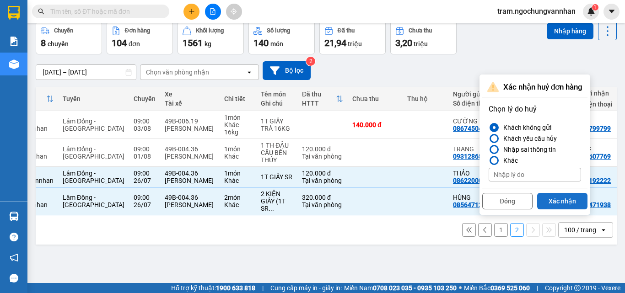
click at [568, 200] on button "Xác nhận" at bounding box center [562, 201] width 50 height 16
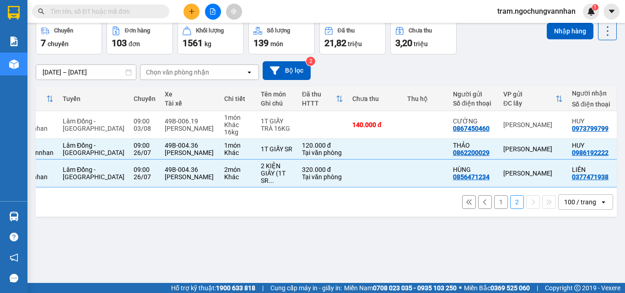
click at [495, 206] on button "1" at bounding box center [501, 202] width 14 height 14
checkbox input "false"
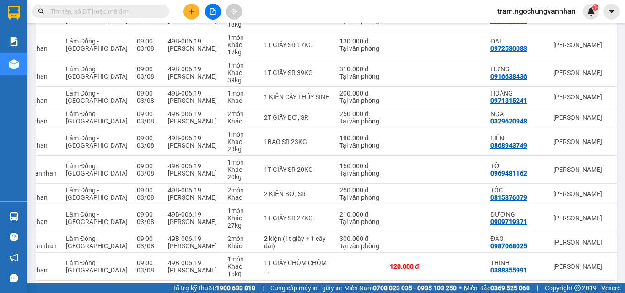
scroll to position [2716, 0]
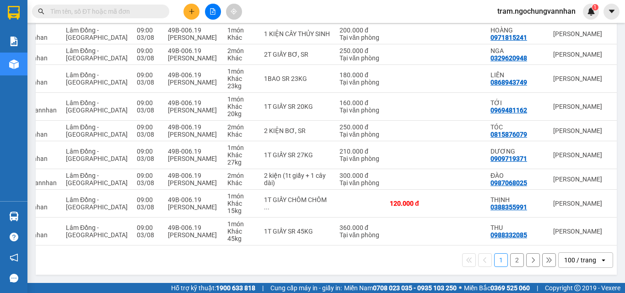
click at [511, 263] on button "2" at bounding box center [517, 260] width 14 height 14
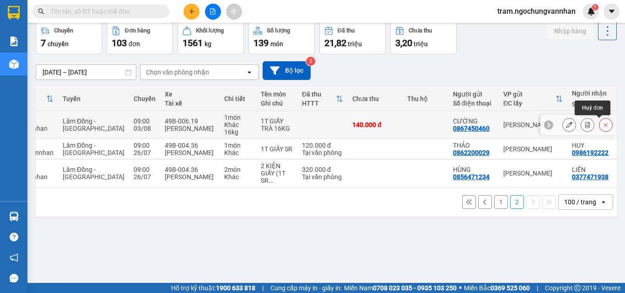
click at [602, 123] on icon at bounding box center [605, 125] width 6 height 6
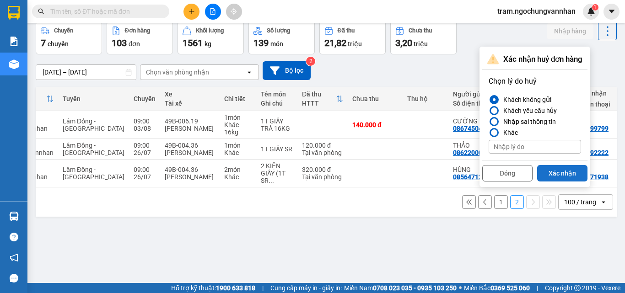
click at [564, 173] on button "Xác nhận" at bounding box center [562, 173] width 50 height 16
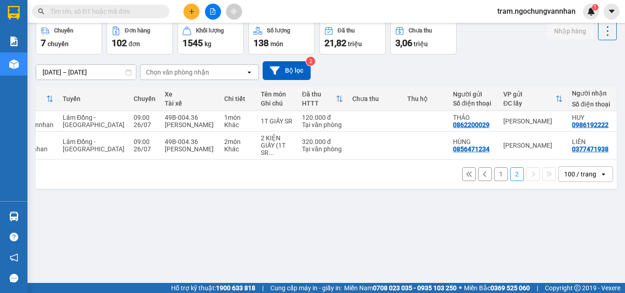
click at [494, 181] on button "1" at bounding box center [501, 174] width 14 height 14
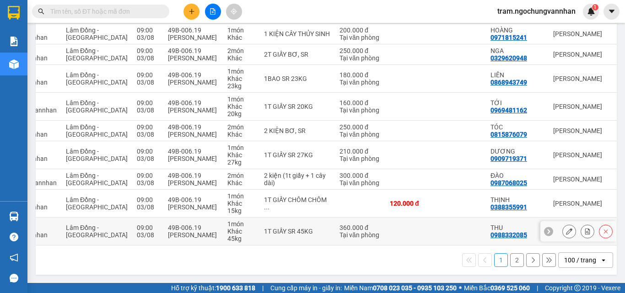
scroll to position [2716, 0]
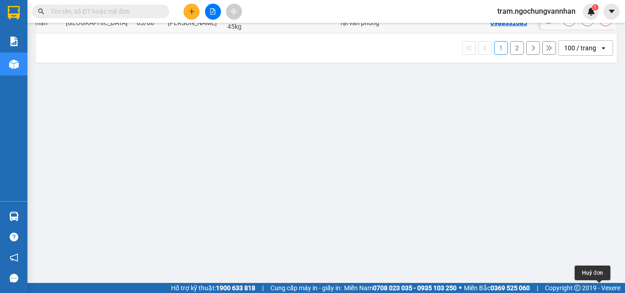
click at [602, 27] on button at bounding box center [605, 19] width 13 height 16
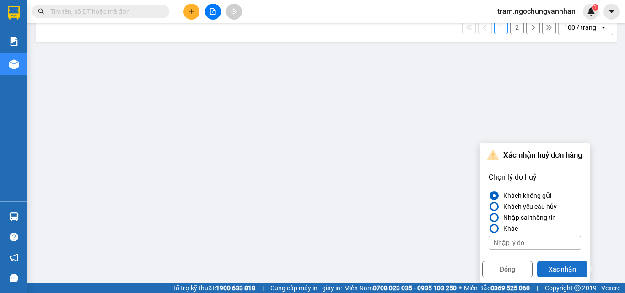
click at [560, 261] on button "Xác nhận" at bounding box center [562, 269] width 50 height 16
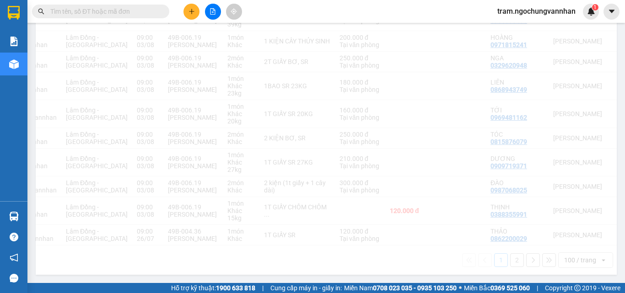
scroll to position [2709, 0]
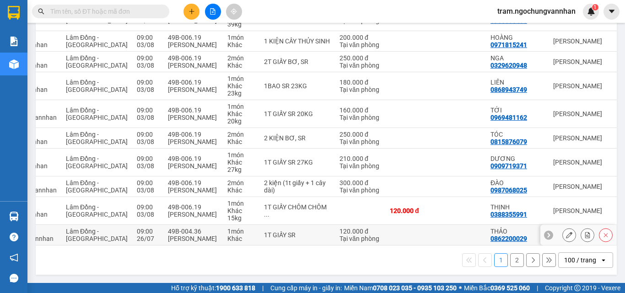
click at [335, 226] on td "120.000 đ Tại văn phòng" at bounding box center [360, 235] width 50 height 21
checkbox input "true"
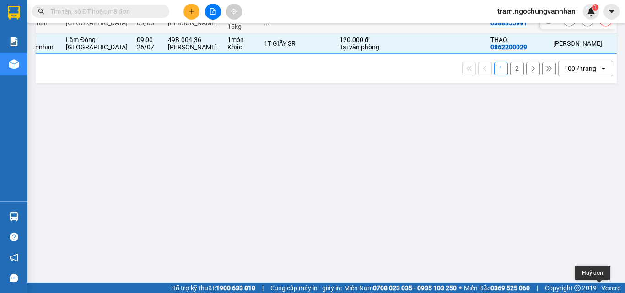
click at [602, 22] on icon at bounding box center [605, 19] width 6 height 6
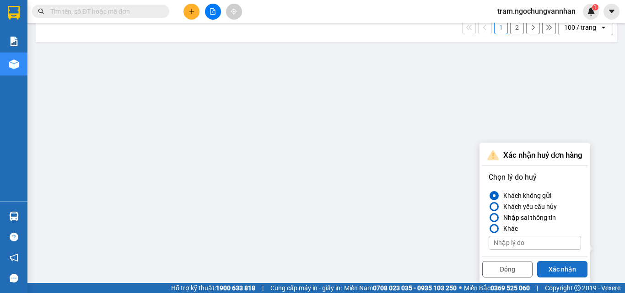
click at [553, 261] on button "Xác nhận" at bounding box center [562, 269] width 50 height 16
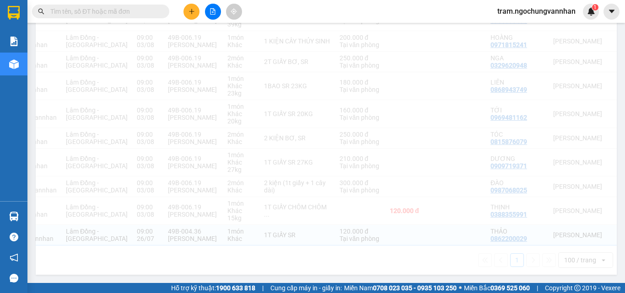
scroll to position [2707, 0]
checkbox input "true"
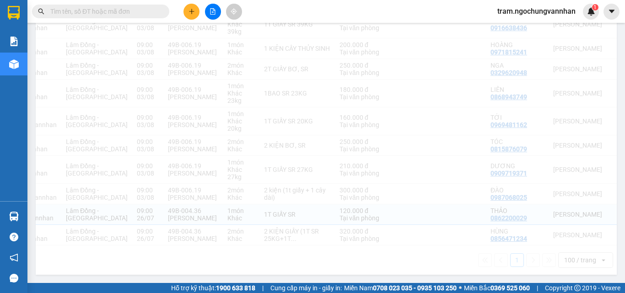
scroll to position [2709, 0]
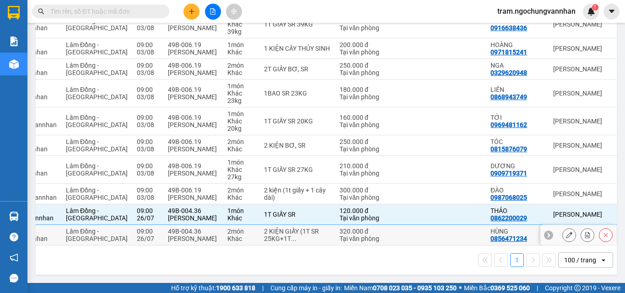
click at [339, 235] on div "Tại văn phòng" at bounding box center [359, 238] width 41 height 7
checkbox input "true"
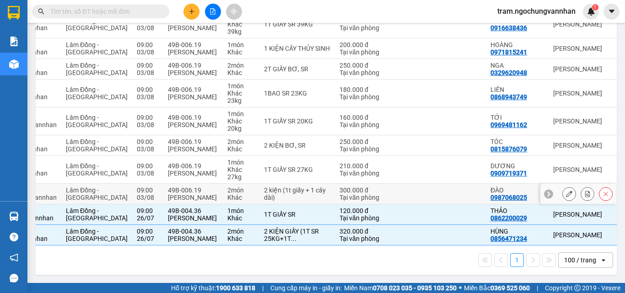
click at [604, 192] on icon at bounding box center [606, 194] width 4 height 4
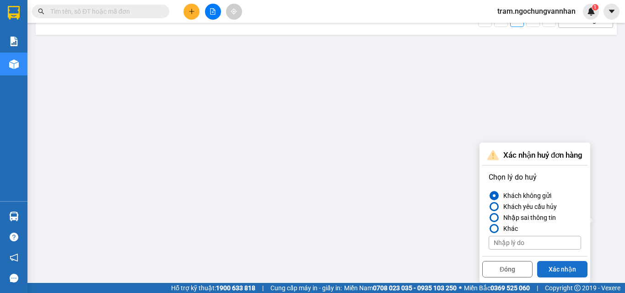
click at [560, 261] on button "Xác nhận" at bounding box center [562, 269] width 50 height 16
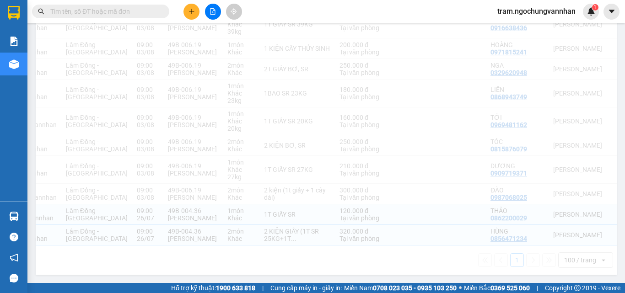
scroll to position [2707, 0]
checkbox input "true"
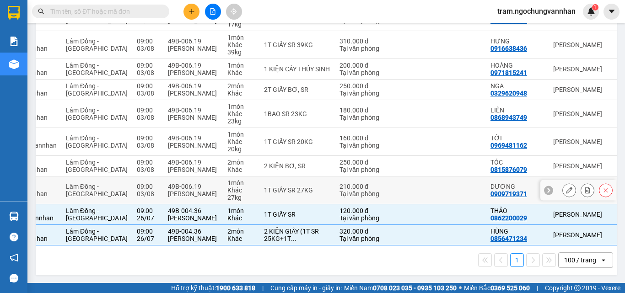
scroll to position [2681, 0]
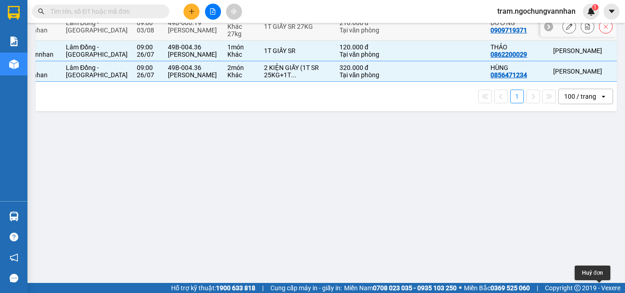
click at [602, 30] on icon at bounding box center [605, 26] width 6 height 6
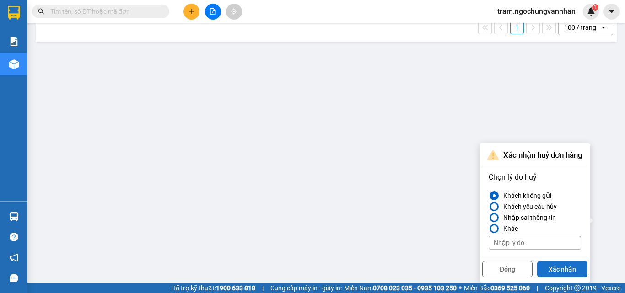
click at [545, 261] on button "Xác nhận" at bounding box center [562, 269] width 50 height 16
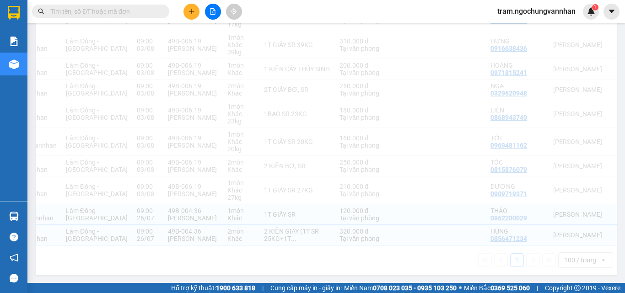
checkbox input "true"
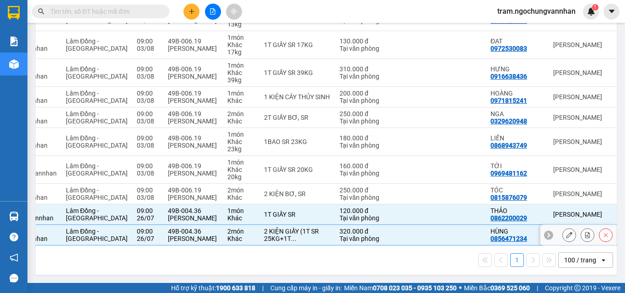
scroll to position [2653, 0]
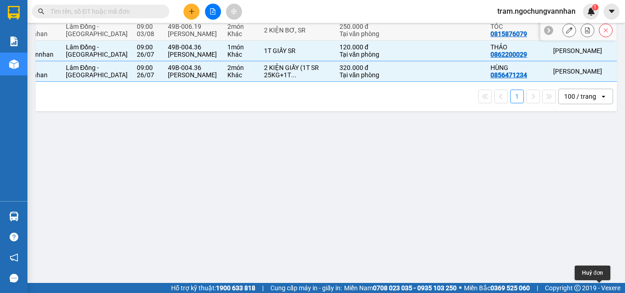
click at [599, 38] on button at bounding box center [605, 30] width 13 height 16
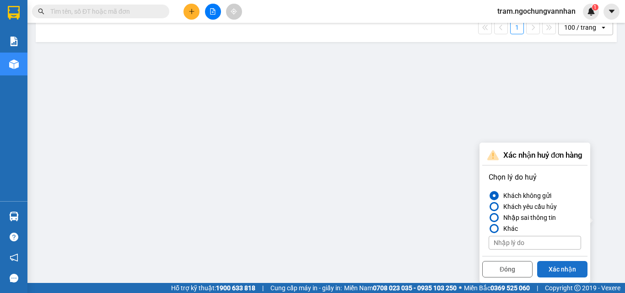
click at [555, 261] on button "Xác nhận" at bounding box center [562, 269] width 50 height 16
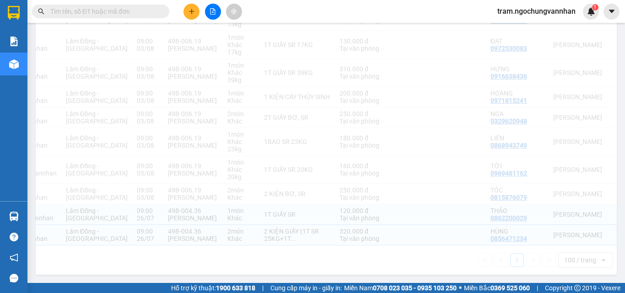
scroll to position [2652, 0]
checkbox input "true"
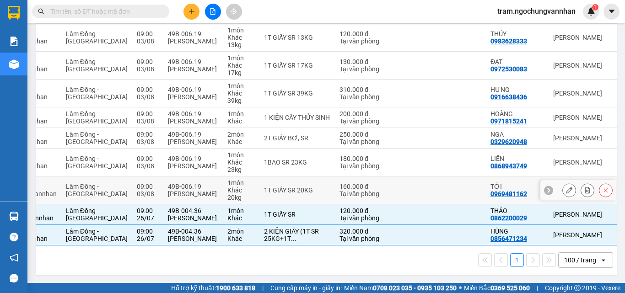
scroll to position [2625, 0]
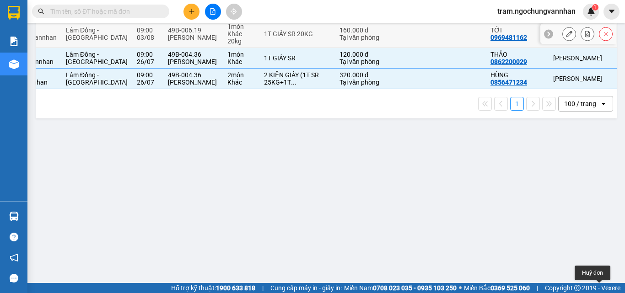
click at [599, 42] on button at bounding box center [605, 34] width 13 height 16
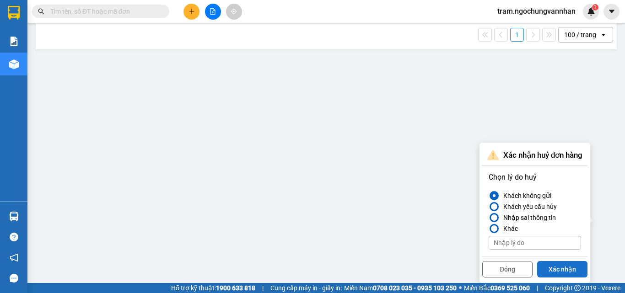
click at [561, 261] on button "Xác nhận" at bounding box center [562, 269] width 50 height 16
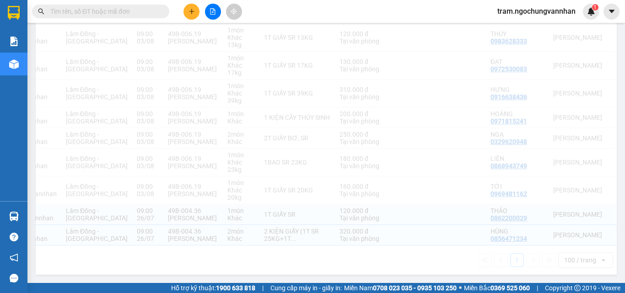
scroll to position [2624, 0]
checkbox input "true"
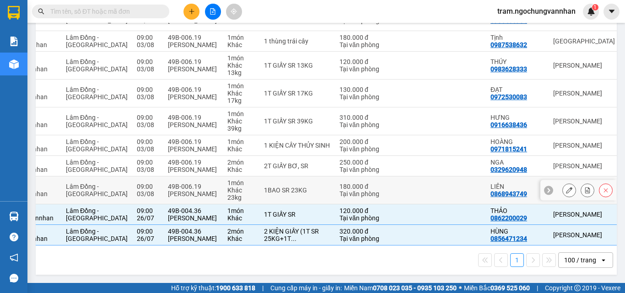
scroll to position [2597, 0]
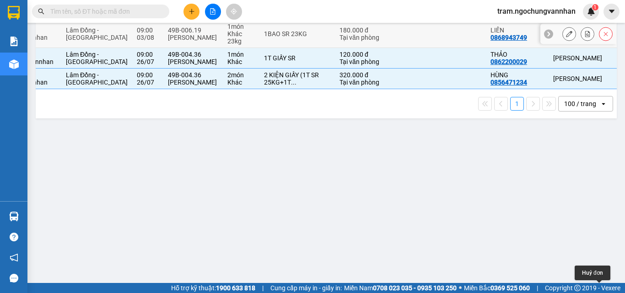
click at [602, 37] on icon at bounding box center [605, 34] width 6 height 6
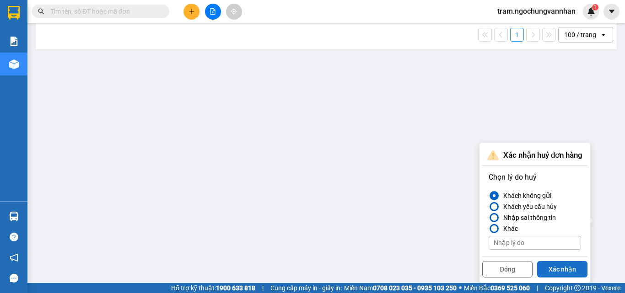
click at [561, 261] on button "Xác nhận" at bounding box center [562, 269] width 50 height 16
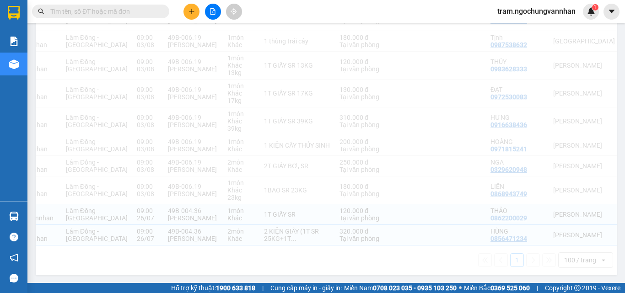
checkbox input "true"
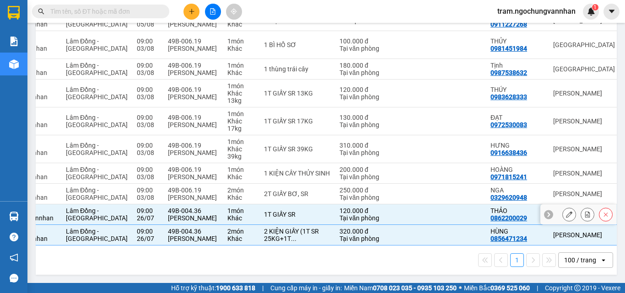
scroll to position [2569, 0]
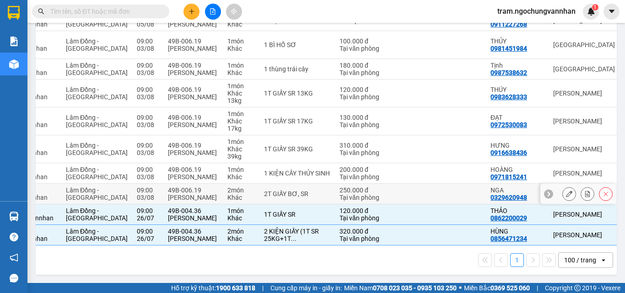
click at [599, 186] on button at bounding box center [605, 194] width 13 height 16
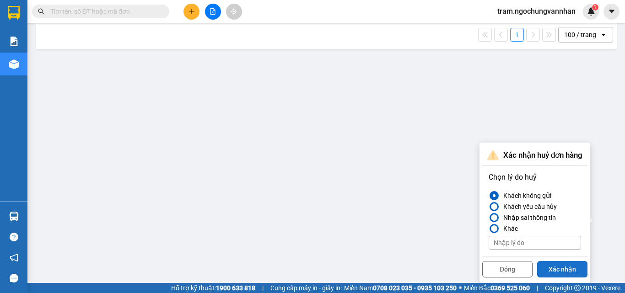
click at [558, 261] on button "Xác nhận" at bounding box center [562, 269] width 50 height 16
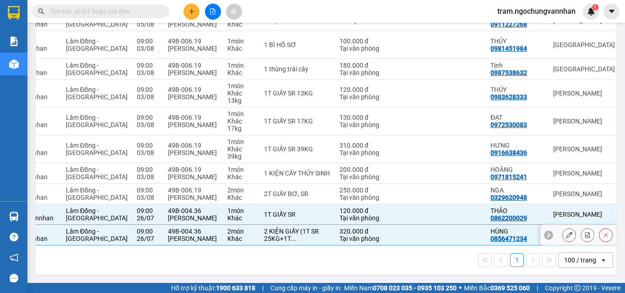
scroll to position [2568, 0]
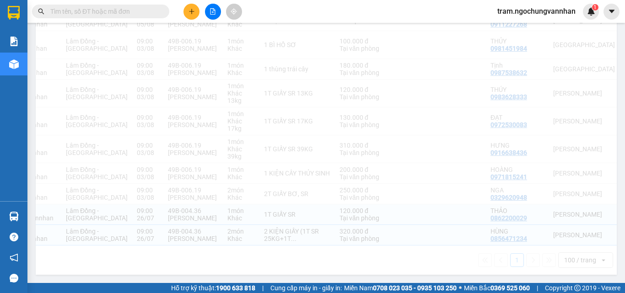
checkbox input "true"
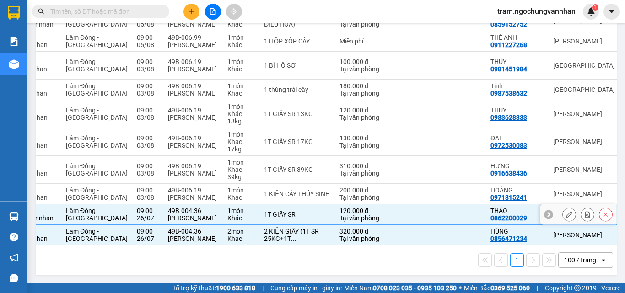
scroll to position [2541, 0]
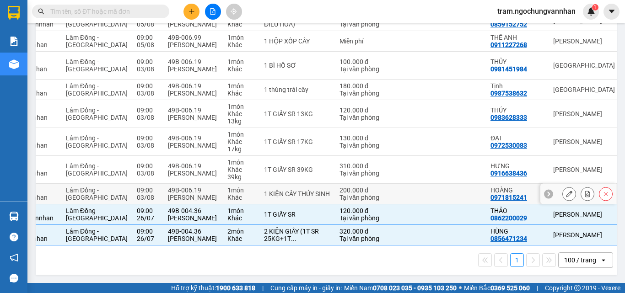
click at [602, 191] on icon at bounding box center [605, 194] width 6 height 6
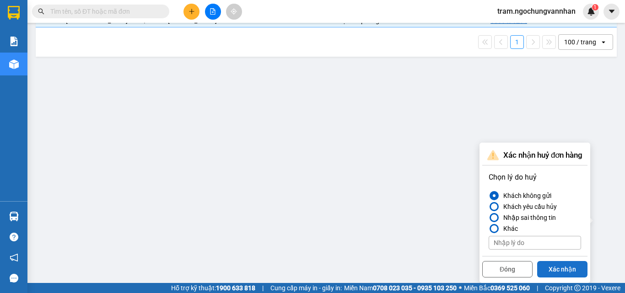
click at [557, 261] on button "Xác nhận" at bounding box center [562, 269] width 50 height 16
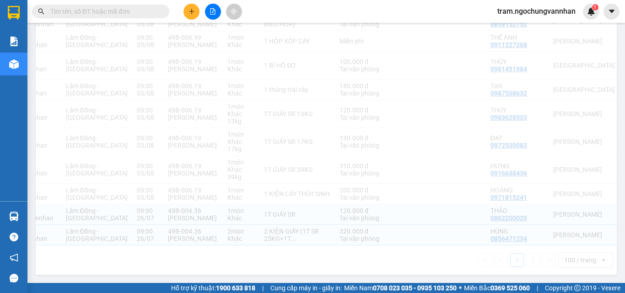
checkbox input "true"
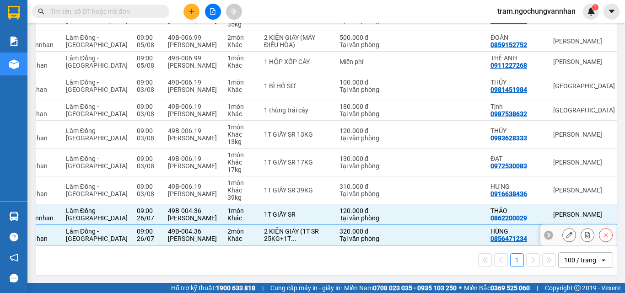
scroll to position [2513, 0]
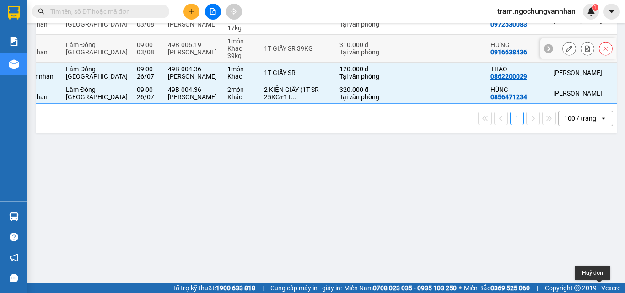
click at [604, 51] on icon at bounding box center [606, 49] width 4 height 4
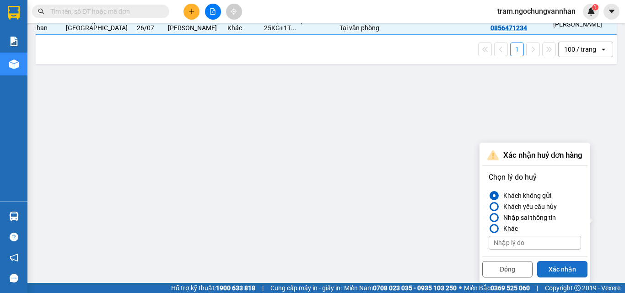
click at [560, 261] on button "Xác nhận" at bounding box center [562, 269] width 50 height 16
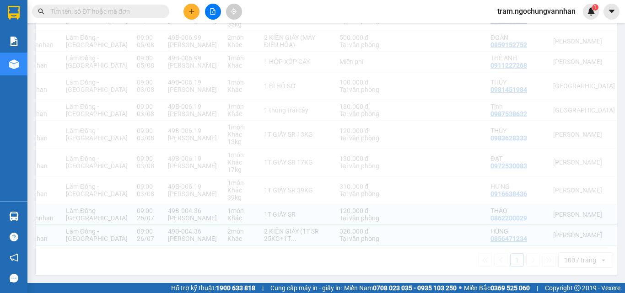
checkbox input "true"
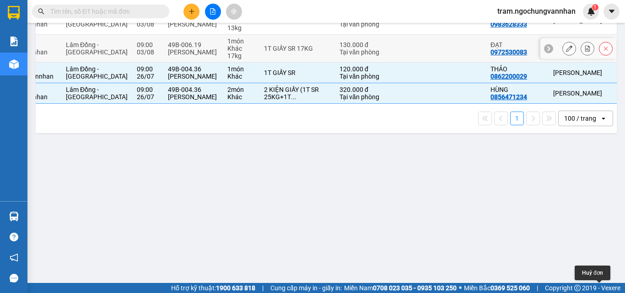
click at [602, 52] on icon at bounding box center [605, 48] width 6 height 6
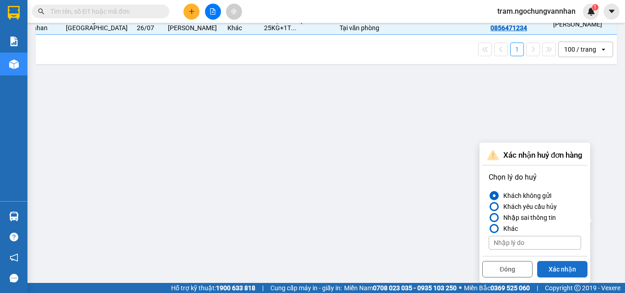
click at [574, 261] on button "Xác nhận" at bounding box center [562, 269] width 50 height 16
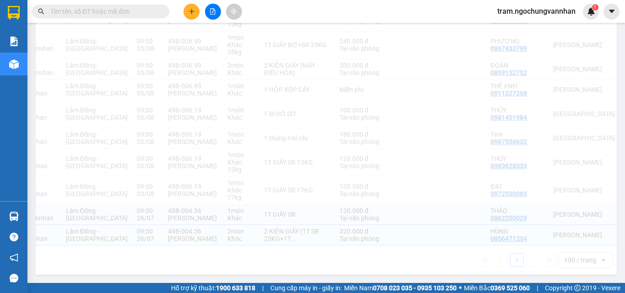
checkbox input "true"
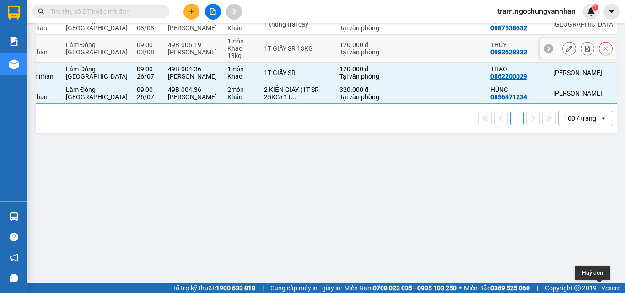
click at [602, 57] on button at bounding box center [605, 49] width 13 height 16
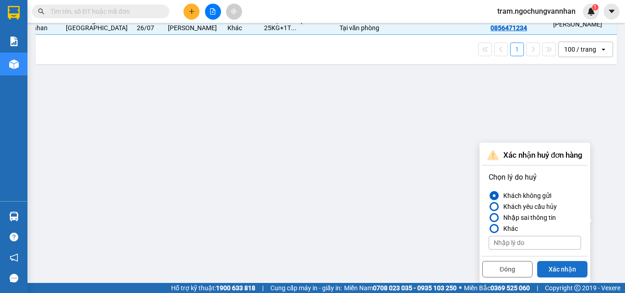
click at [569, 261] on button "Xác nhận" at bounding box center [562, 269] width 50 height 16
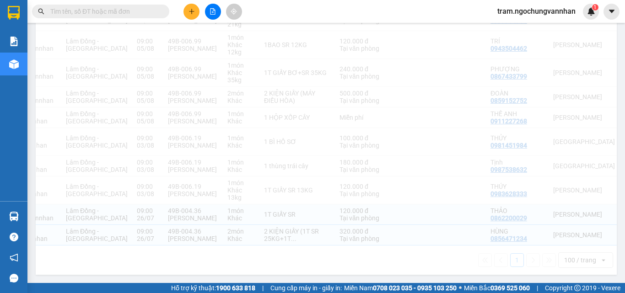
checkbox input "true"
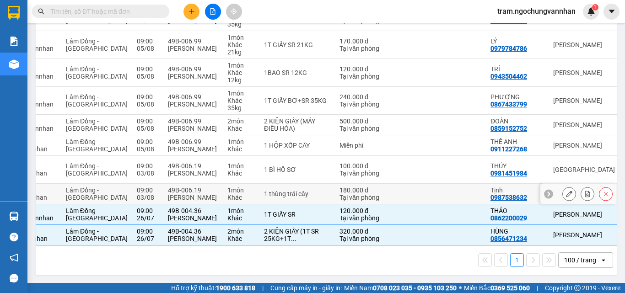
scroll to position [2430, 0]
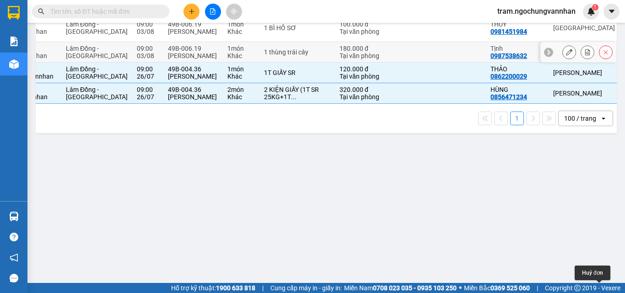
click at [602, 55] on icon at bounding box center [605, 52] width 6 height 6
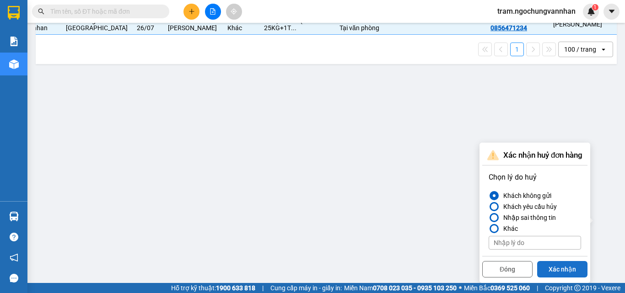
click at [561, 261] on button "Xác nhận" at bounding box center [562, 269] width 50 height 16
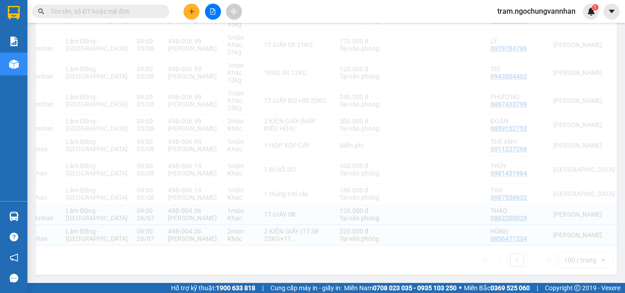
scroll to position [2428, 0]
checkbox input "true"
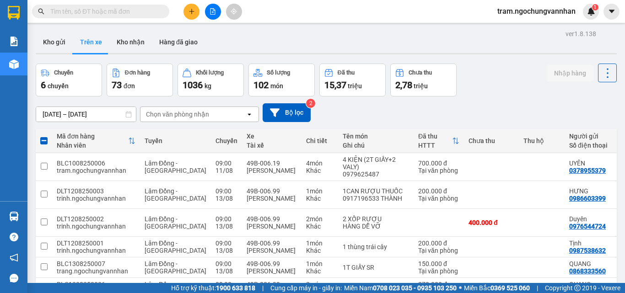
scroll to position [0, 79]
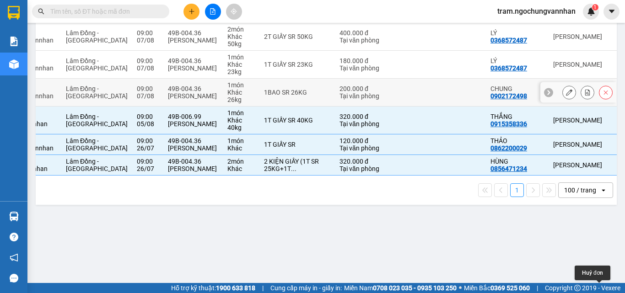
click at [602, 96] on icon at bounding box center [605, 92] width 6 height 6
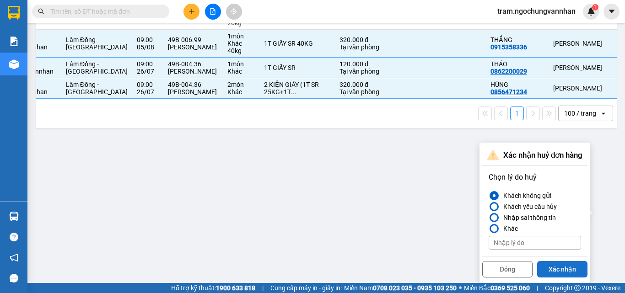
click at [568, 261] on button "Xác nhận" at bounding box center [562, 269] width 50 height 16
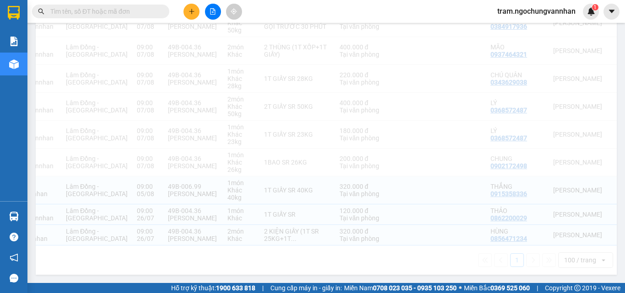
checkbox input "true"
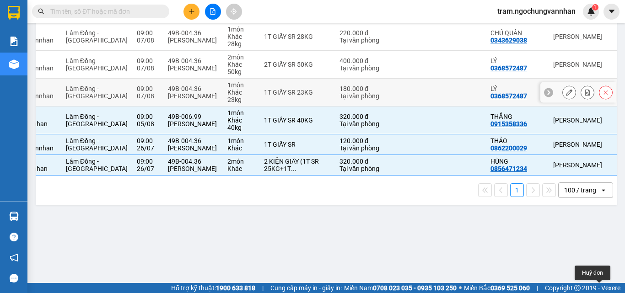
click at [602, 96] on icon at bounding box center [605, 92] width 6 height 6
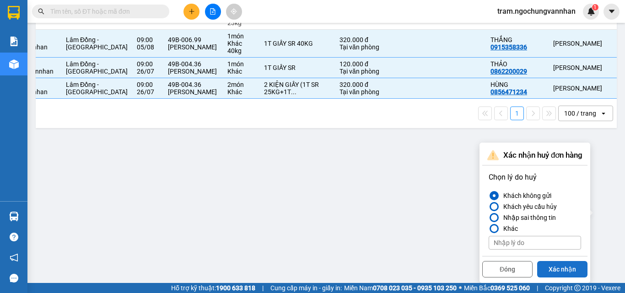
click at [567, 261] on button "Xác nhận" at bounding box center [562, 269] width 50 height 16
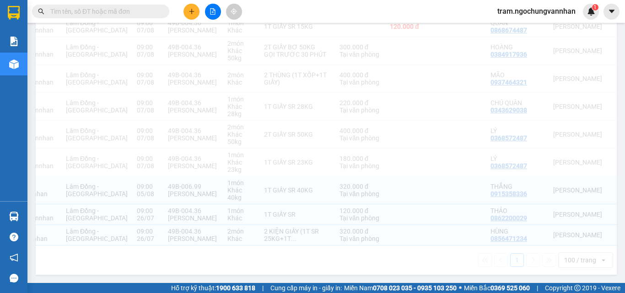
checkbox input "true"
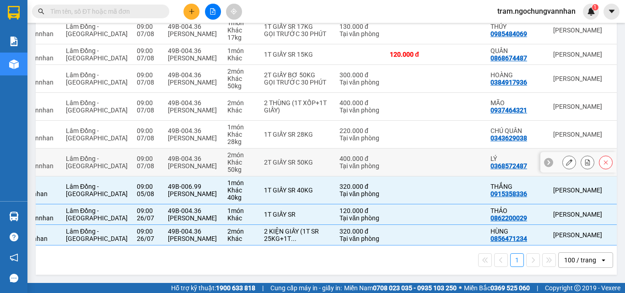
scroll to position [1892, 0]
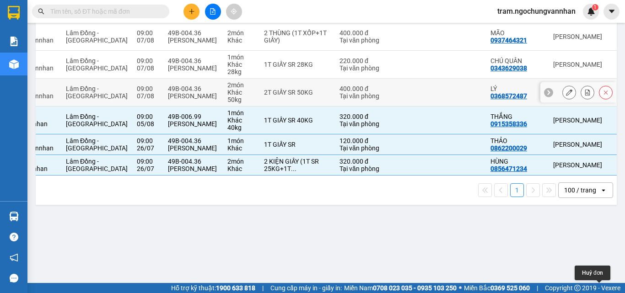
click at [602, 96] on icon at bounding box center [605, 92] width 6 height 6
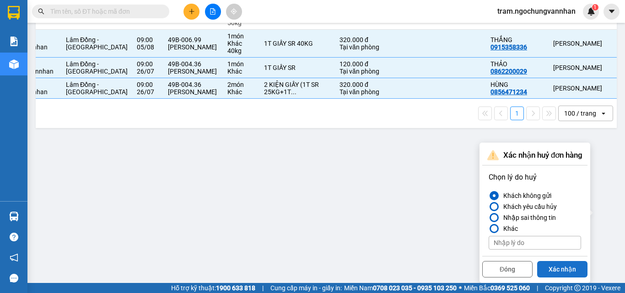
click at [563, 261] on button "Xác nhận" at bounding box center [562, 269] width 50 height 16
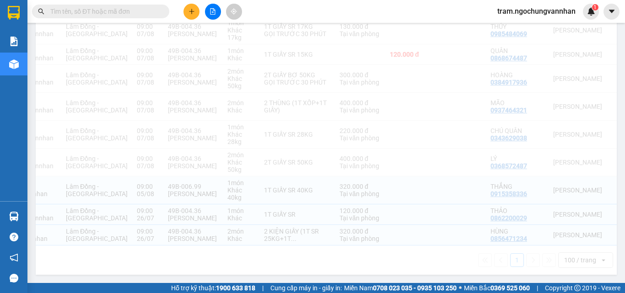
checkbox input "true"
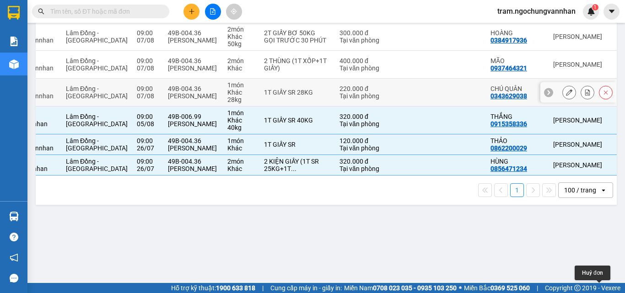
click at [602, 96] on icon at bounding box center [605, 92] width 6 height 6
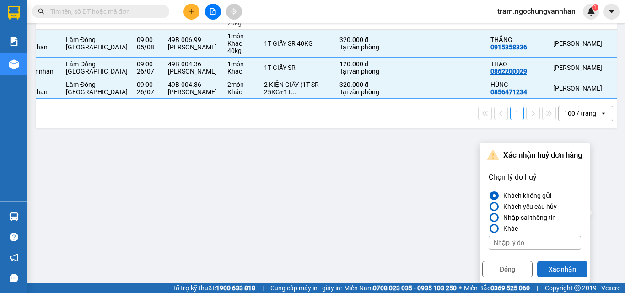
click at [567, 261] on button "Xác nhận" at bounding box center [562, 269] width 50 height 16
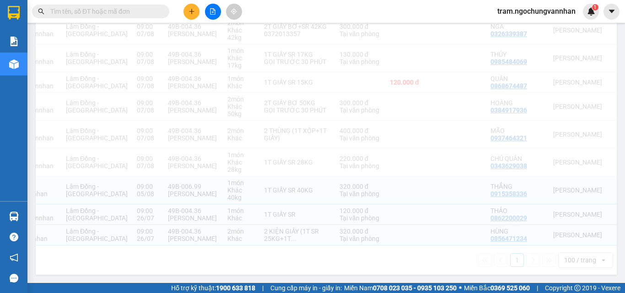
checkbox input "true"
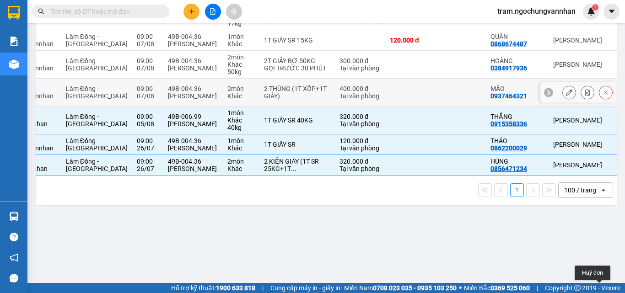
click at [602, 96] on icon at bounding box center [605, 92] width 6 height 6
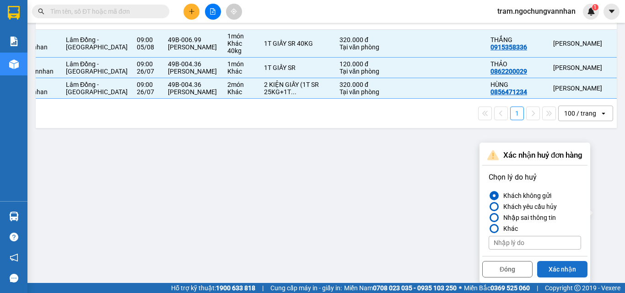
click at [565, 261] on button "Xác nhận" at bounding box center [562, 269] width 50 height 16
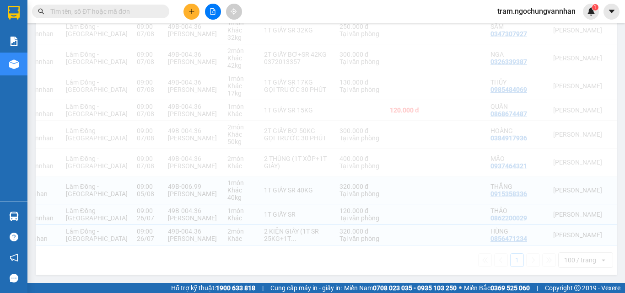
checkbox input "true"
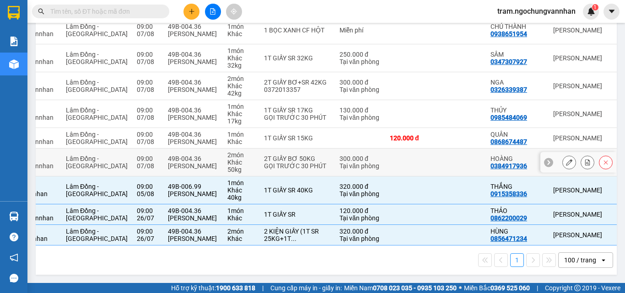
scroll to position [1809, 0]
click at [602, 159] on icon at bounding box center [605, 162] width 6 height 6
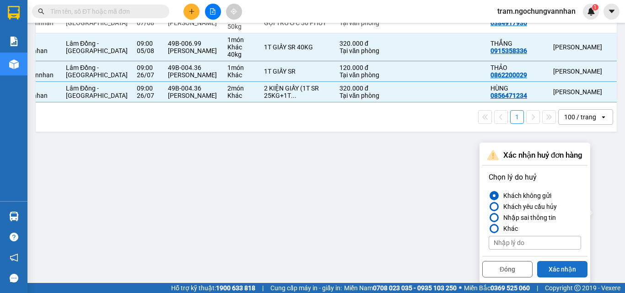
click at [558, 261] on button "Xác nhận" at bounding box center [562, 269] width 50 height 16
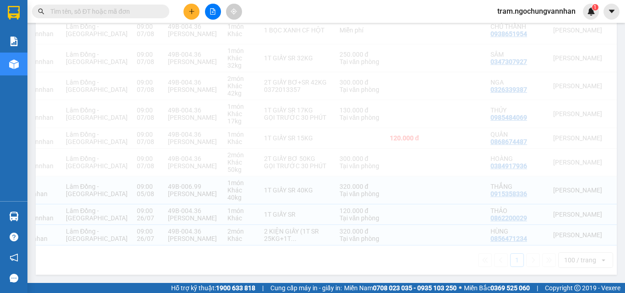
checkbox input "true"
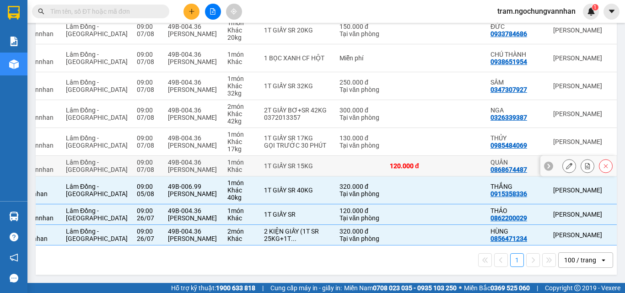
scroll to position [1773, 0]
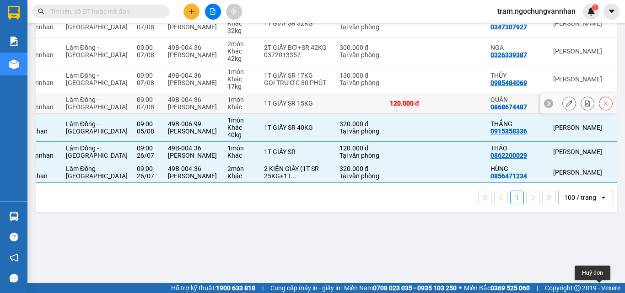
click at [604, 112] on button at bounding box center [605, 104] width 13 height 16
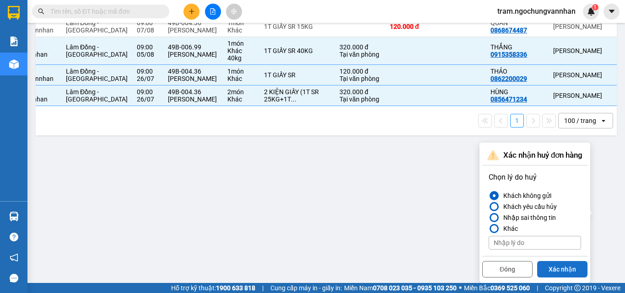
click at [564, 261] on button "Xác nhận" at bounding box center [562, 269] width 50 height 16
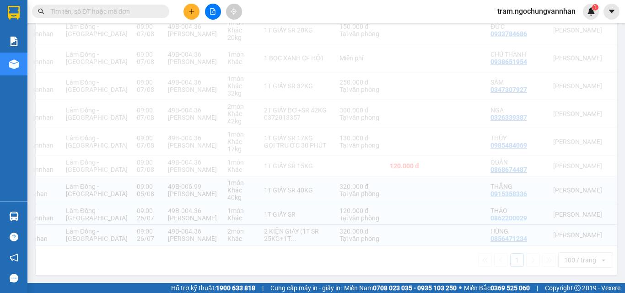
checkbox input "true"
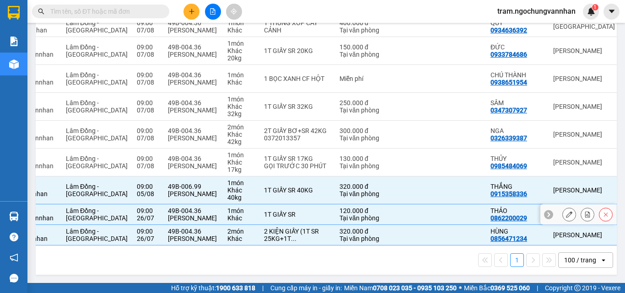
scroll to position [1745, 0]
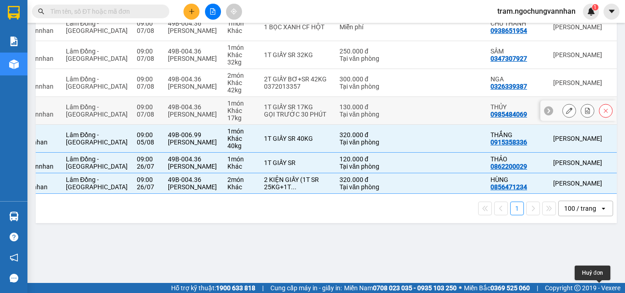
click at [602, 114] on icon at bounding box center [605, 110] width 6 height 6
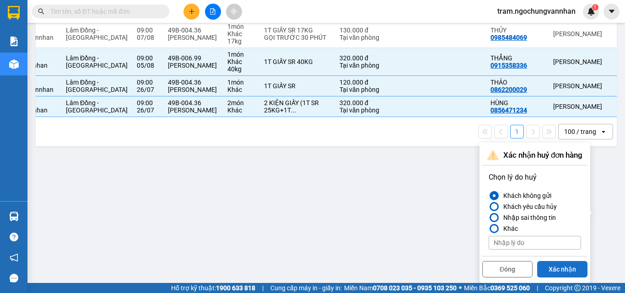
click at [556, 261] on button "Xác nhận" at bounding box center [562, 269] width 50 height 16
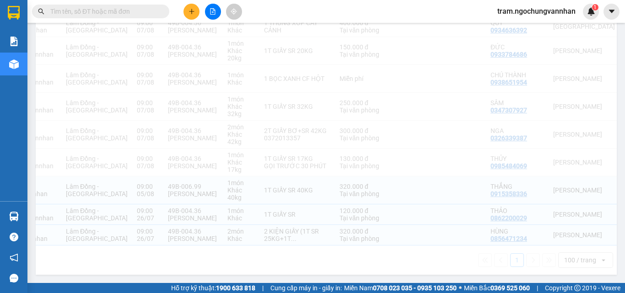
checkbox input "true"
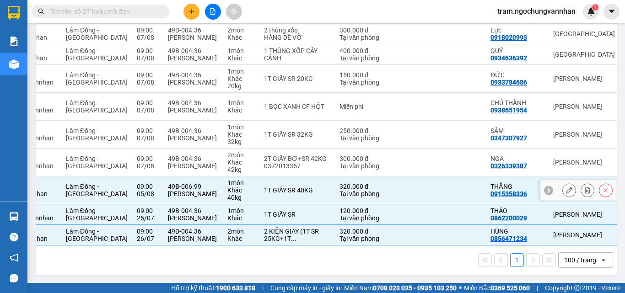
scroll to position [1710, 0]
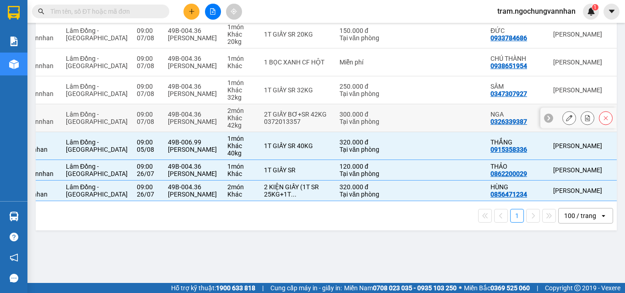
click at [599, 126] on button at bounding box center [605, 118] width 13 height 16
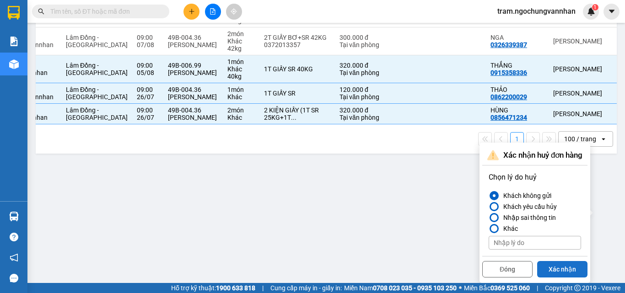
click at [558, 261] on button "Xác nhận" at bounding box center [562, 269] width 50 height 16
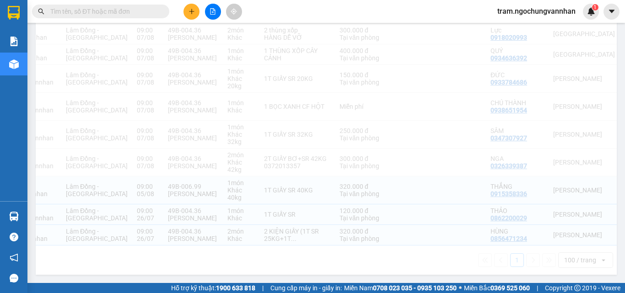
checkbox input "true"
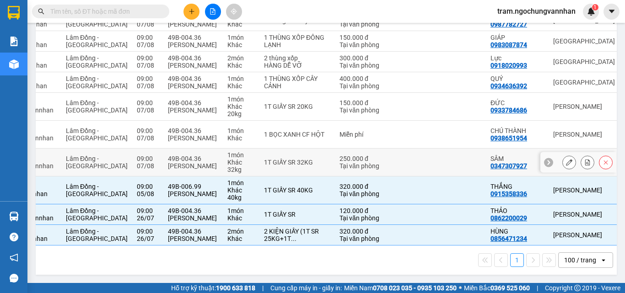
scroll to position [1675, 0]
click at [602, 156] on div at bounding box center [606, 163] width 14 height 14
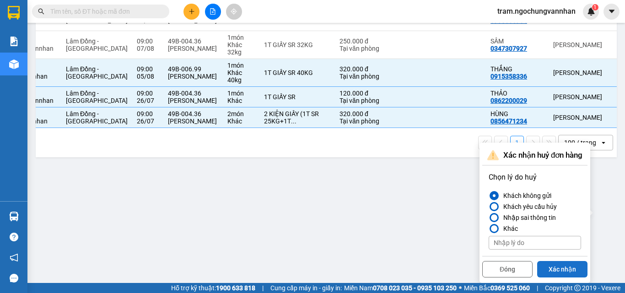
click at [557, 261] on button "Xác nhận" at bounding box center [562, 269] width 50 height 16
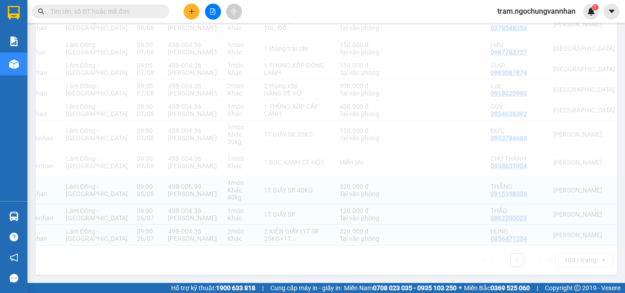
checkbox input "true"
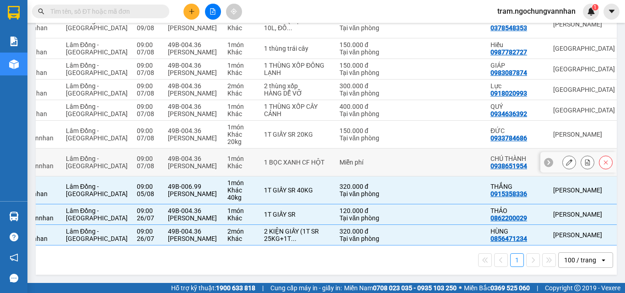
click at [602, 155] on button at bounding box center [605, 163] width 13 height 16
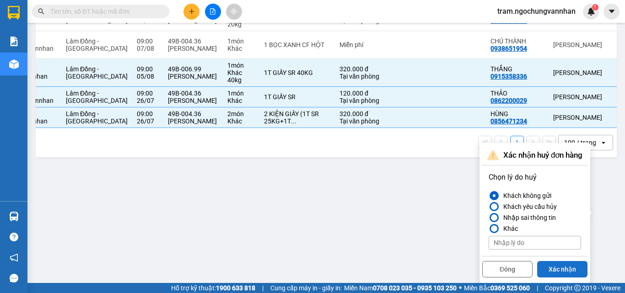
click at [564, 261] on button "Xác nhận" at bounding box center [562, 269] width 50 height 16
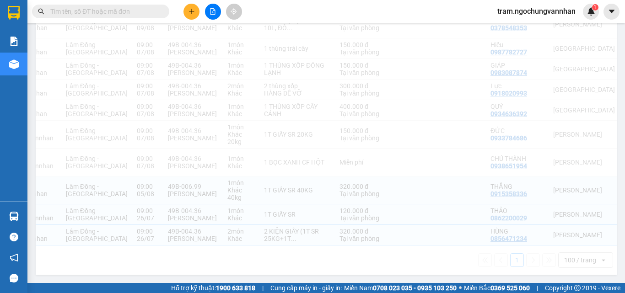
checkbox input "true"
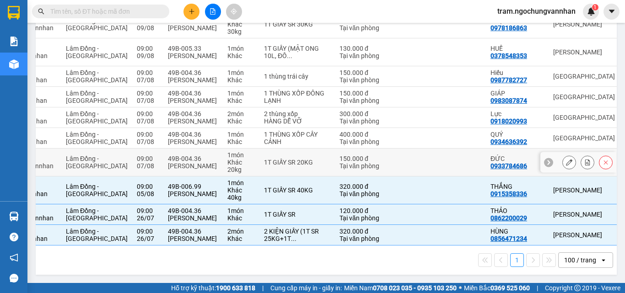
scroll to position [1619, 0]
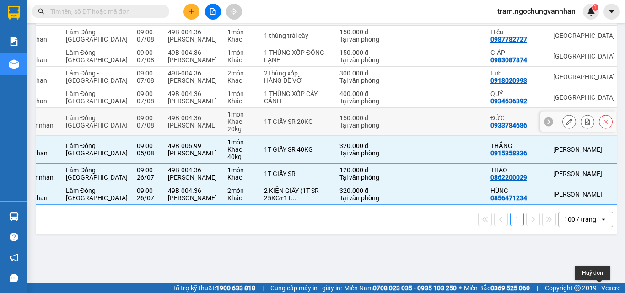
click at [602, 125] on icon at bounding box center [605, 121] width 6 height 6
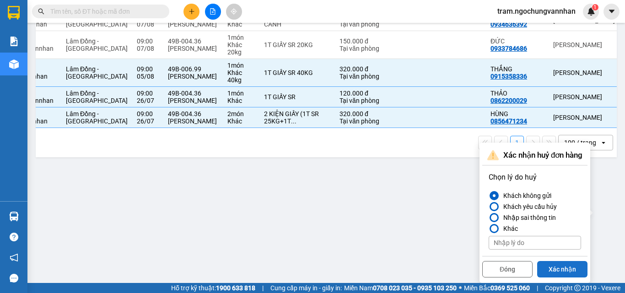
click at [564, 261] on button "Xác nhận" at bounding box center [562, 269] width 50 height 16
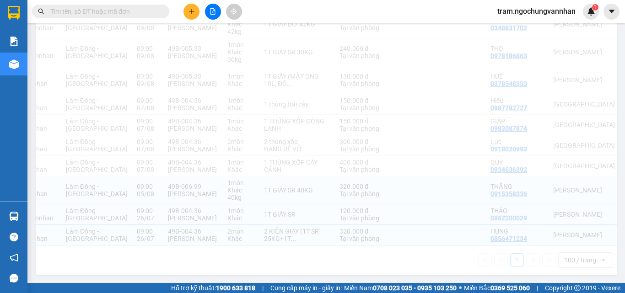
checkbox input "true"
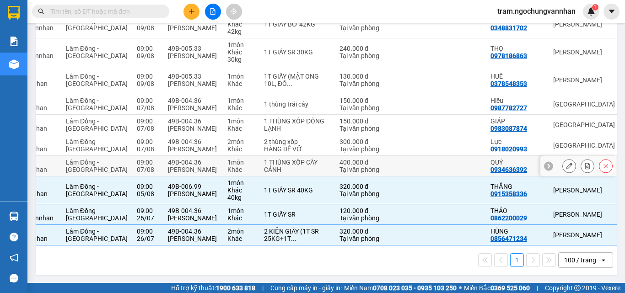
scroll to position [1591, 0]
click at [602, 163] on icon at bounding box center [605, 166] width 6 height 6
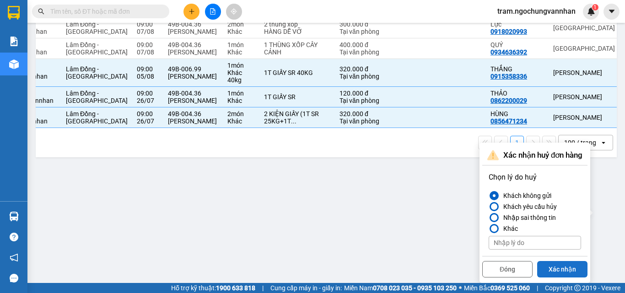
click at [565, 261] on button "Xác nhận" at bounding box center [562, 269] width 50 height 16
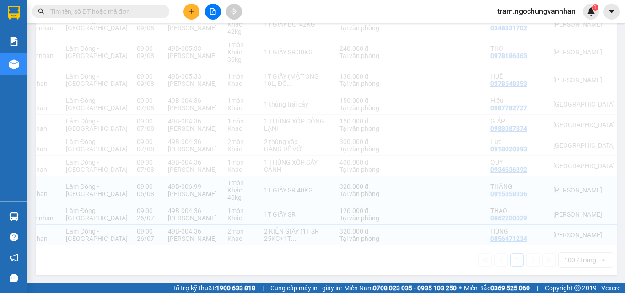
checkbox input "true"
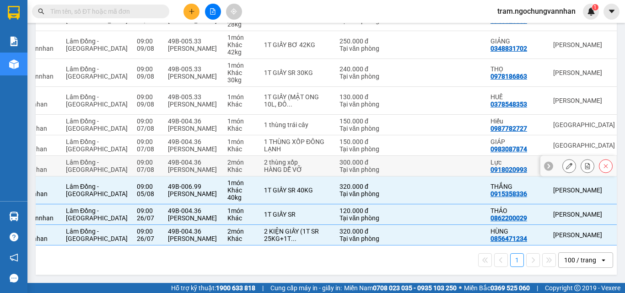
scroll to position [1563, 0]
click at [602, 163] on icon at bounding box center [605, 166] width 6 height 6
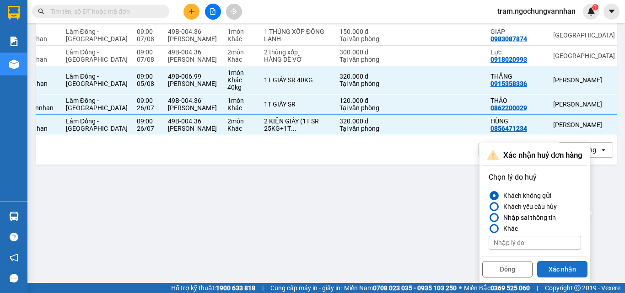
click at [565, 261] on button "Xác nhận" at bounding box center [562, 269] width 50 height 16
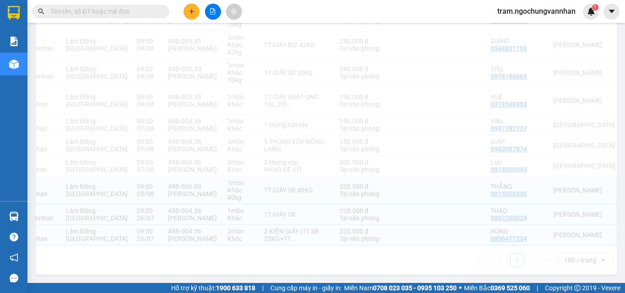
checkbox input "true"
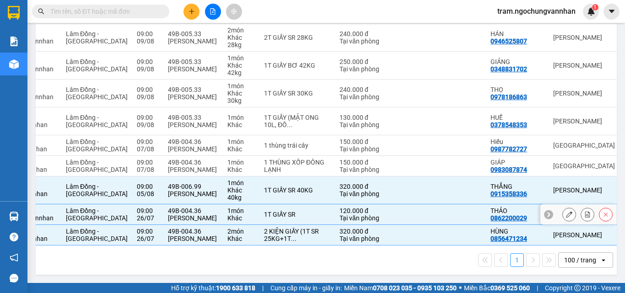
scroll to position [1535, 0]
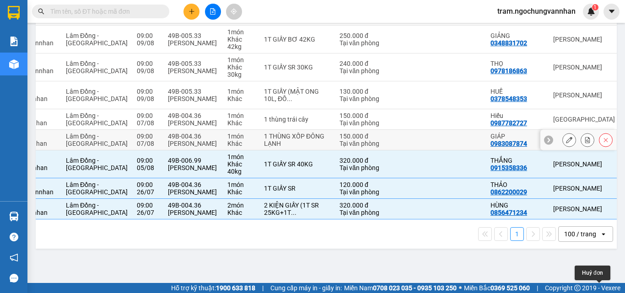
click at [599, 148] on button at bounding box center [605, 140] width 13 height 16
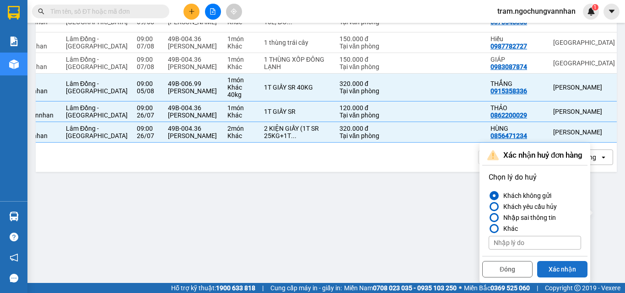
click at [567, 261] on button "Xác nhận" at bounding box center [562, 269] width 50 height 16
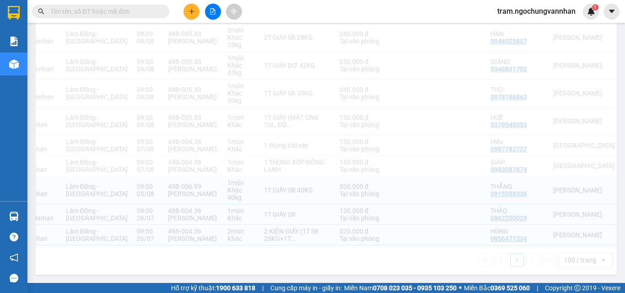
checkbox input "true"
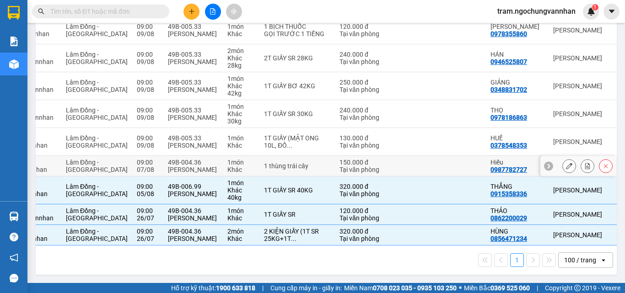
click at [602, 163] on icon at bounding box center [605, 166] width 6 height 6
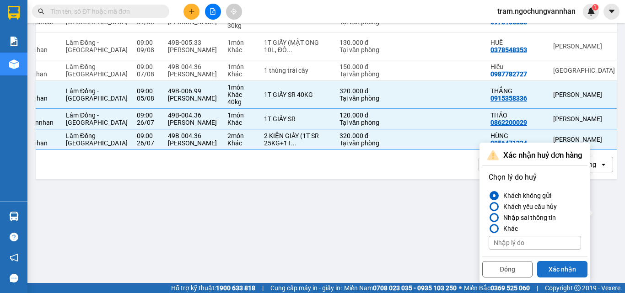
click at [564, 261] on button "Xác nhận" at bounding box center [562, 269] width 50 height 16
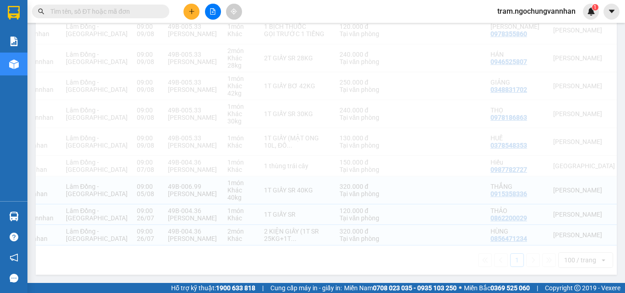
checkbox input "true"
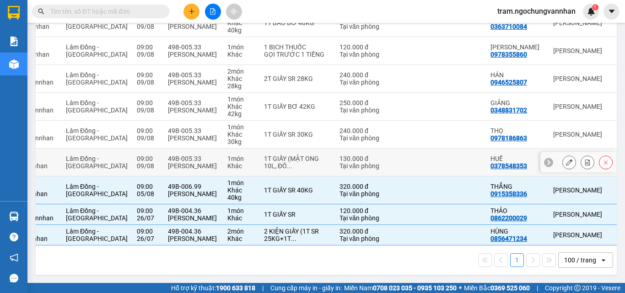
click at [602, 159] on icon at bounding box center [605, 162] width 6 height 6
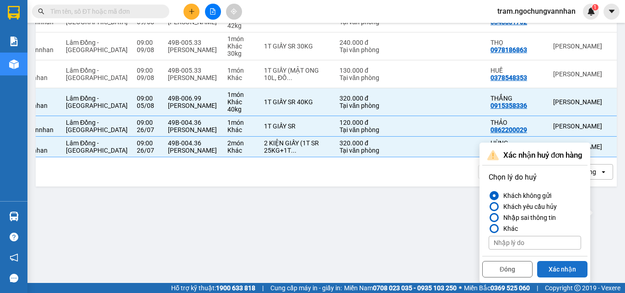
click at [555, 261] on button "Xác nhận" at bounding box center [562, 269] width 50 height 16
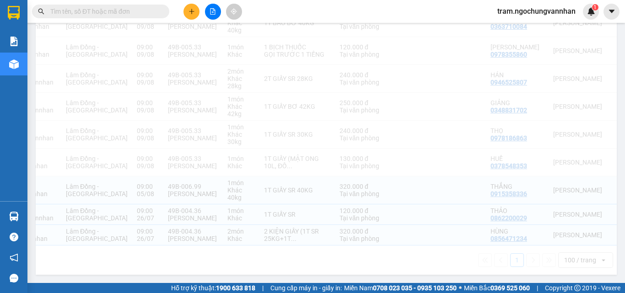
checkbox input "true"
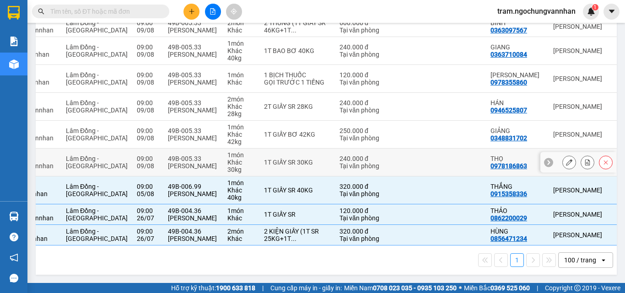
scroll to position [1452, 0]
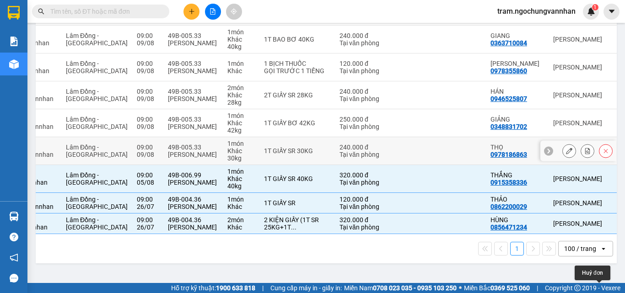
click at [603, 153] on button at bounding box center [605, 151] width 13 height 16
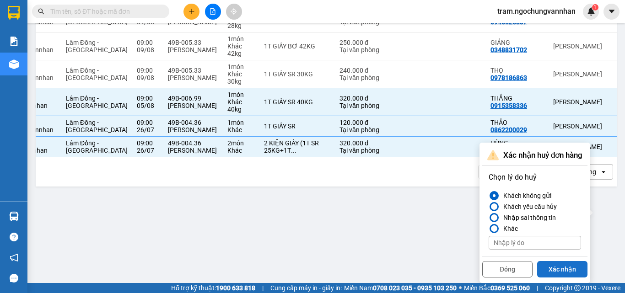
click at [557, 261] on button "Xác nhận" at bounding box center [562, 269] width 50 height 16
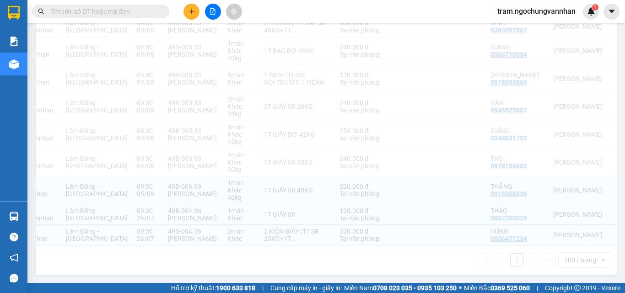
checkbox input "true"
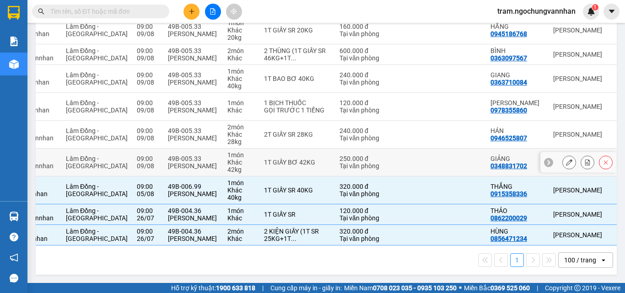
scroll to position [1424, 0]
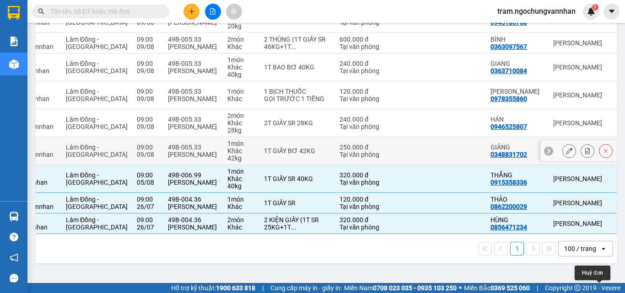
click at [602, 152] on icon at bounding box center [605, 151] width 6 height 6
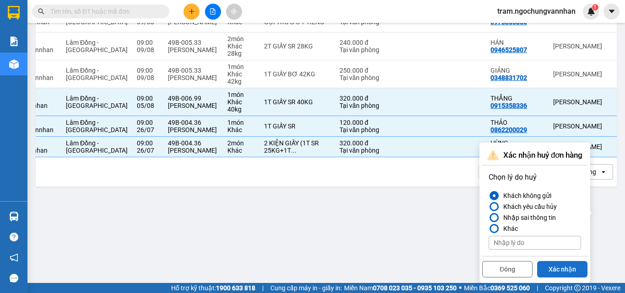
click at [570, 261] on button "Xác nhận" at bounding box center [562, 269] width 50 height 16
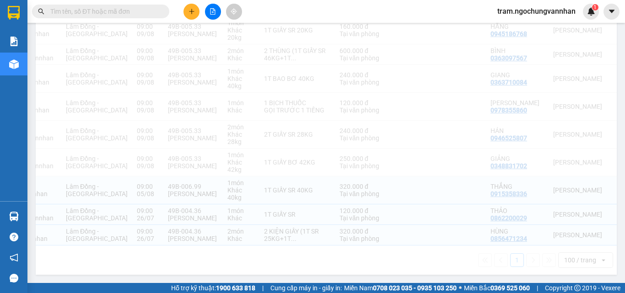
checkbox input "true"
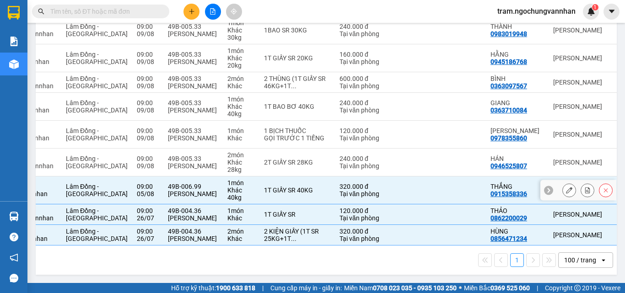
scroll to position [1396, 0]
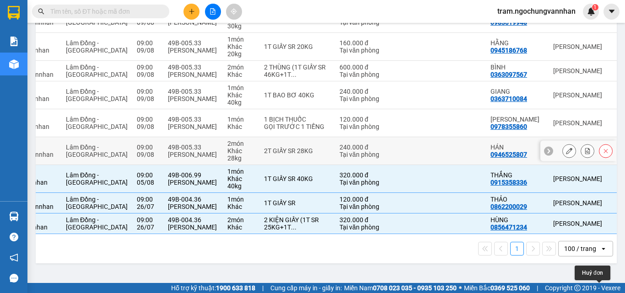
click at [604, 152] on icon at bounding box center [606, 151] width 4 height 4
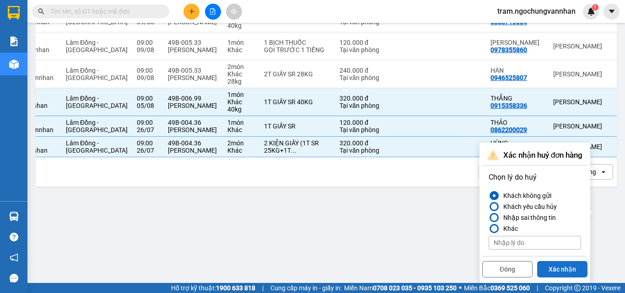
click at [557, 261] on button "Xác nhận" at bounding box center [562, 269] width 50 height 16
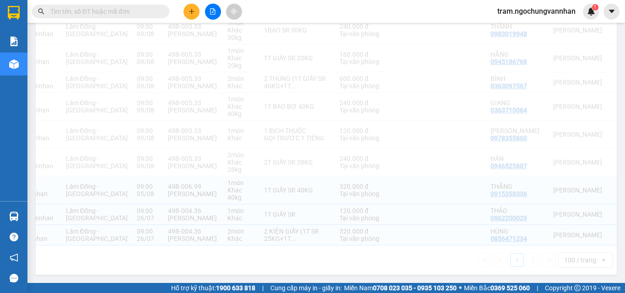
checkbox input "true"
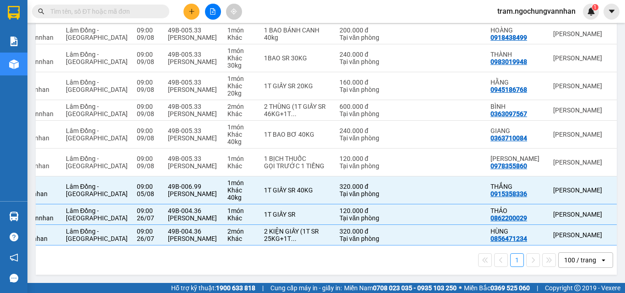
scroll to position [1368, 0]
click at [602, 159] on icon at bounding box center [605, 162] width 6 height 6
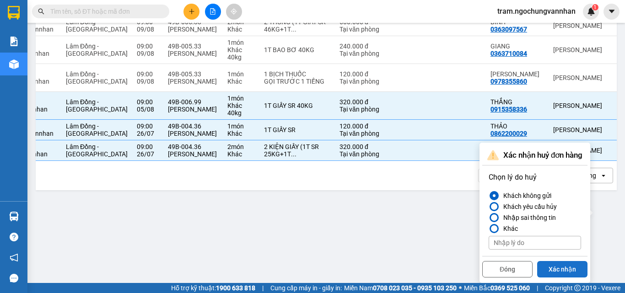
click at [565, 261] on button "Xác nhận" at bounding box center [562, 269] width 50 height 16
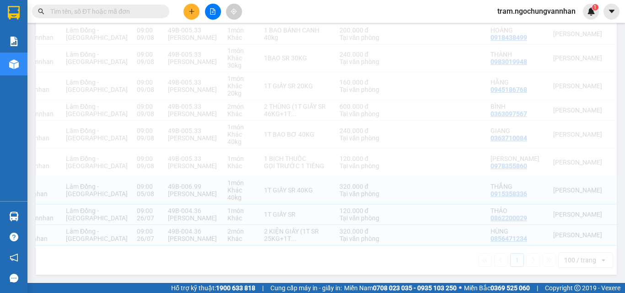
checkbox input "true"
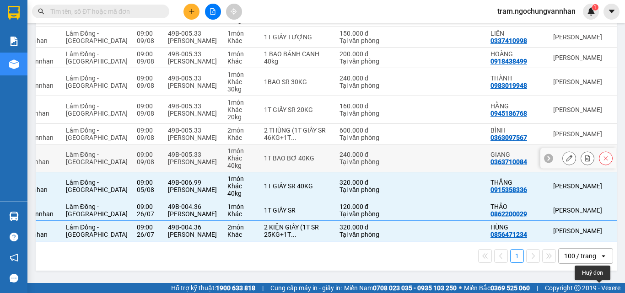
click at [602, 155] on icon at bounding box center [605, 158] width 6 height 6
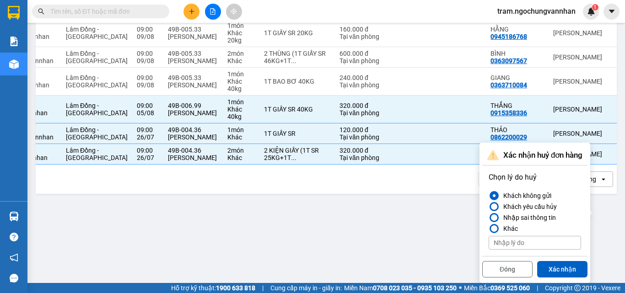
click at [568, 261] on button "Xác nhận" at bounding box center [562, 269] width 50 height 16
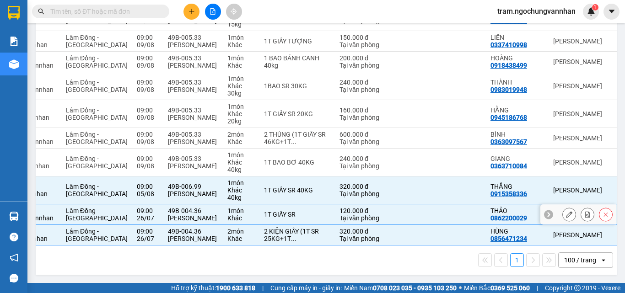
checkbox input "true"
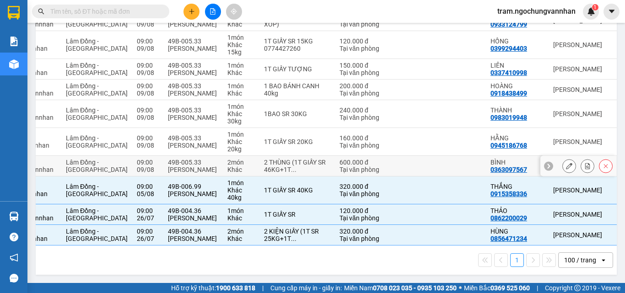
scroll to position [1305, 0]
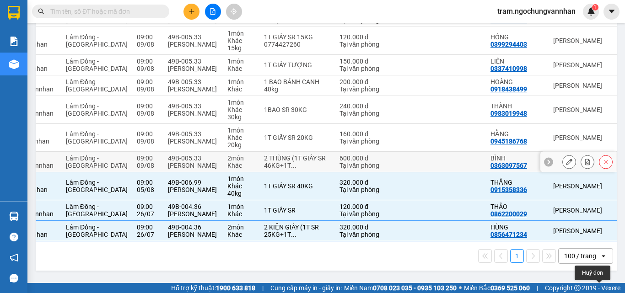
click at [602, 159] on icon at bounding box center [605, 162] width 6 height 6
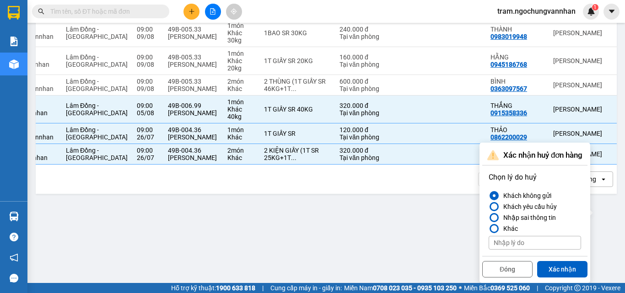
click at [574, 261] on button "Xác nhận" at bounding box center [562, 269] width 50 height 16
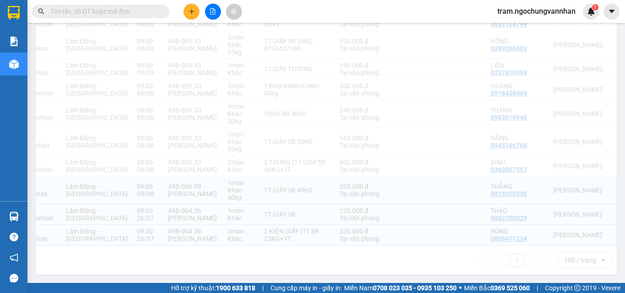
checkbox input "true"
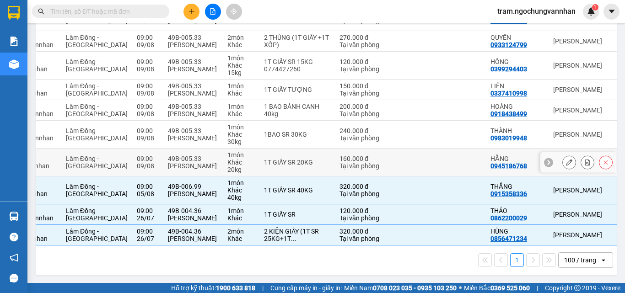
click at [602, 159] on icon at bounding box center [605, 162] width 6 height 6
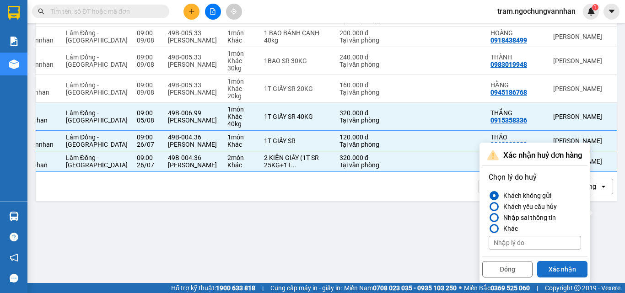
click at [565, 261] on button "Xác nhận" at bounding box center [562, 269] width 50 height 16
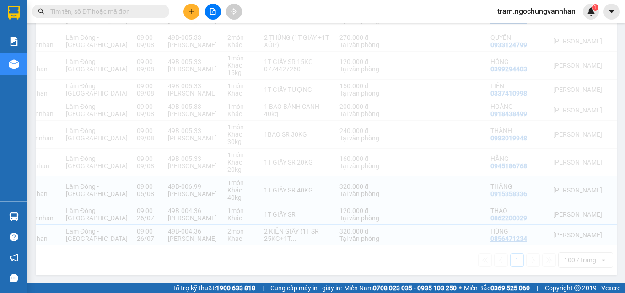
checkbox input "true"
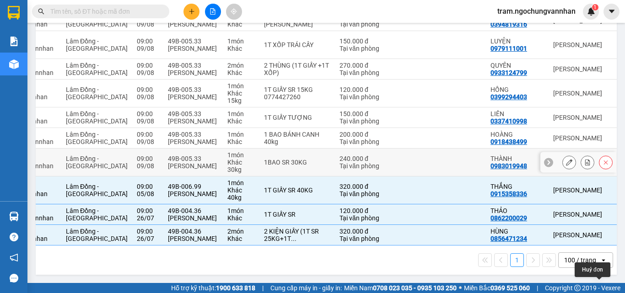
click at [602, 159] on icon at bounding box center [605, 162] width 6 height 6
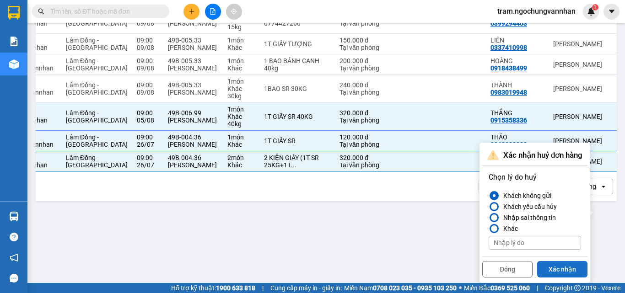
click at [564, 261] on button "Xác nhận" at bounding box center [562, 269] width 50 height 16
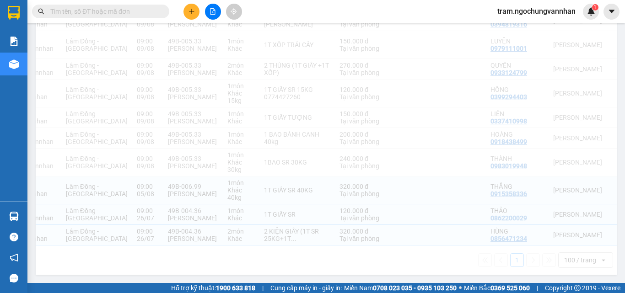
checkbox input "true"
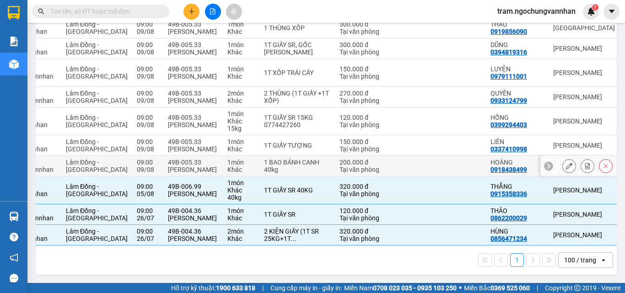
scroll to position [1221, 0]
click at [603, 158] on button at bounding box center [605, 166] width 13 height 16
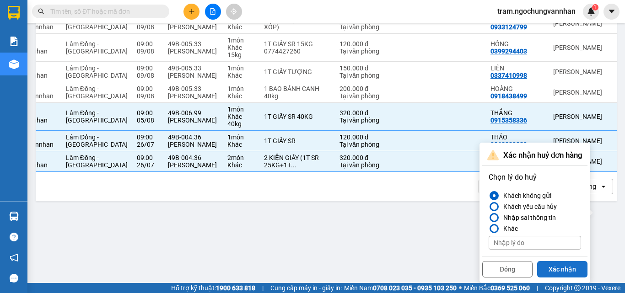
click at [567, 261] on button "Xác nhận" at bounding box center [562, 269] width 50 height 16
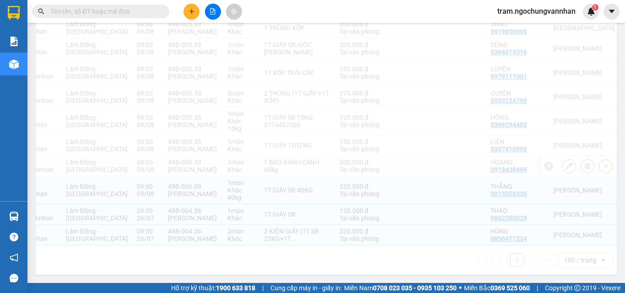
checkbox input "true"
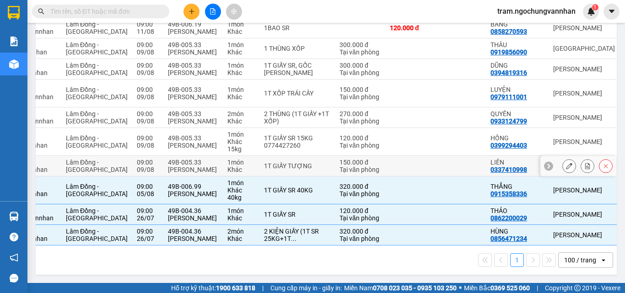
scroll to position [1193, 0]
click at [604, 164] on icon at bounding box center [606, 166] width 4 height 4
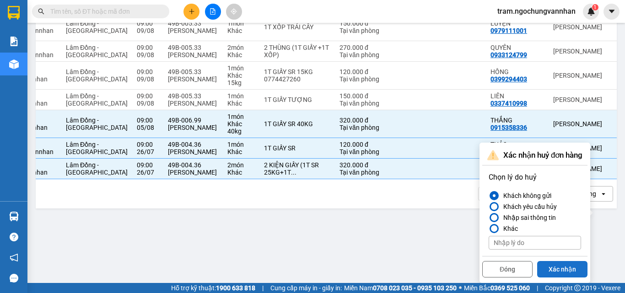
click at [565, 261] on button "Xác nhận" at bounding box center [562, 269] width 50 height 16
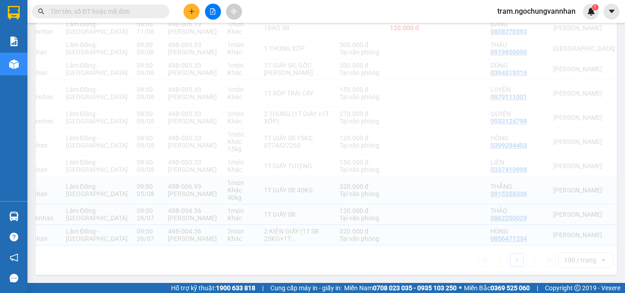
checkbox input "true"
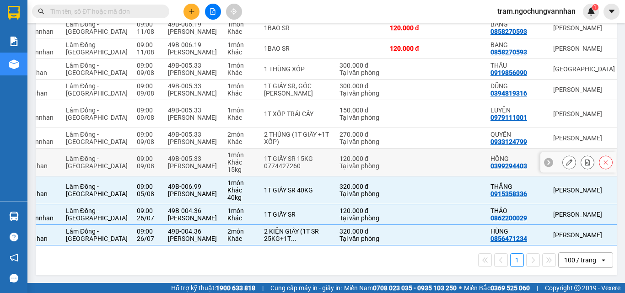
click at [599, 155] on button at bounding box center [605, 163] width 13 height 16
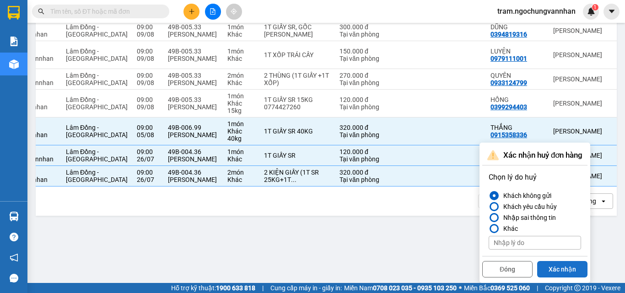
click at [562, 261] on button "Xác nhận" at bounding box center [562, 269] width 50 height 16
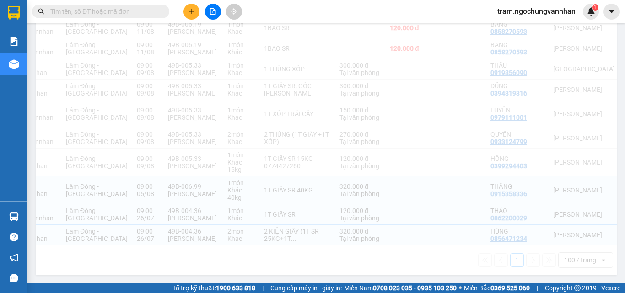
checkbox input "true"
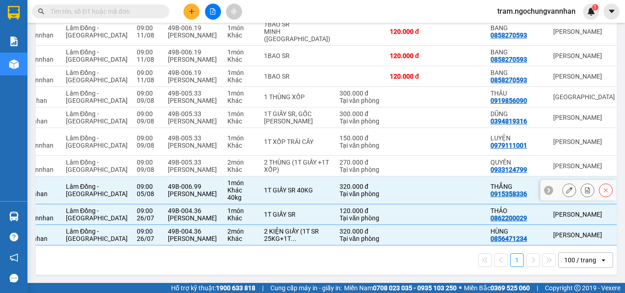
scroll to position [1138, 0]
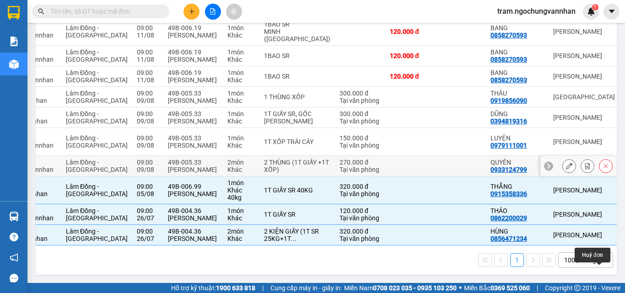
drag, startPoint x: 596, startPoint y: 152, endPoint x: 598, endPoint y: 157, distance: 4.8
click at [602, 163] on icon at bounding box center [605, 166] width 6 height 6
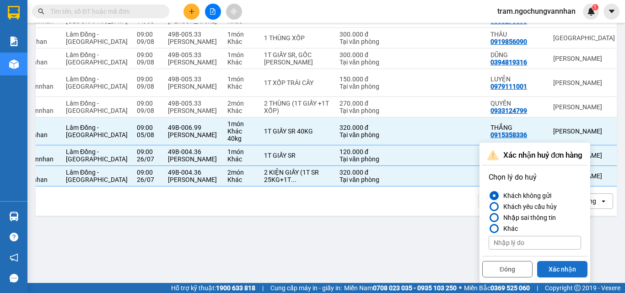
click at [572, 261] on button "Xác nhận" at bounding box center [562, 269] width 50 height 16
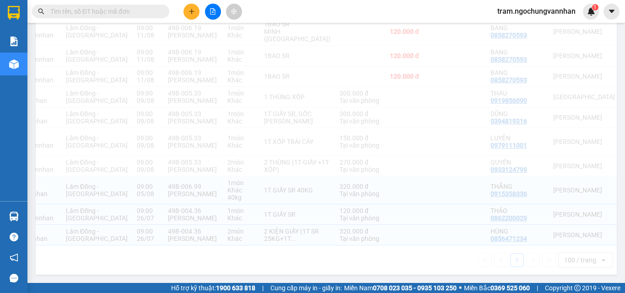
checkbox input "true"
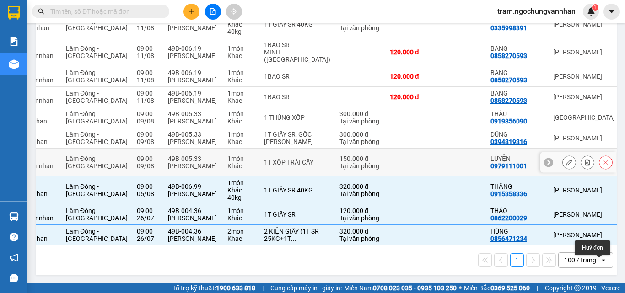
click at [602, 159] on icon at bounding box center [605, 162] width 6 height 6
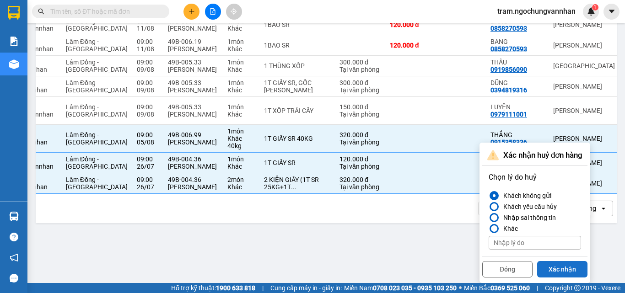
click at [567, 261] on button "Xác nhận" at bounding box center [562, 269] width 50 height 16
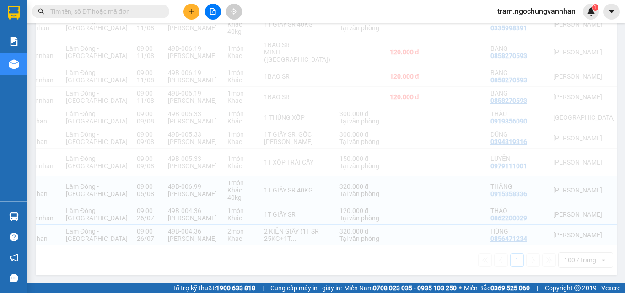
checkbox input "true"
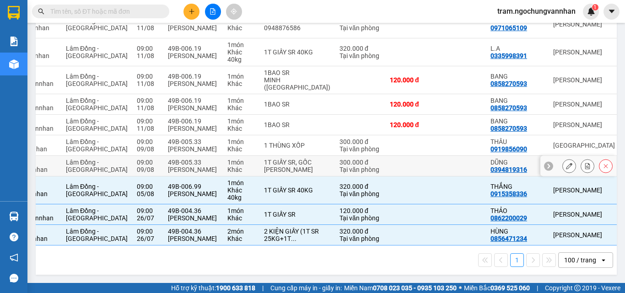
scroll to position [1082, 0]
click at [601, 158] on button at bounding box center [605, 166] width 13 height 16
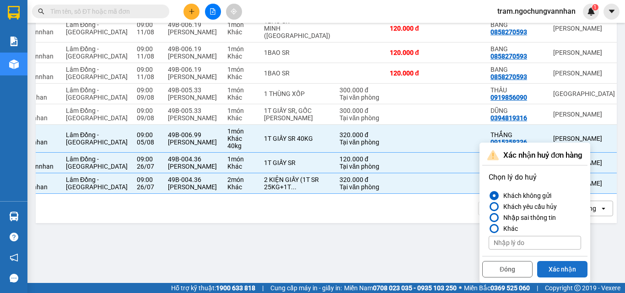
click at [569, 261] on button "Xác nhận" at bounding box center [562, 269] width 50 height 16
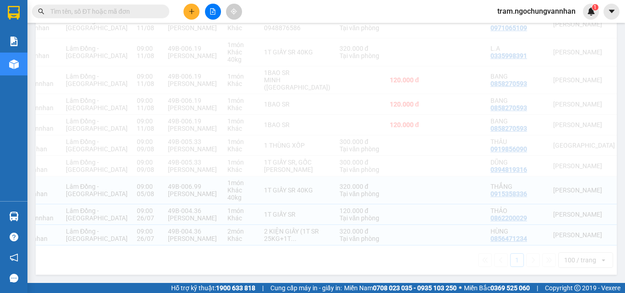
checkbox input "true"
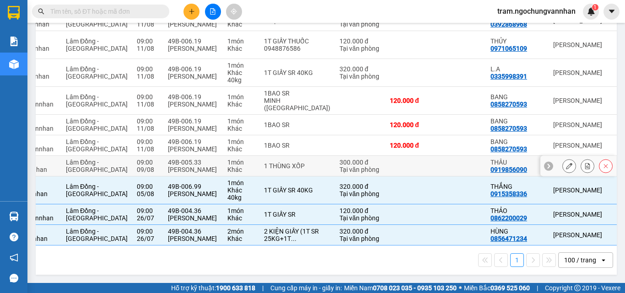
scroll to position [1054, 0]
click at [602, 163] on icon at bounding box center [605, 166] width 6 height 6
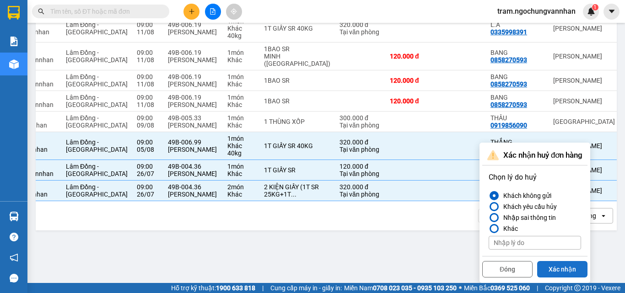
click at [573, 261] on button "Xác nhận" at bounding box center [562, 269] width 50 height 16
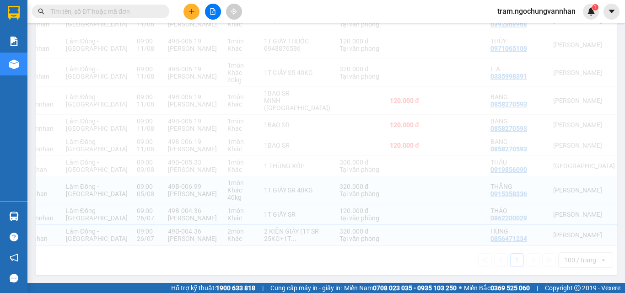
checkbox input "true"
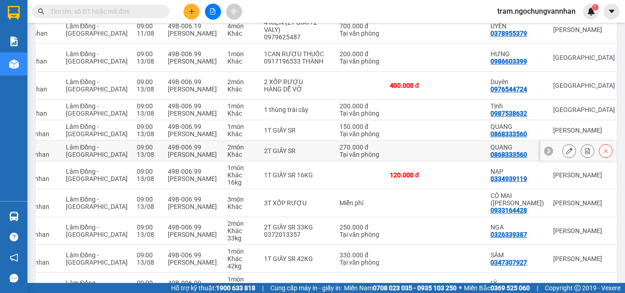
scroll to position [0, 0]
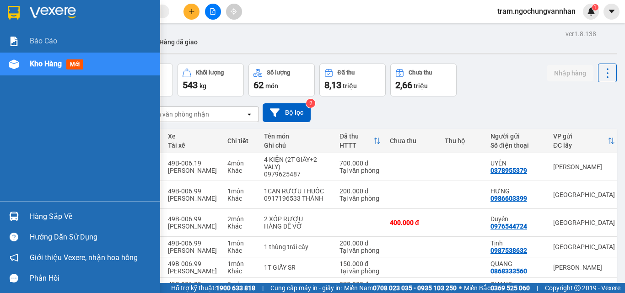
click at [31, 63] on span "Kho hàng" at bounding box center [46, 63] width 32 height 9
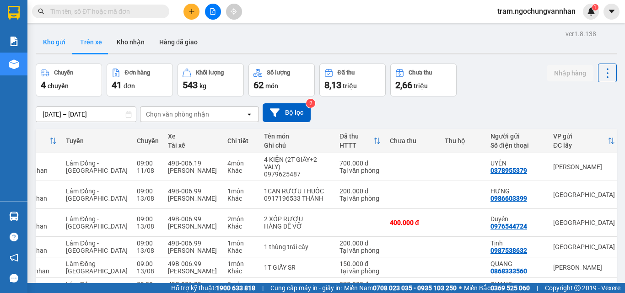
click at [52, 39] on button "Kho gửi" at bounding box center [54, 42] width 37 height 22
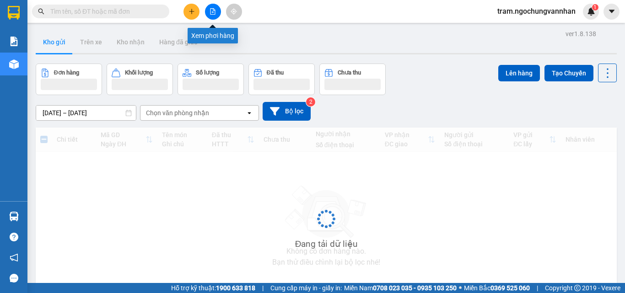
click at [216, 16] on button at bounding box center [213, 12] width 16 height 16
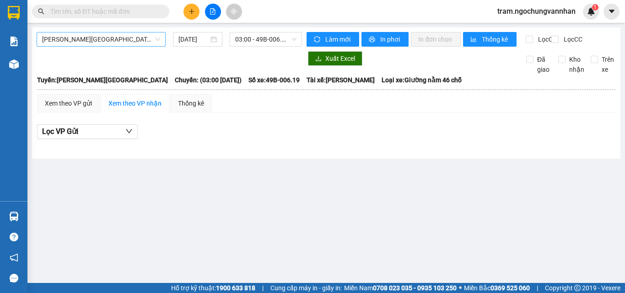
drag, startPoint x: 82, startPoint y: 37, endPoint x: 81, endPoint y: 45, distance: 8.7
click at [82, 37] on span "Hải Dương - Lâm Đồng" at bounding box center [101, 39] width 118 height 14
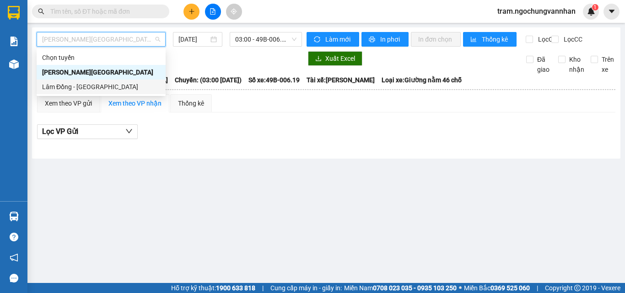
click at [79, 83] on div "Lâm Đồng - [GEOGRAPHIC_DATA]" at bounding box center [101, 87] width 118 height 10
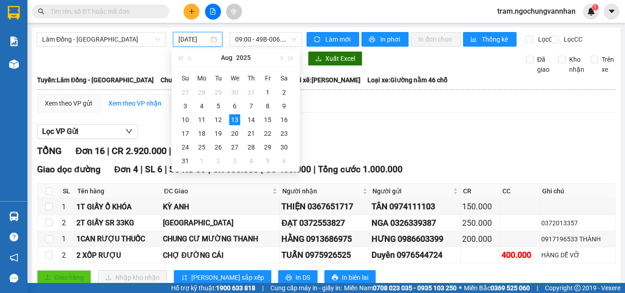
click at [193, 40] on input "13/08/2025" at bounding box center [193, 39] width 30 height 10
click at [281, 107] on div "9" at bounding box center [284, 106] width 11 height 11
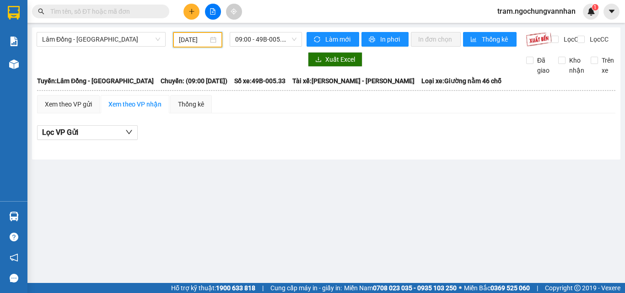
click at [203, 40] on input "09/08/2025" at bounding box center [193, 40] width 29 height 10
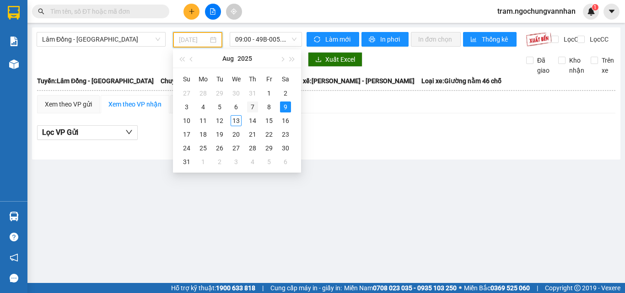
click at [249, 104] on div "7" at bounding box center [252, 107] width 11 height 11
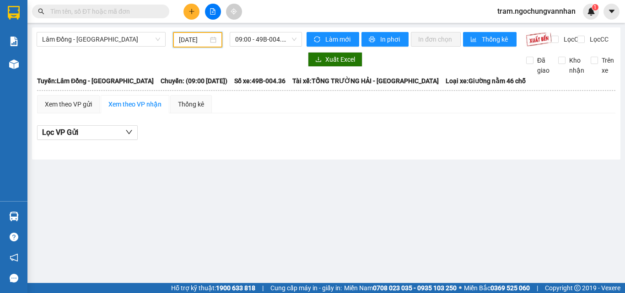
click at [198, 38] on input "07/08/2025" at bounding box center [193, 40] width 29 height 10
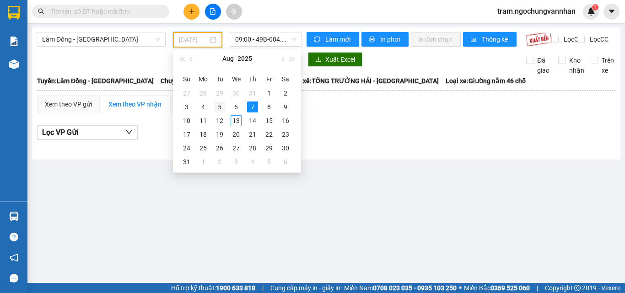
click at [215, 104] on div "5" at bounding box center [219, 107] width 11 height 11
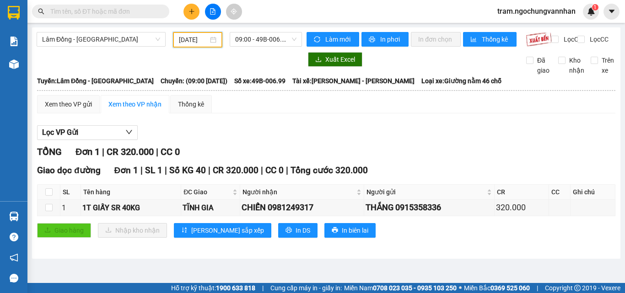
click at [188, 39] on input "05/08/2025" at bounding box center [193, 40] width 29 height 10
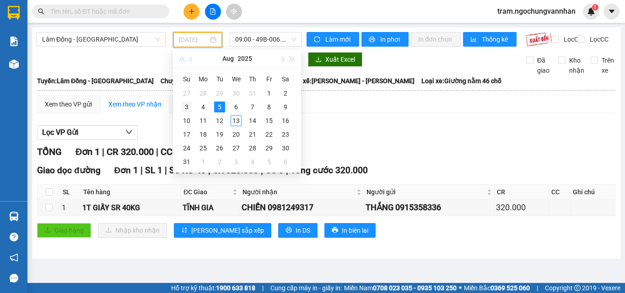
click at [187, 105] on div "3" at bounding box center [186, 107] width 11 height 11
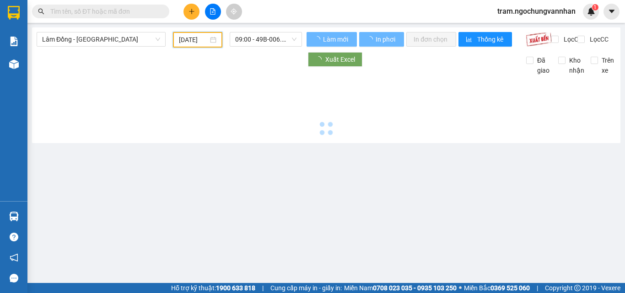
type input "03/08/2025"
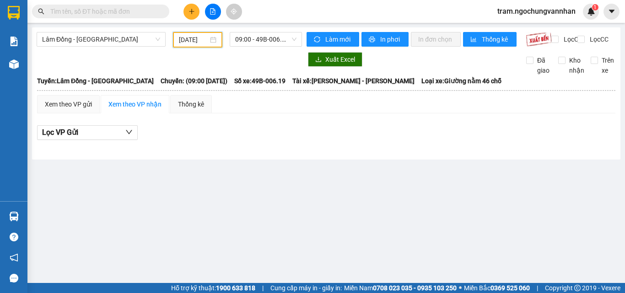
click at [199, 35] on input "03/08/2025" at bounding box center [193, 40] width 29 height 10
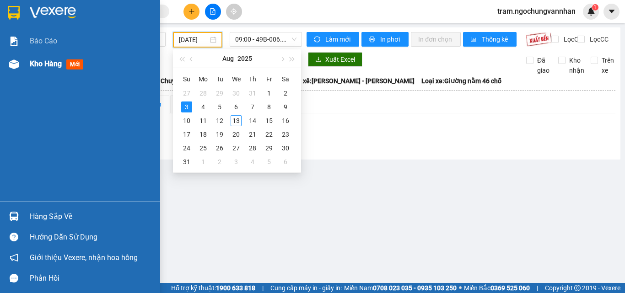
click at [37, 64] on span "Kho hàng" at bounding box center [46, 63] width 32 height 9
